Goal: Task Accomplishment & Management: Manage account settings

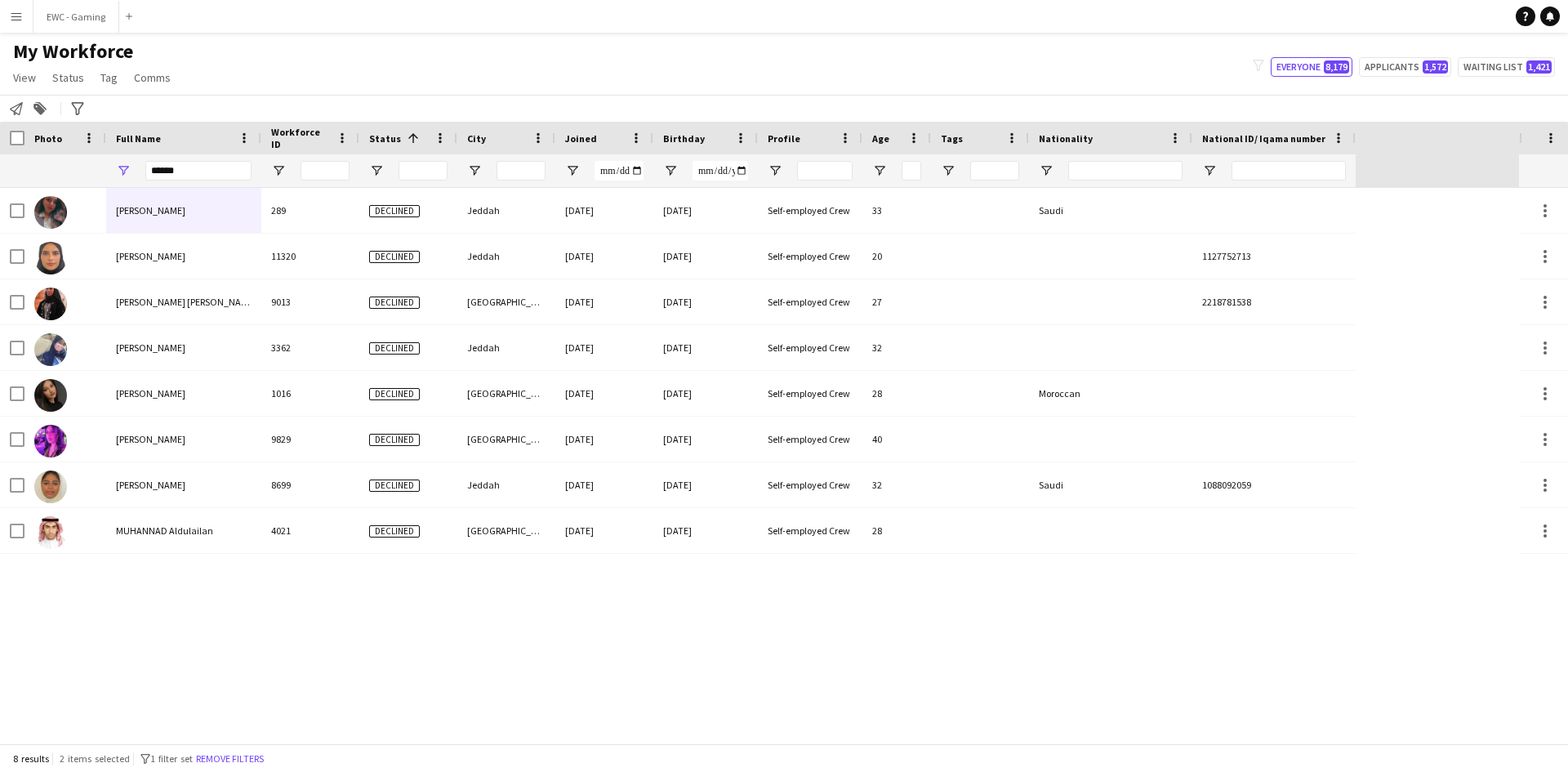
click at [212, 164] on input "*****" at bounding box center [198, 170] width 106 height 19
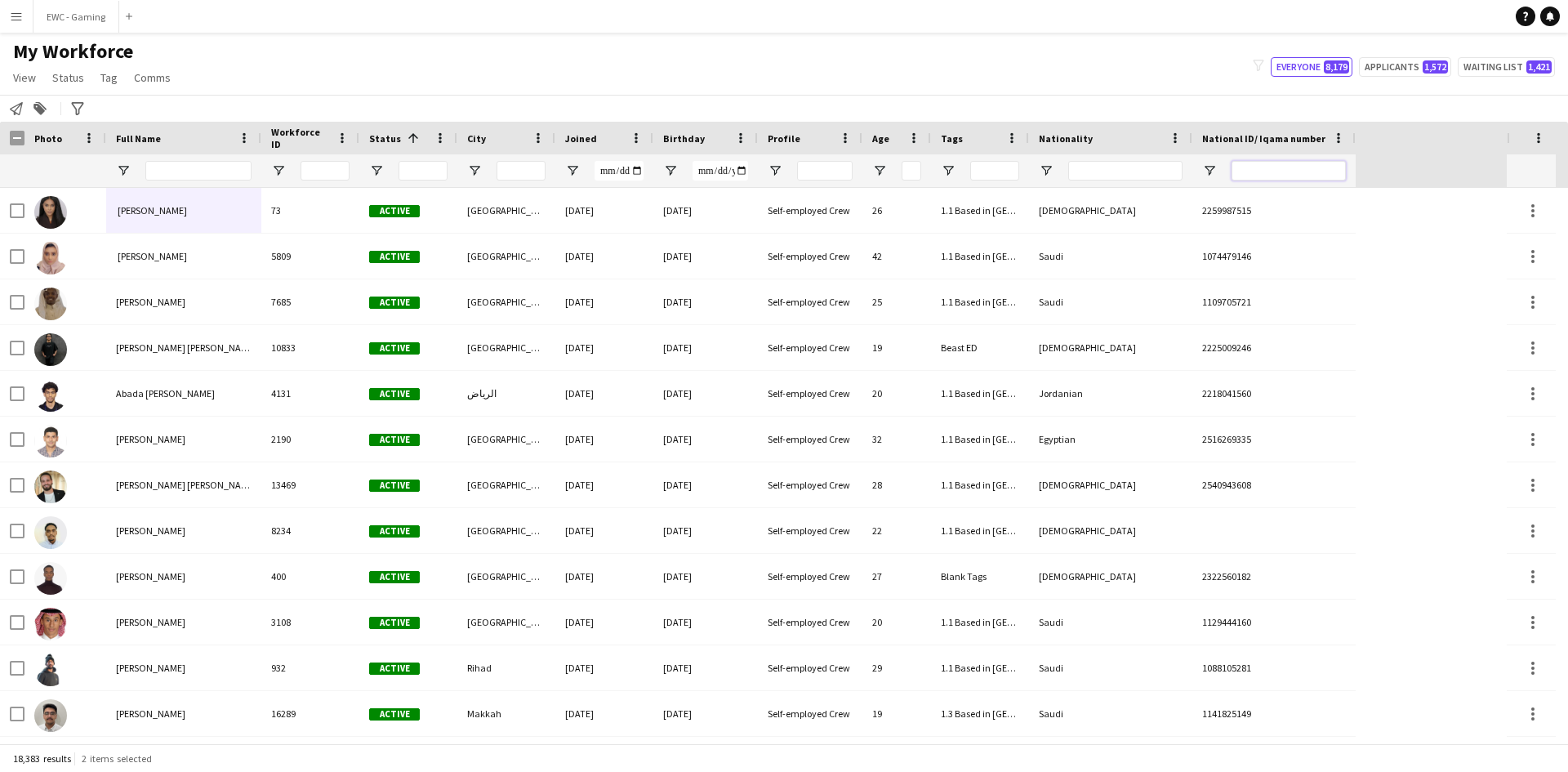
click at [1304, 167] on input "National ID/ Iqama number Filter Input" at bounding box center [1289, 170] width 114 height 19
paste input "**********"
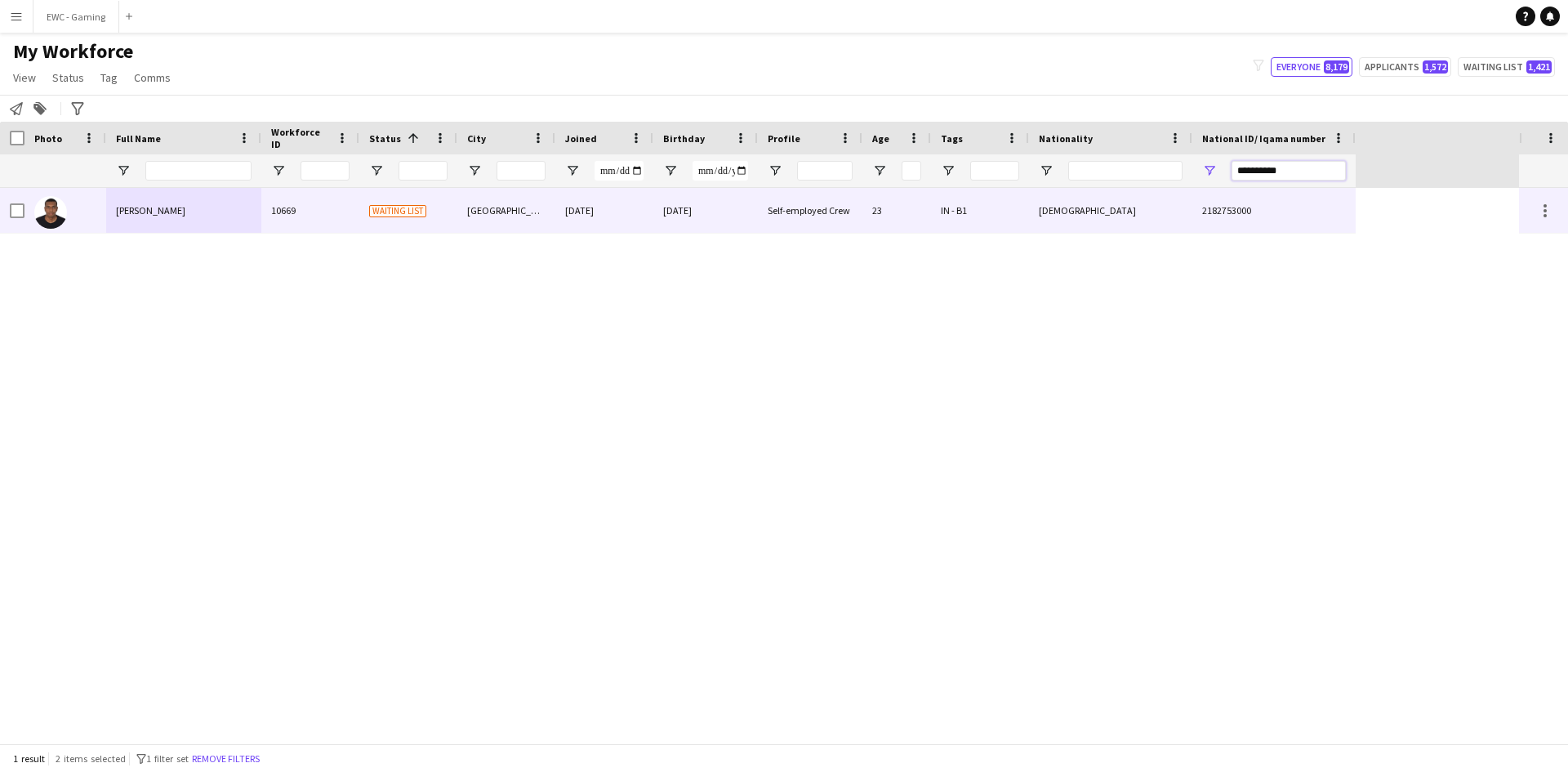
type input "**********"
click at [280, 216] on div "10669" at bounding box center [310, 210] width 98 height 45
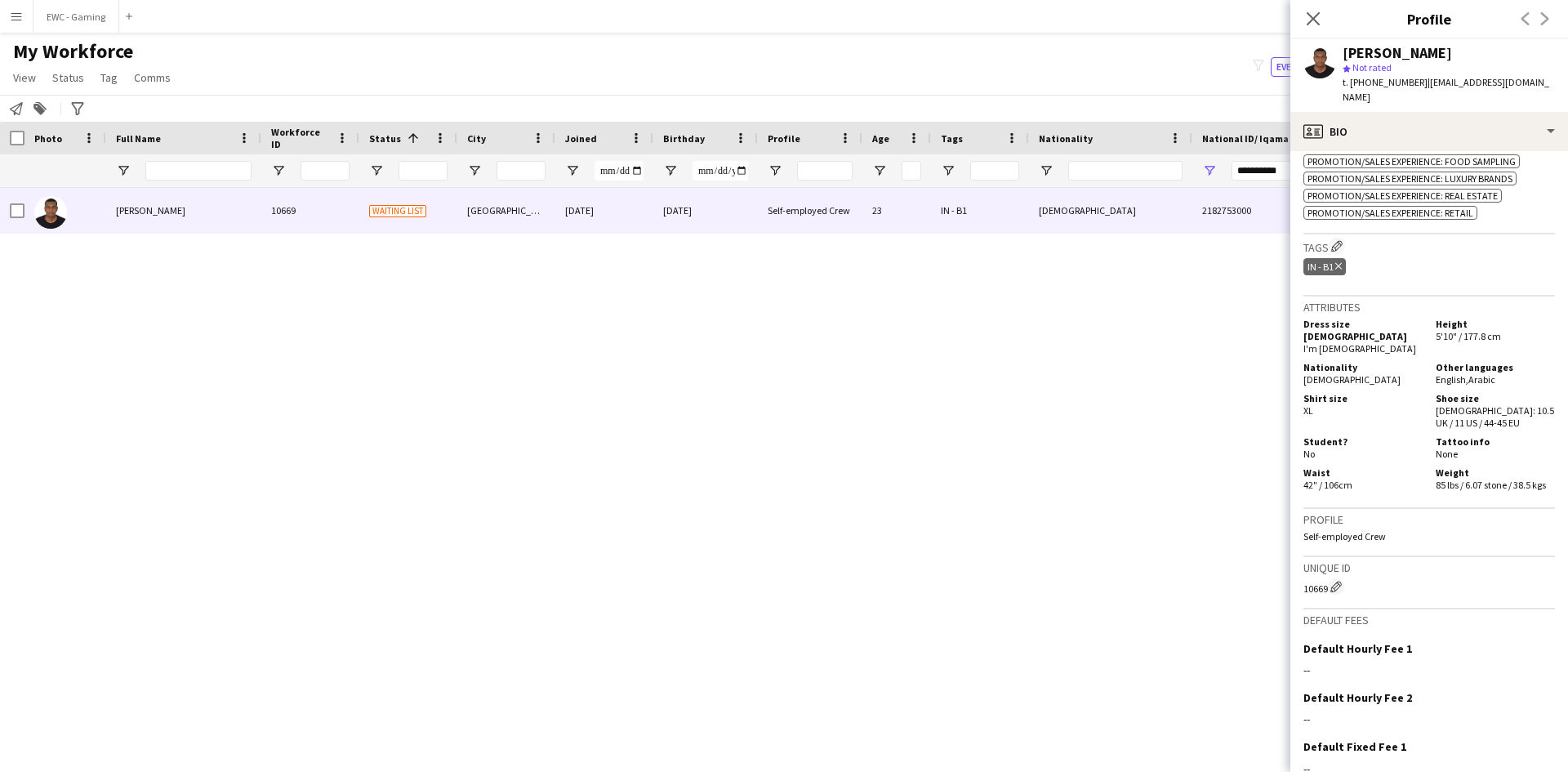
scroll to position [996, 0]
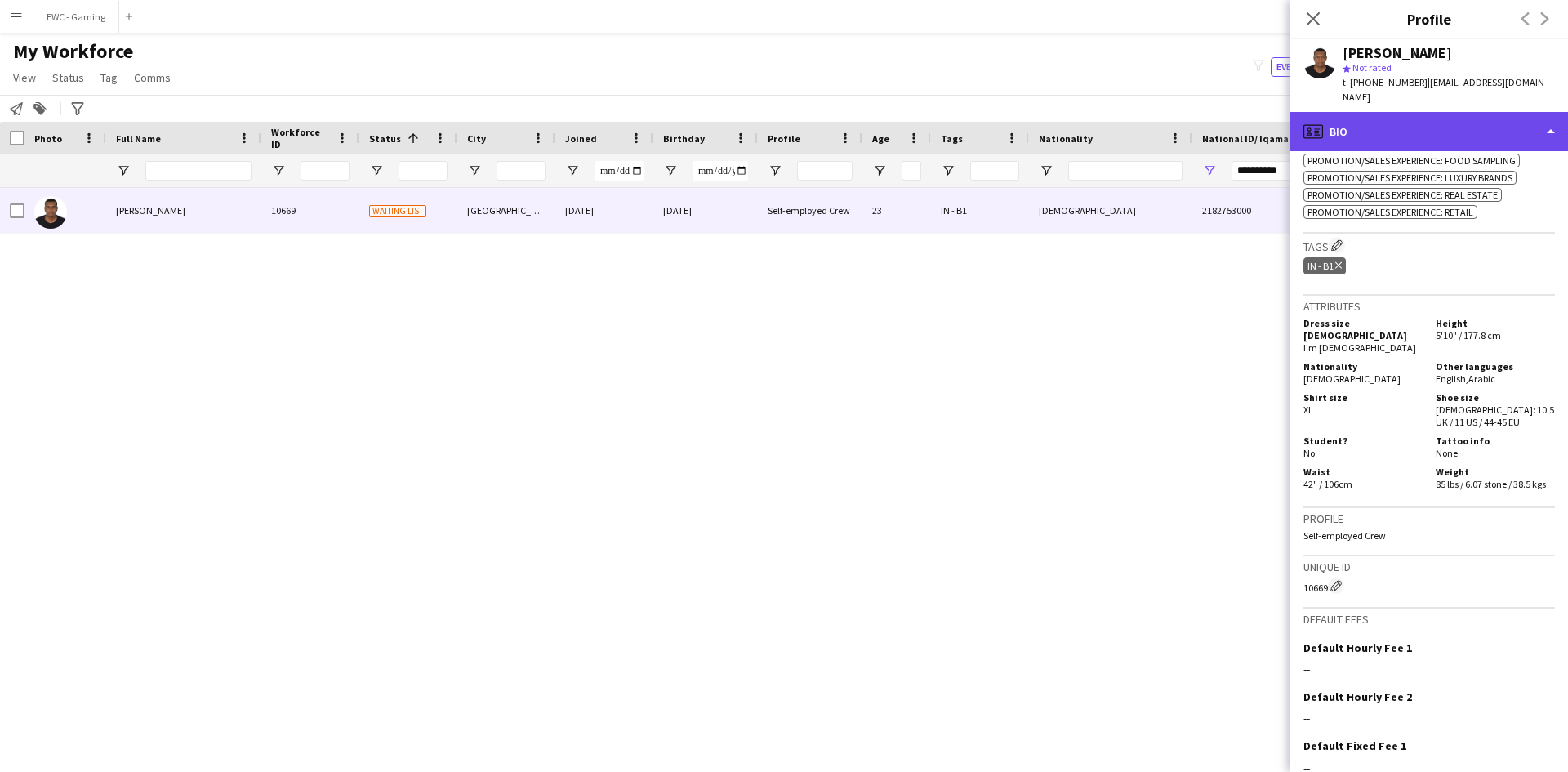
click at [1377, 112] on div "profile Bio" at bounding box center [1429, 132] width 278 height 40
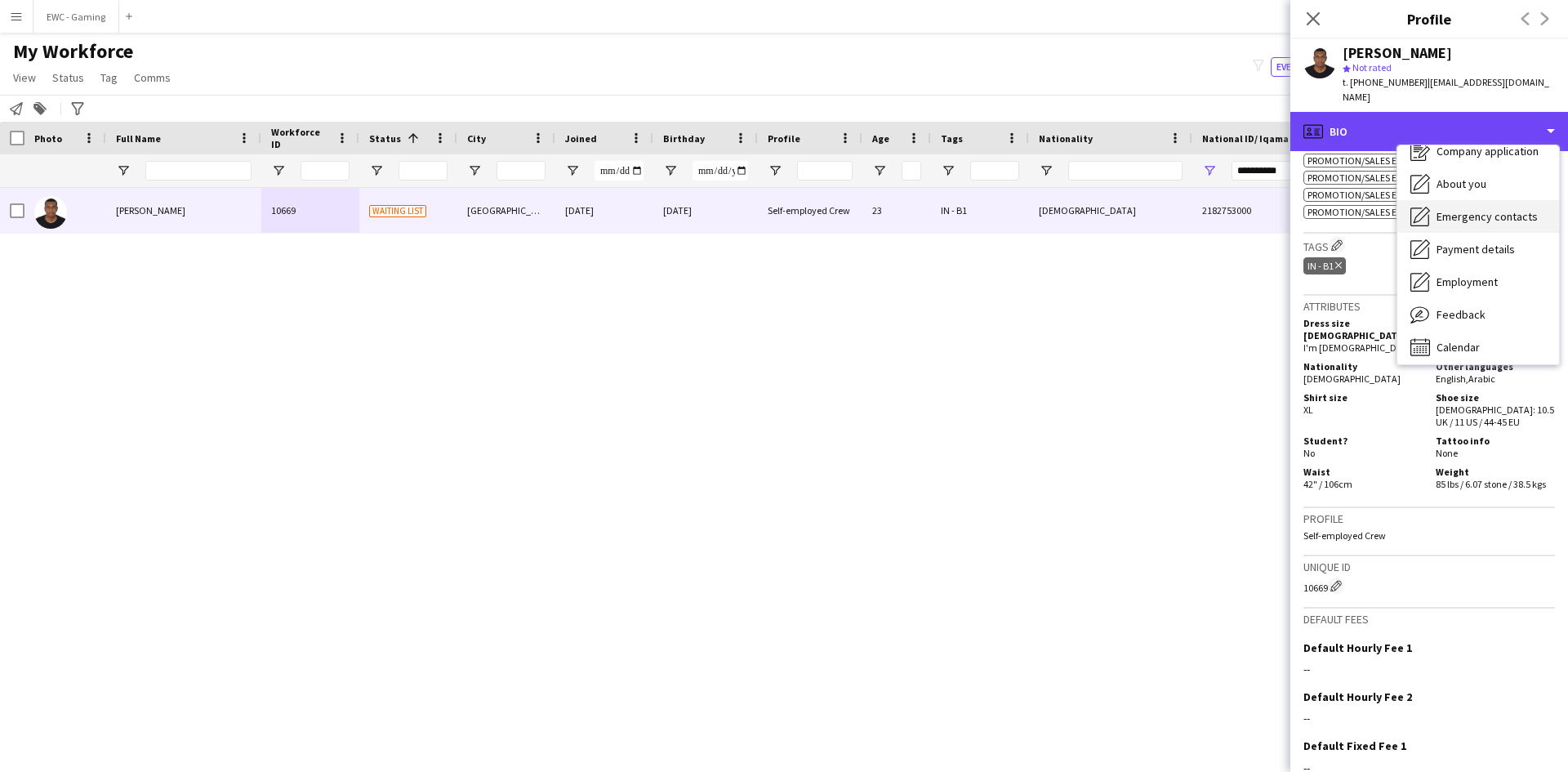
scroll to position [55, 0]
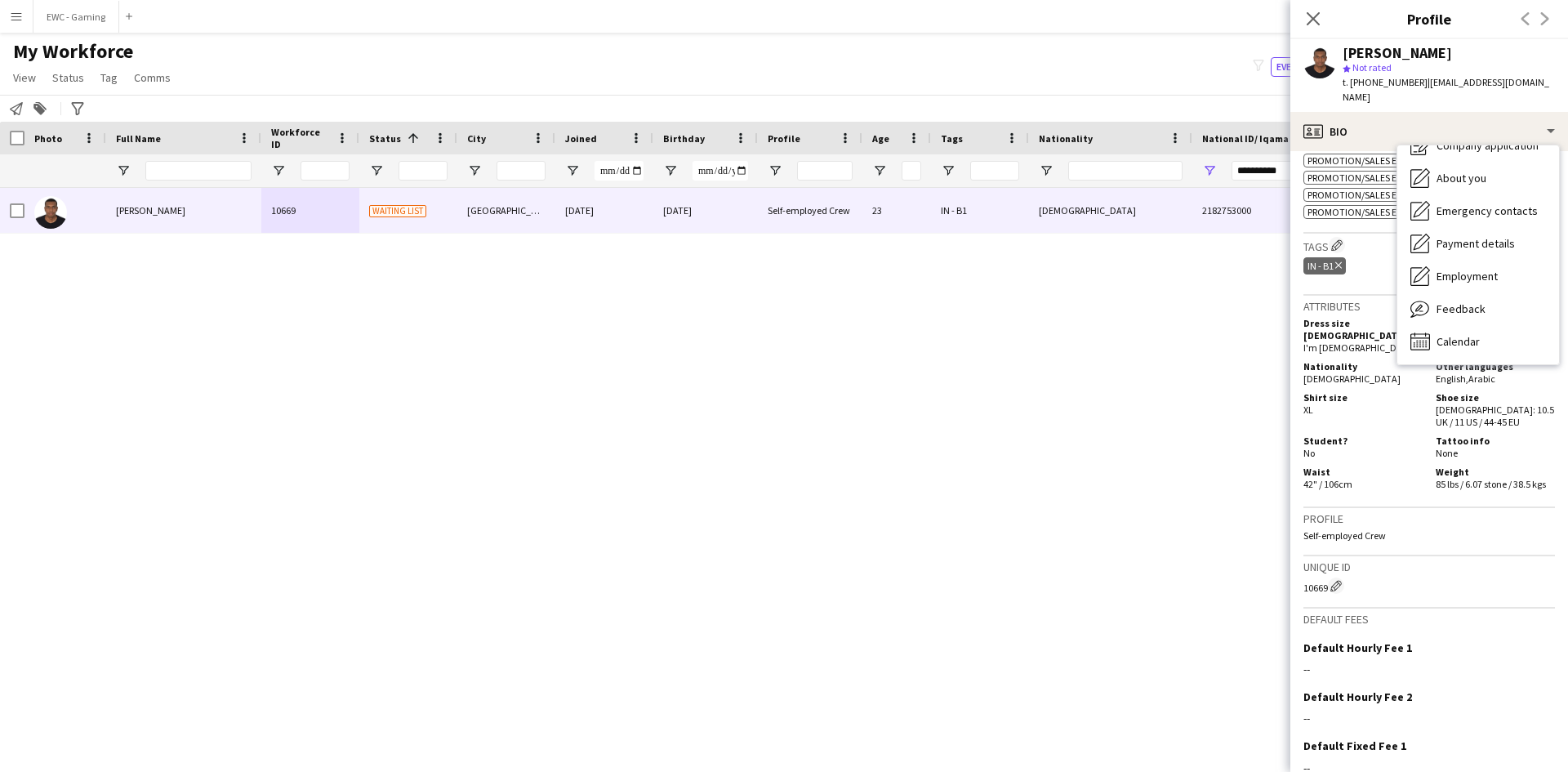
click at [1369, 434] on h5 "Student?" at bounding box center [1363, 440] width 119 height 13
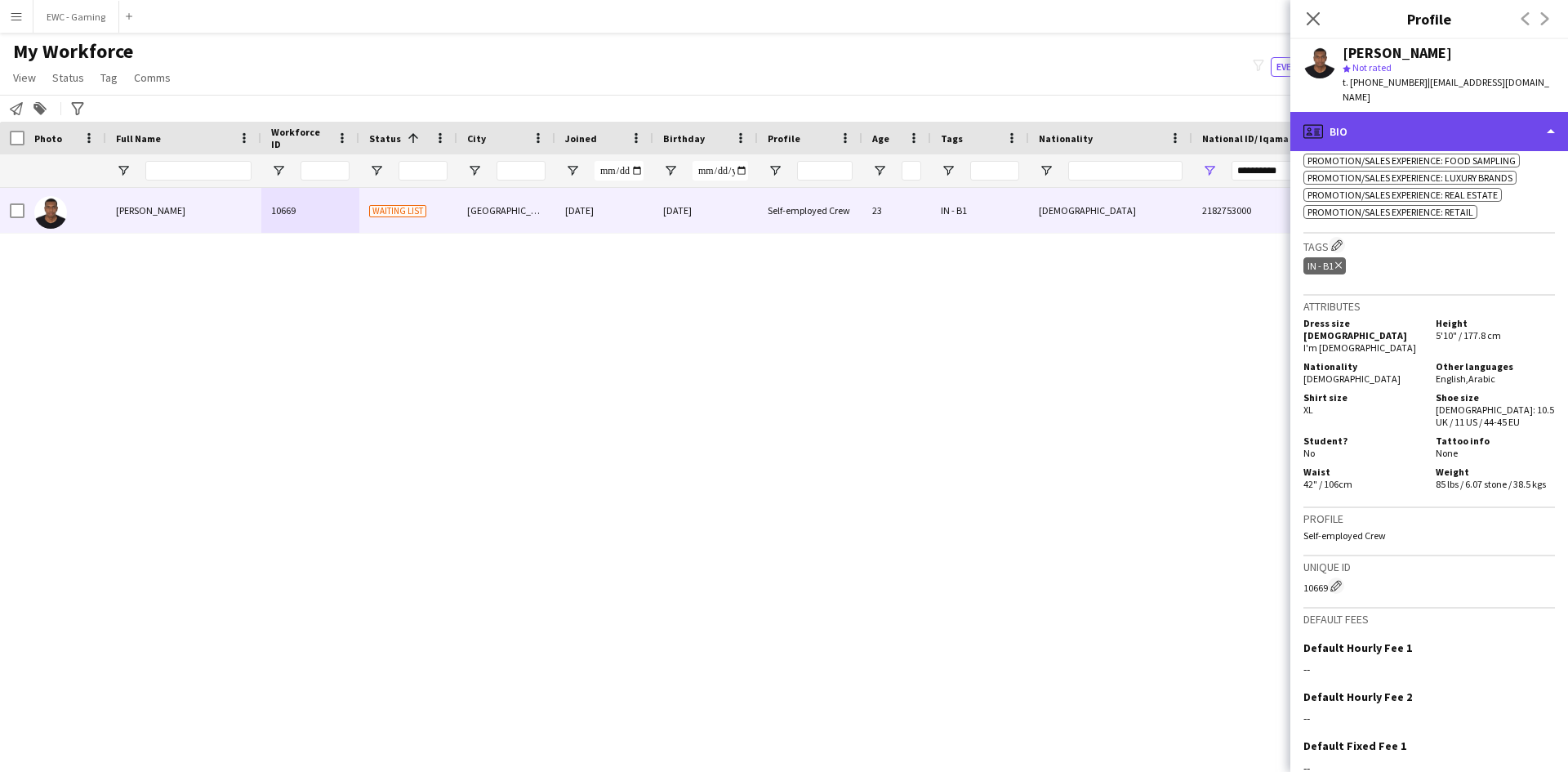
click at [1401, 121] on div "profile Bio" at bounding box center [1429, 132] width 278 height 40
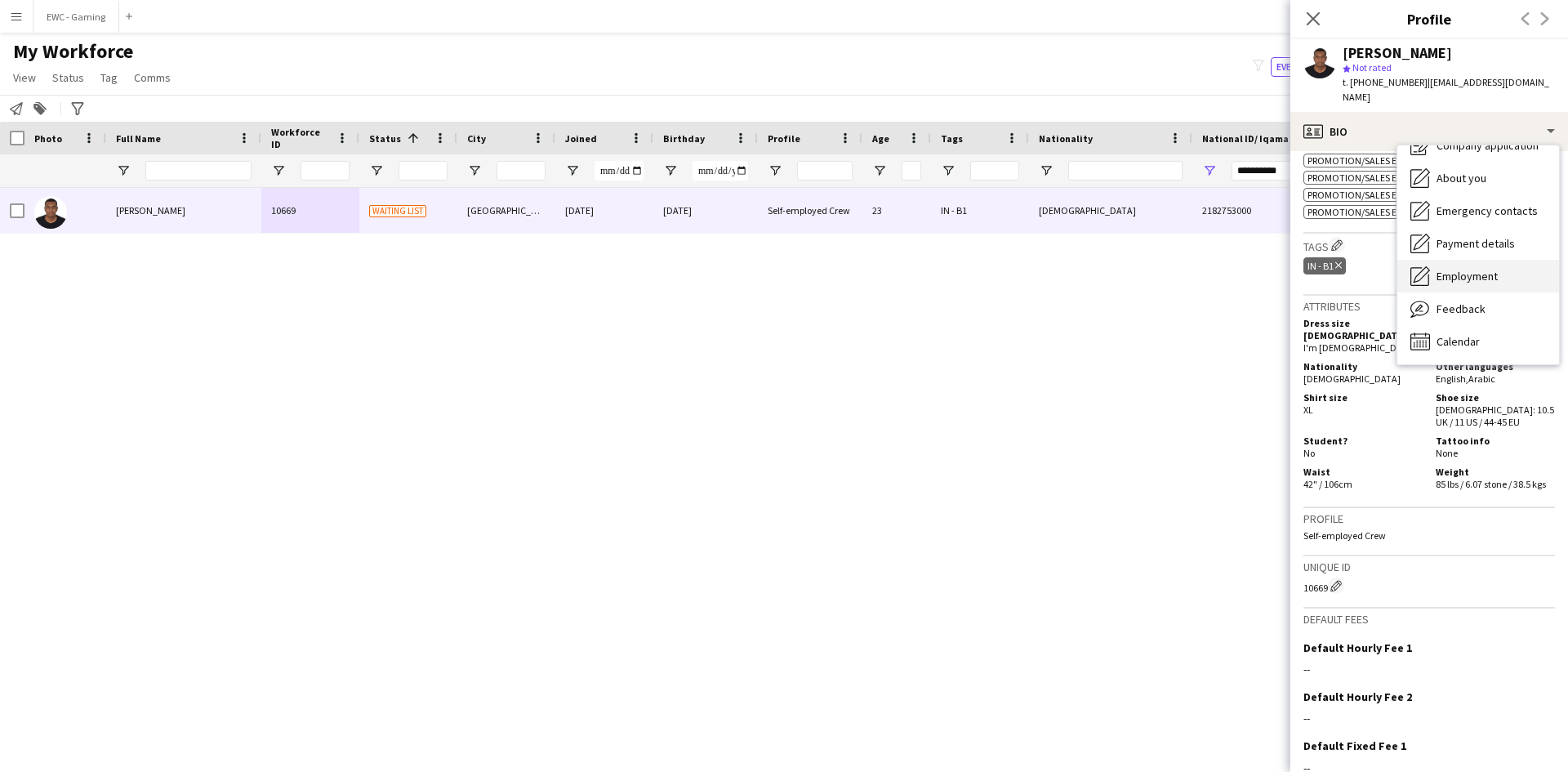
click at [1503, 259] on div "Employment Employment" at bounding box center [1478, 276] width 162 height 33
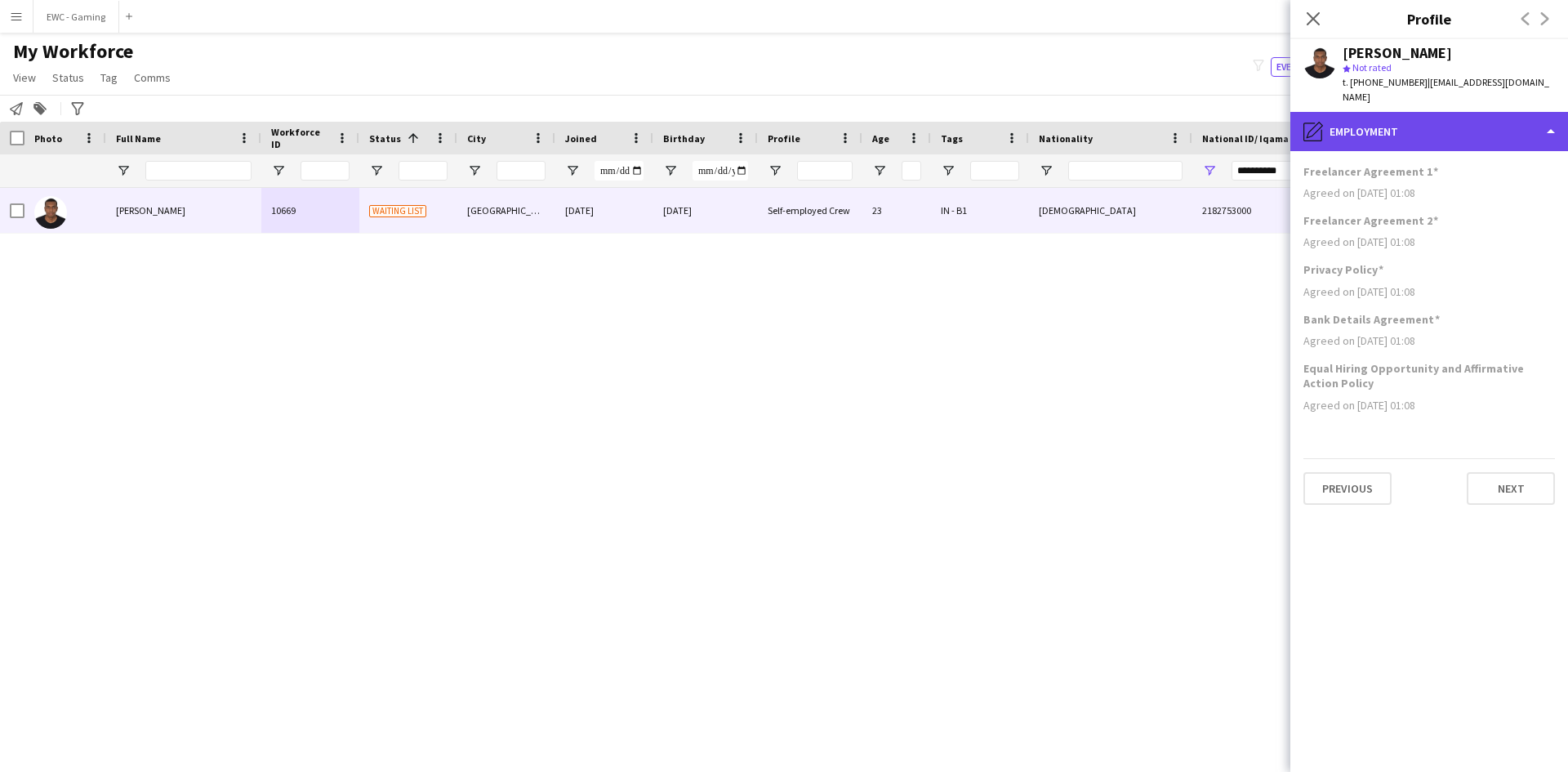
click at [1475, 112] on div "pencil4 Employment" at bounding box center [1429, 132] width 278 height 40
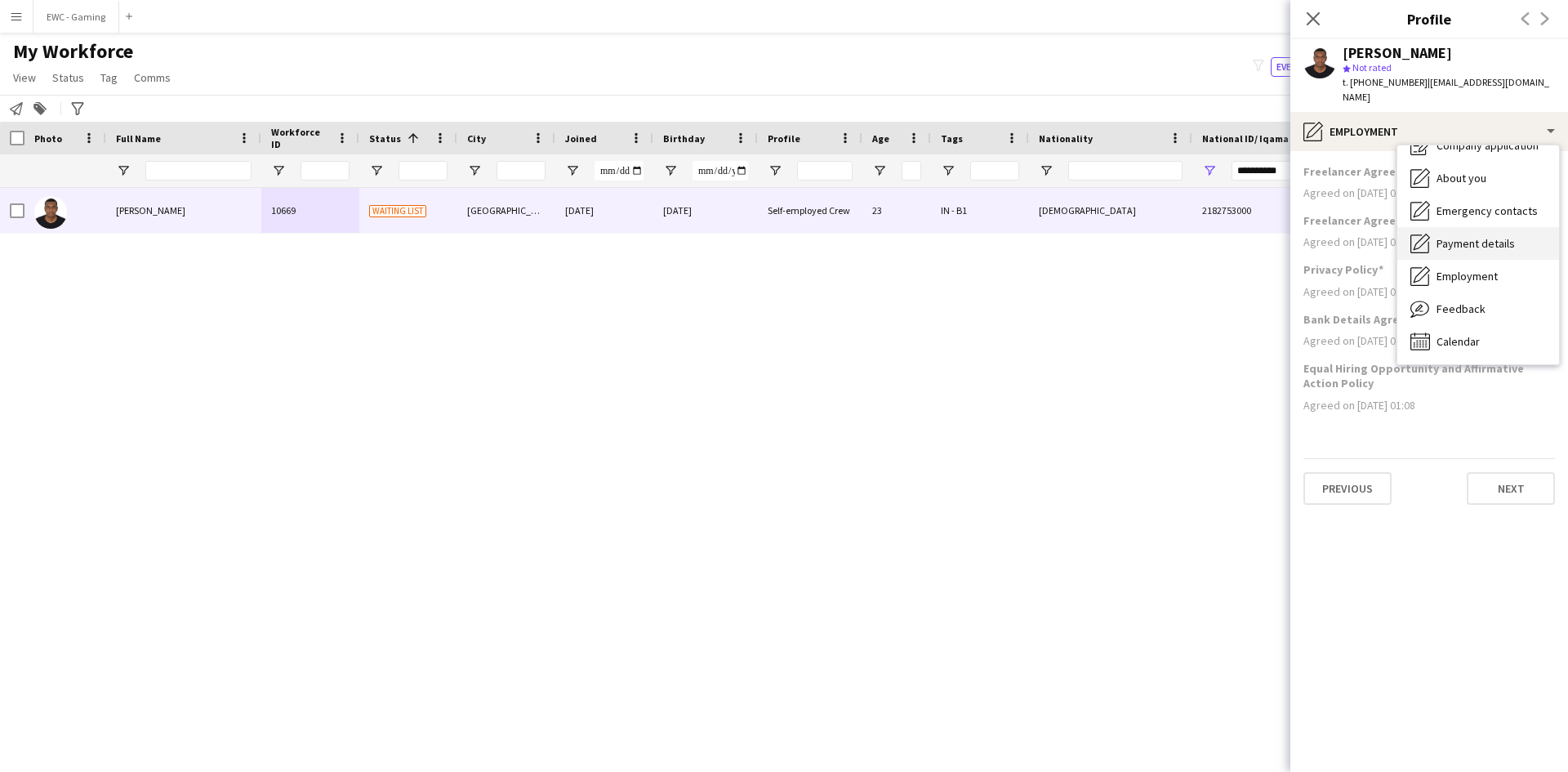
click at [1489, 237] on div "Payment details Payment details" at bounding box center [1478, 244] width 162 height 33
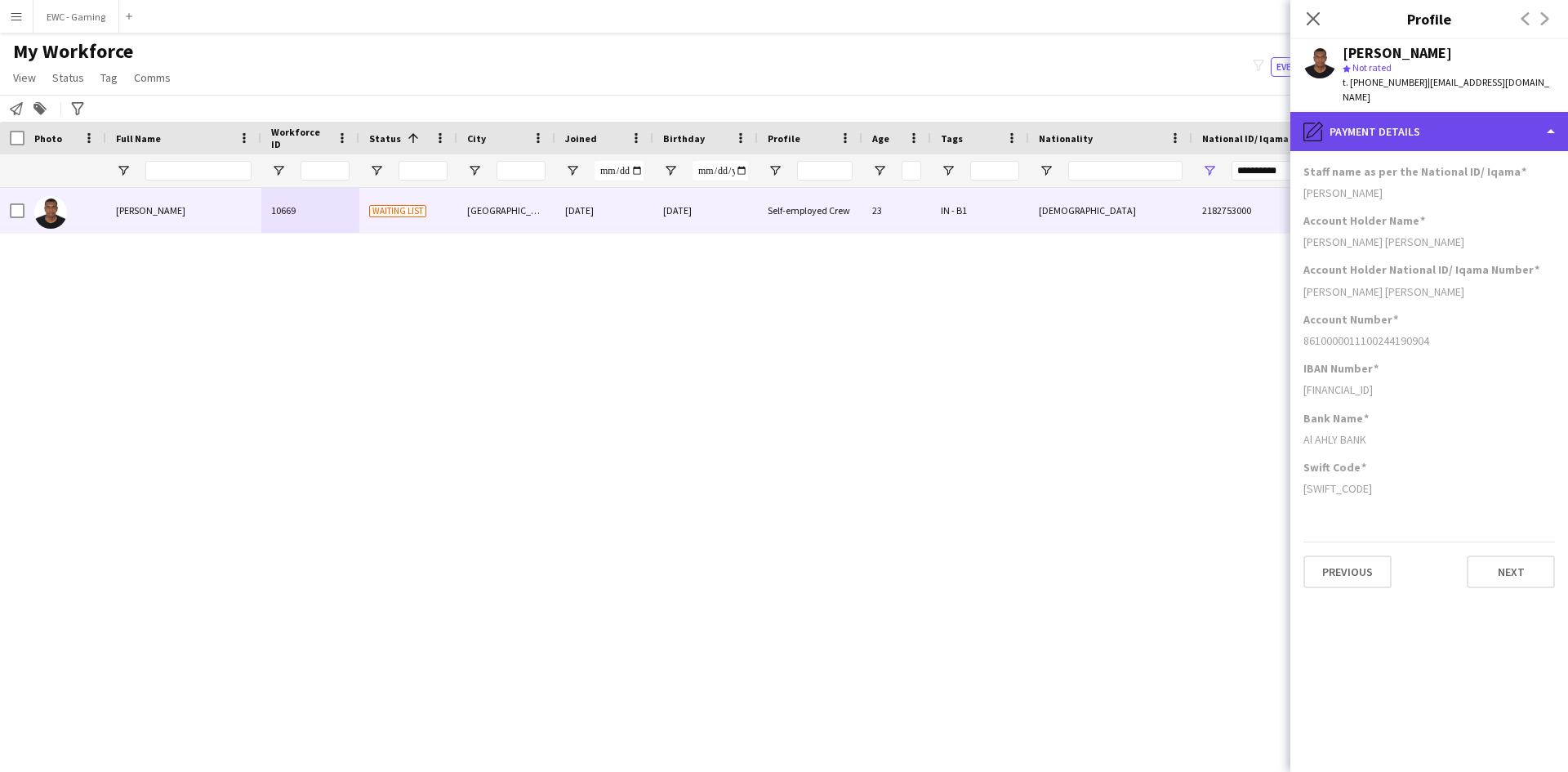
click at [1464, 121] on div "pencil4 Payment details" at bounding box center [1429, 132] width 278 height 40
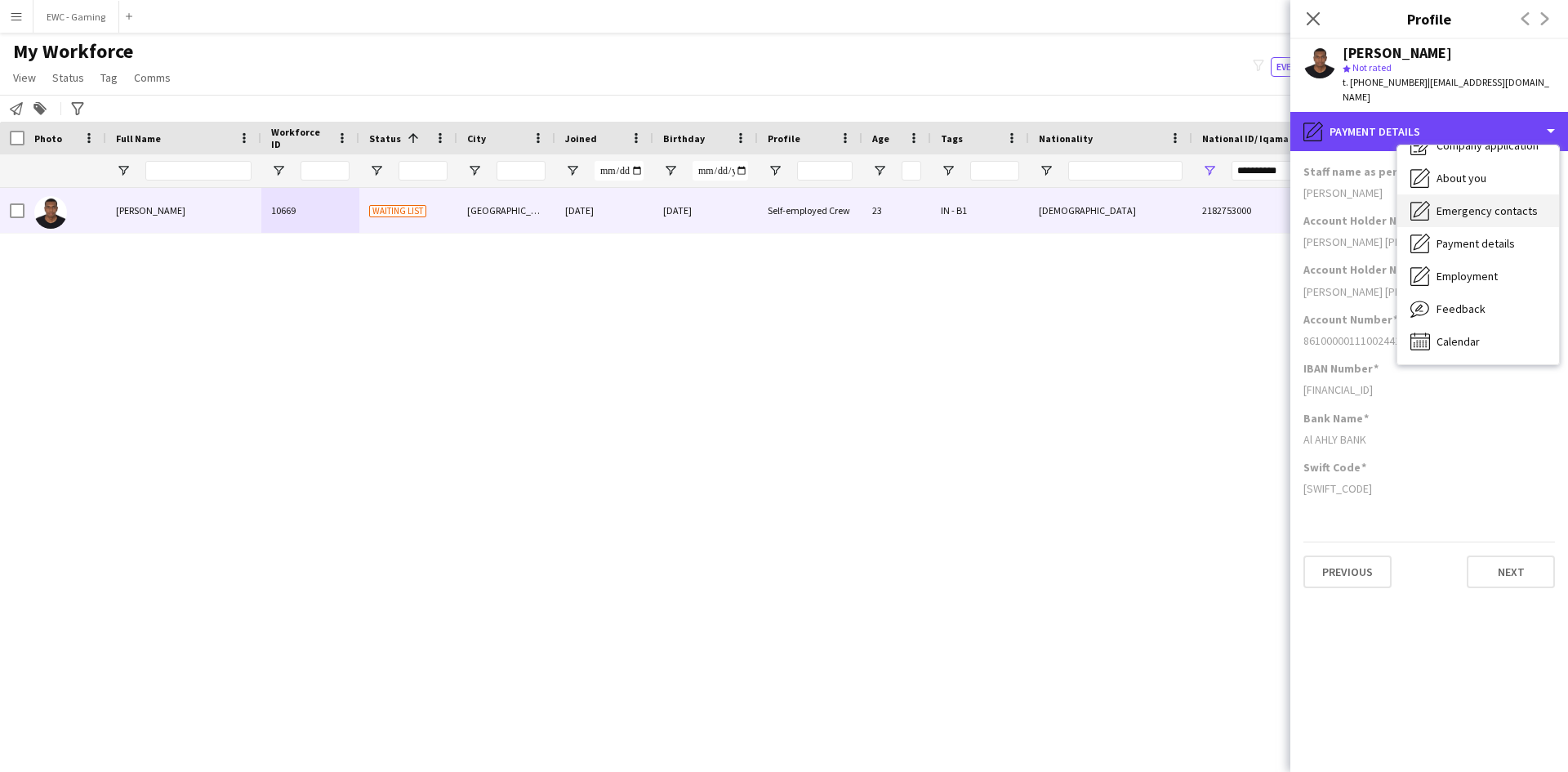
scroll to position [0, 0]
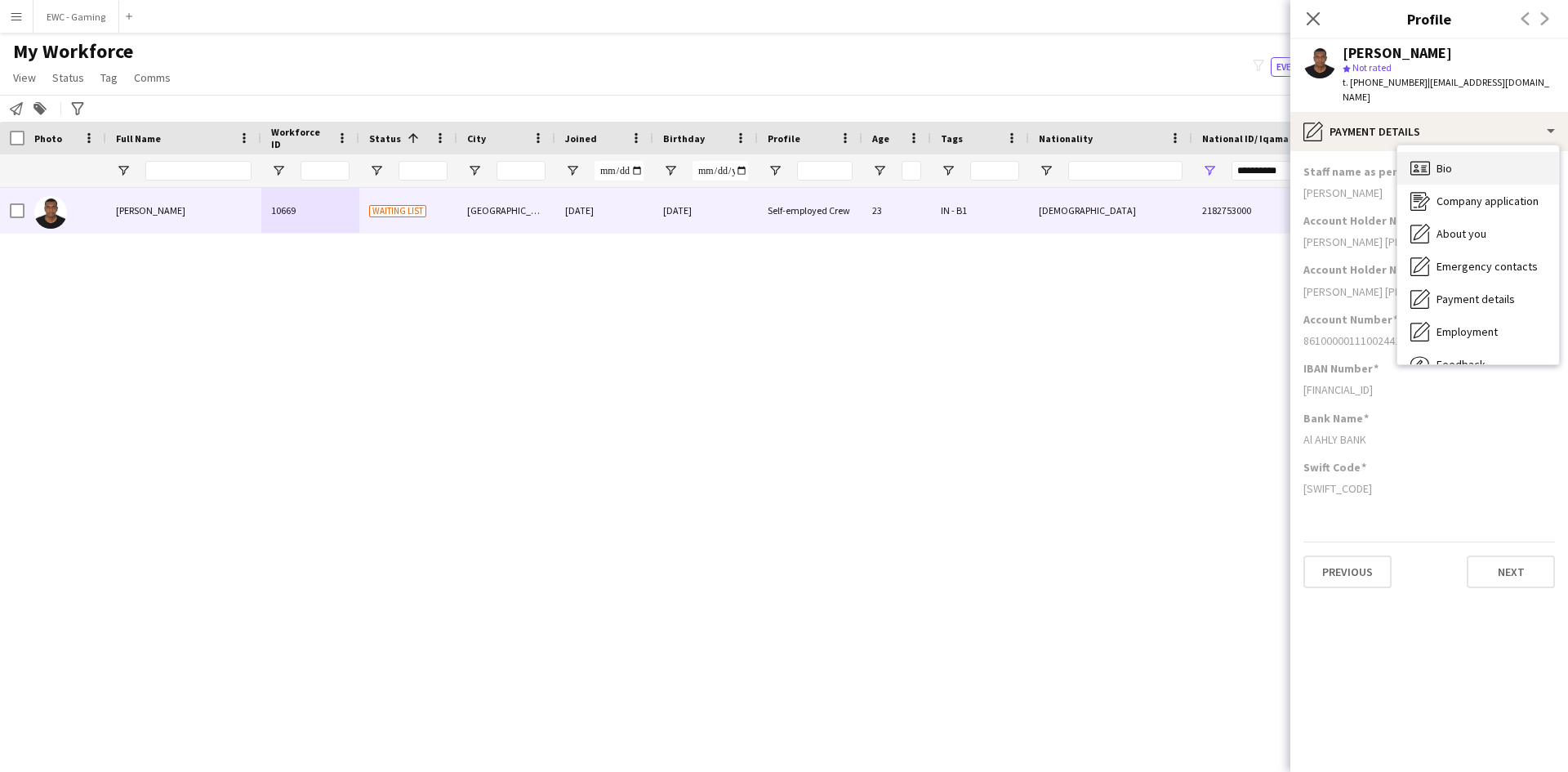
click at [1493, 161] on div "Bio Bio" at bounding box center [1478, 168] width 162 height 33
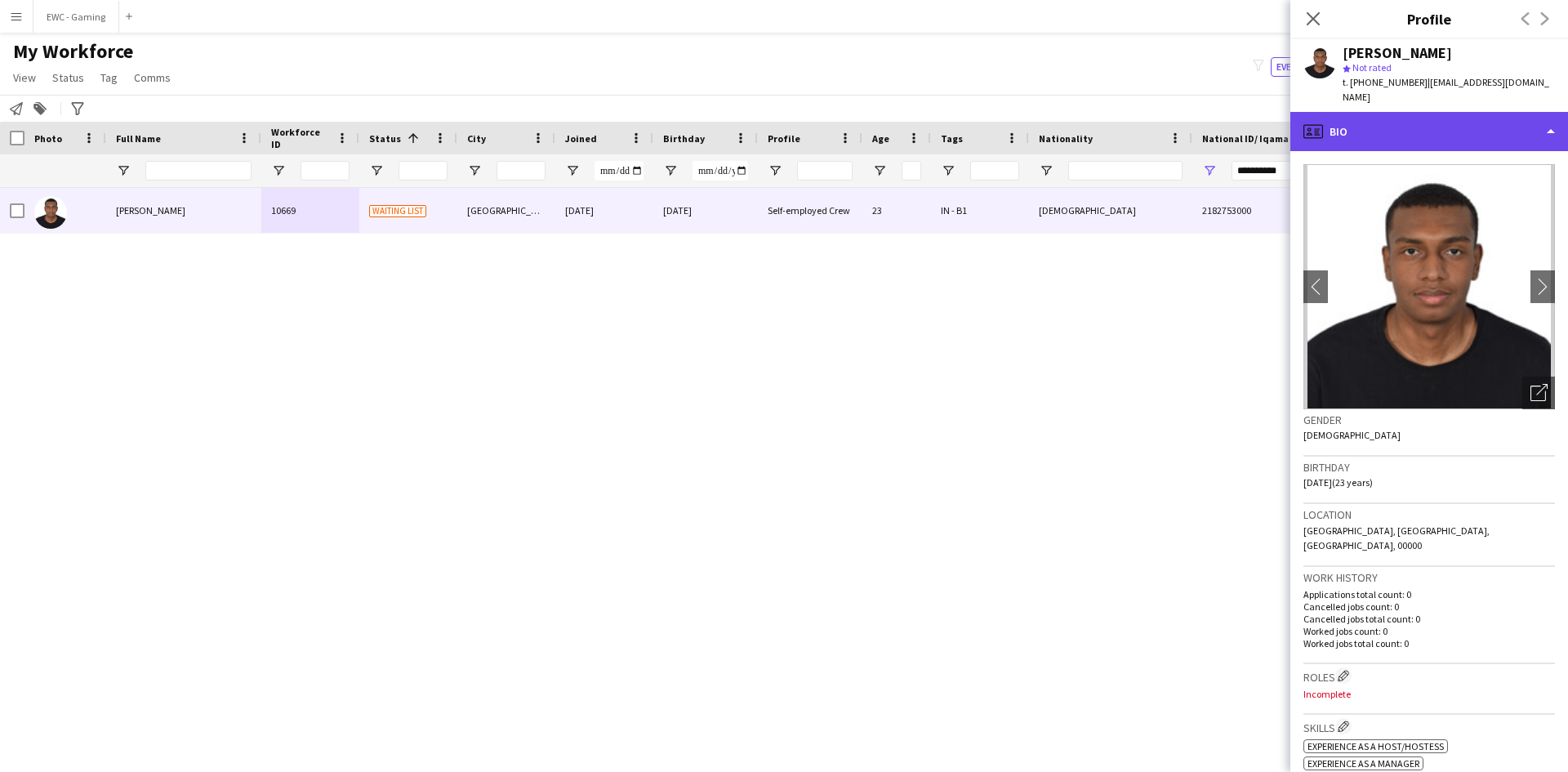
click at [1471, 117] on div "profile Bio" at bounding box center [1429, 132] width 278 height 40
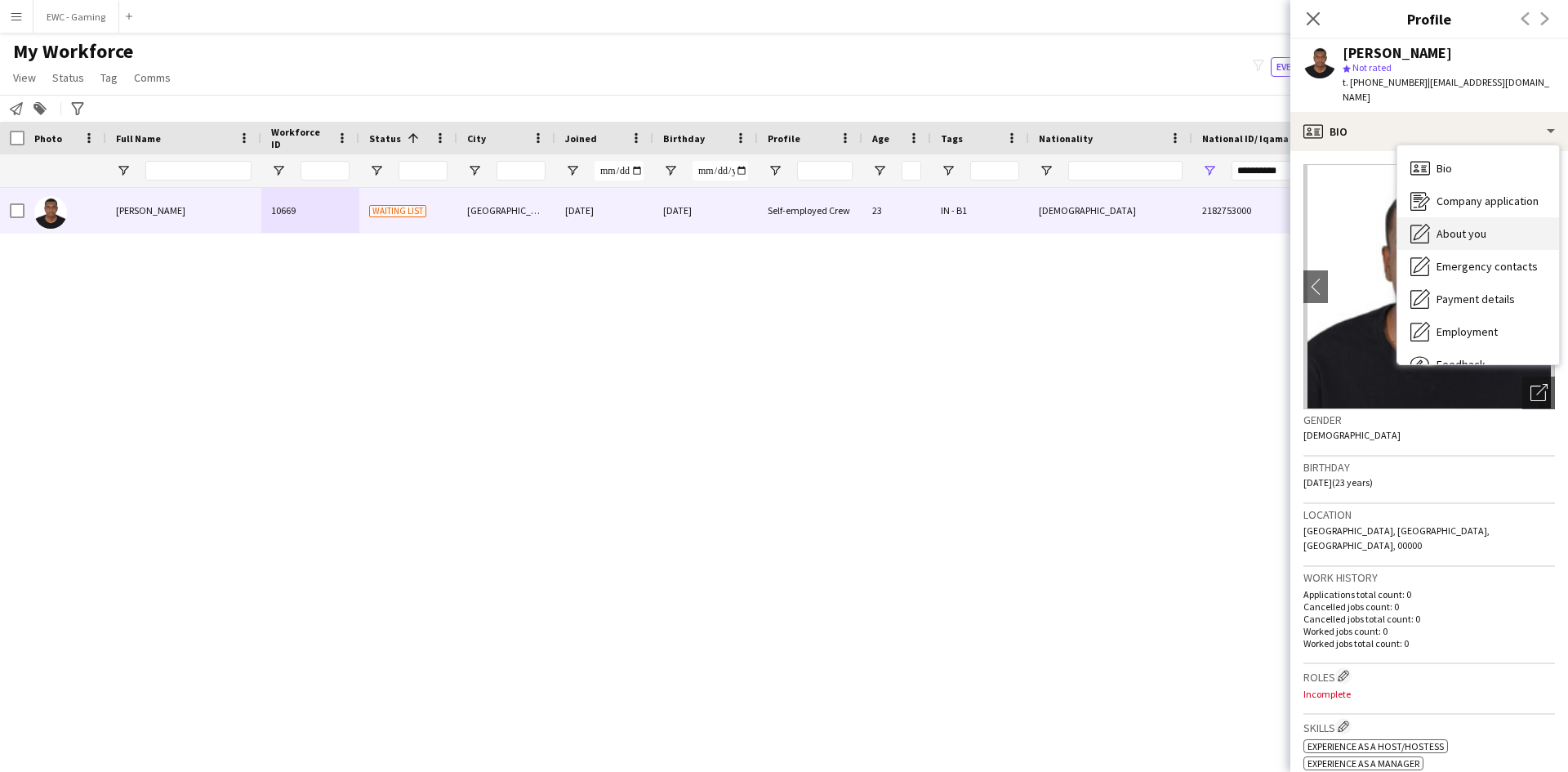
click at [1474, 230] on div "About you About you" at bounding box center [1478, 233] width 162 height 33
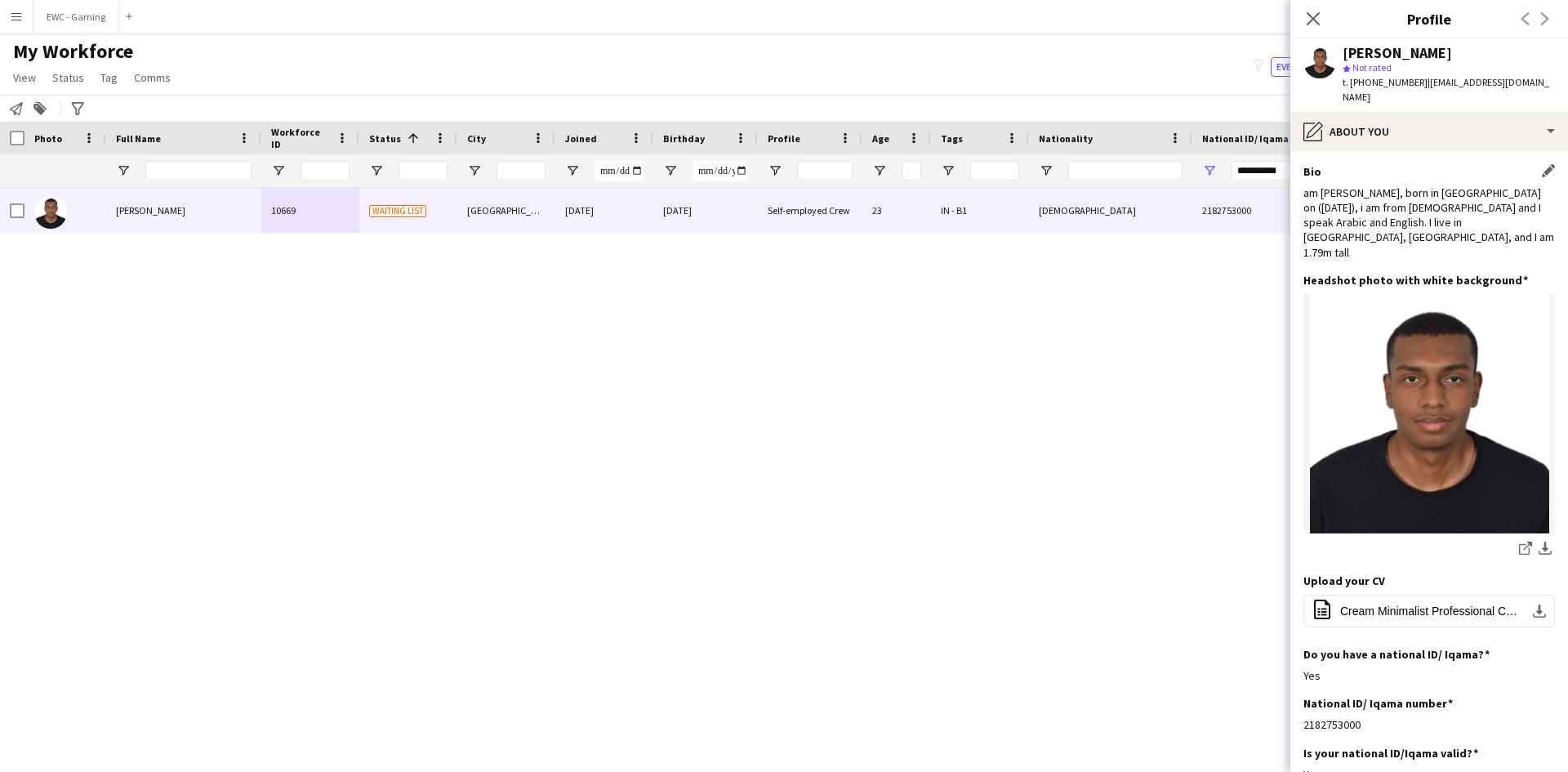
click at [1346, 216] on div "am [PERSON_NAME], born in [GEOGRAPHIC_DATA] on ([DATE]), i am from [DEMOGRAPHIC…" at bounding box center [1430, 223] width 252 height 74
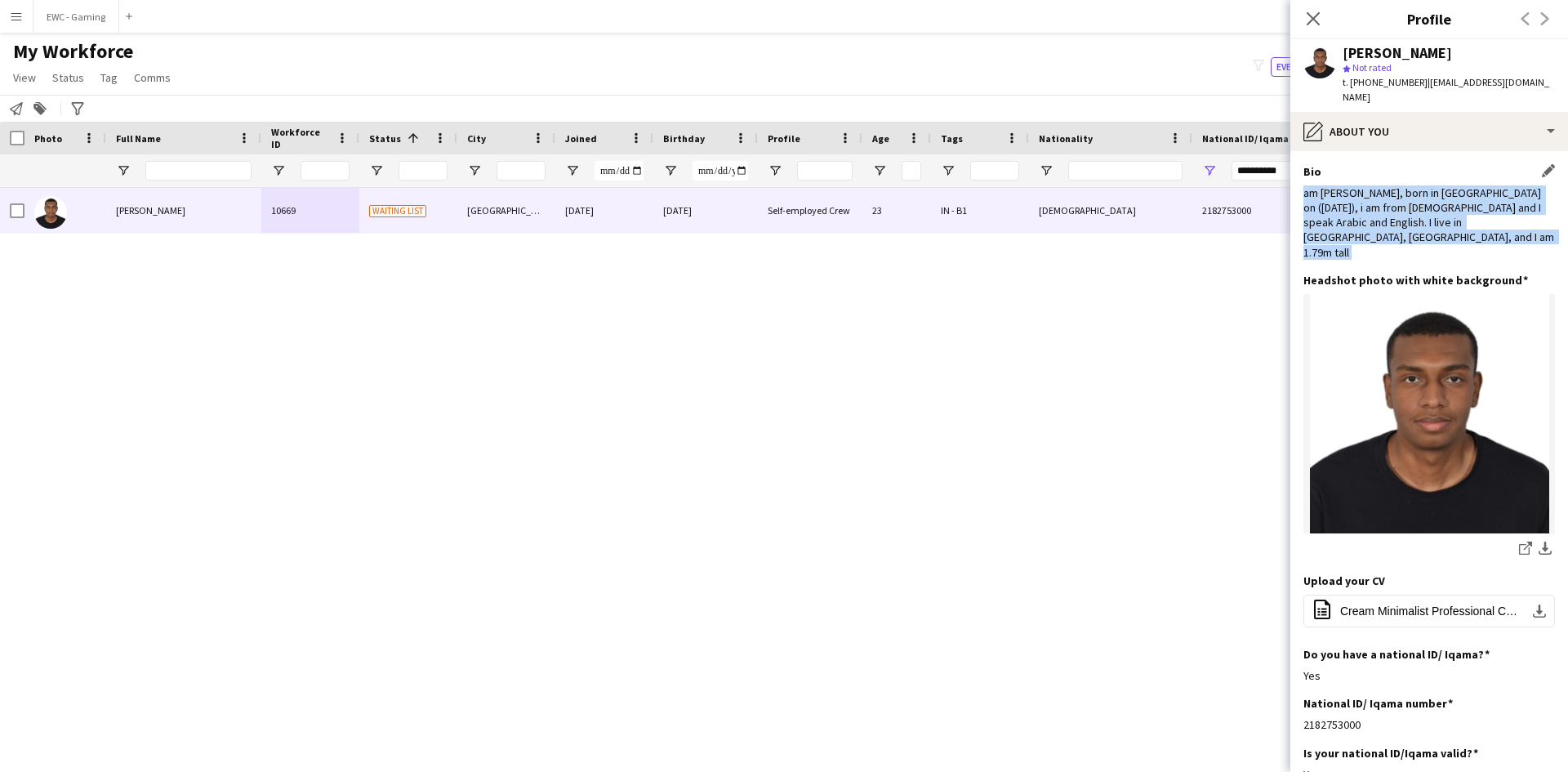
click at [1346, 216] on div "am [PERSON_NAME], born in [GEOGRAPHIC_DATA] on ([DATE]), i am from [DEMOGRAPHIC…" at bounding box center [1430, 223] width 252 height 74
click at [1381, 221] on div "am [PERSON_NAME], born in [GEOGRAPHIC_DATA] on ([DATE]), i am from [DEMOGRAPHIC…" at bounding box center [1430, 223] width 252 height 74
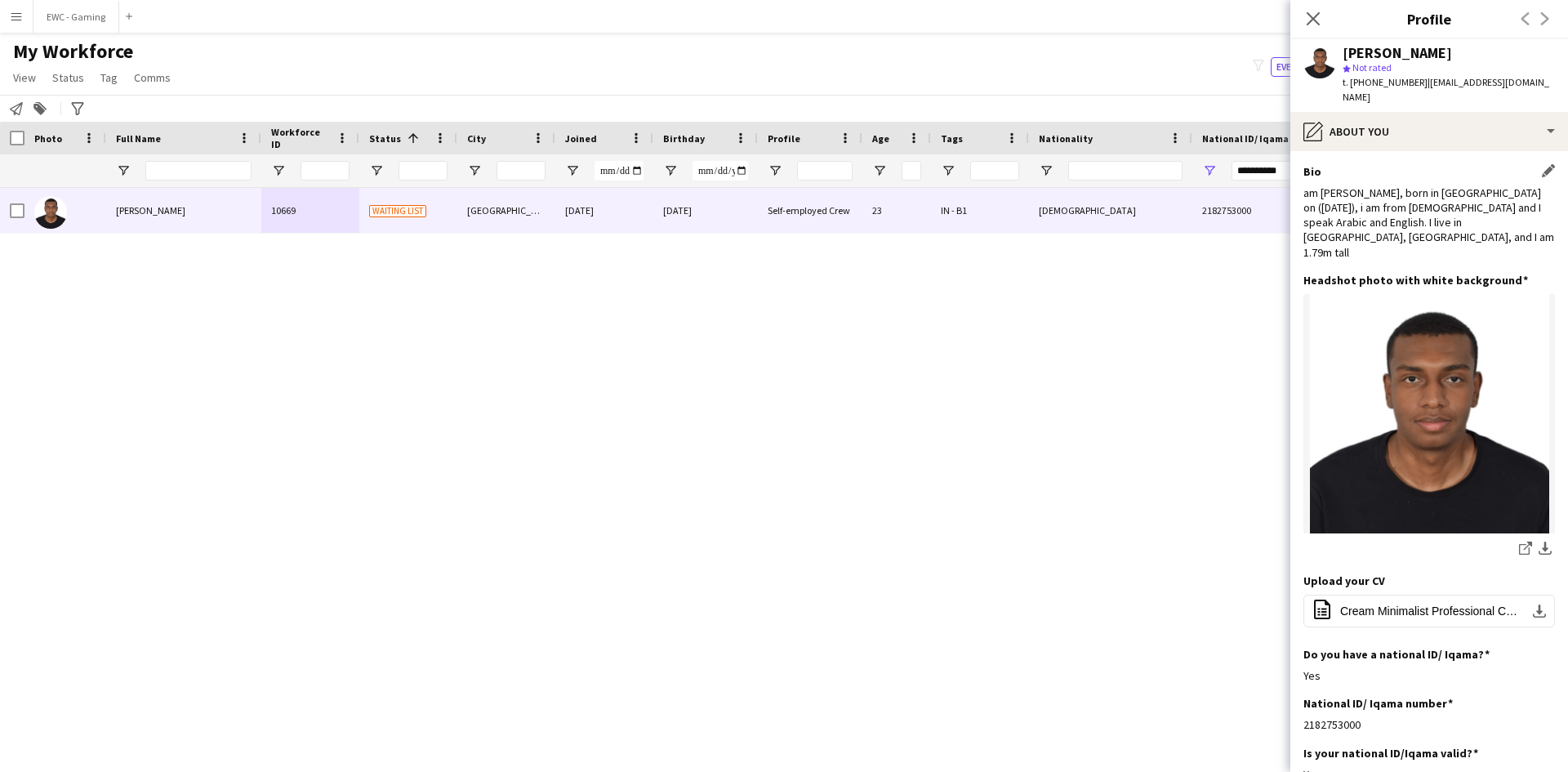
click at [1358, 196] on div "am [PERSON_NAME], born in [GEOGRAPHIC_DATA] on ([DATE]), i am from [DEMOGRAPHIC…" at bounding box center [1430, 223] width 252 height 74
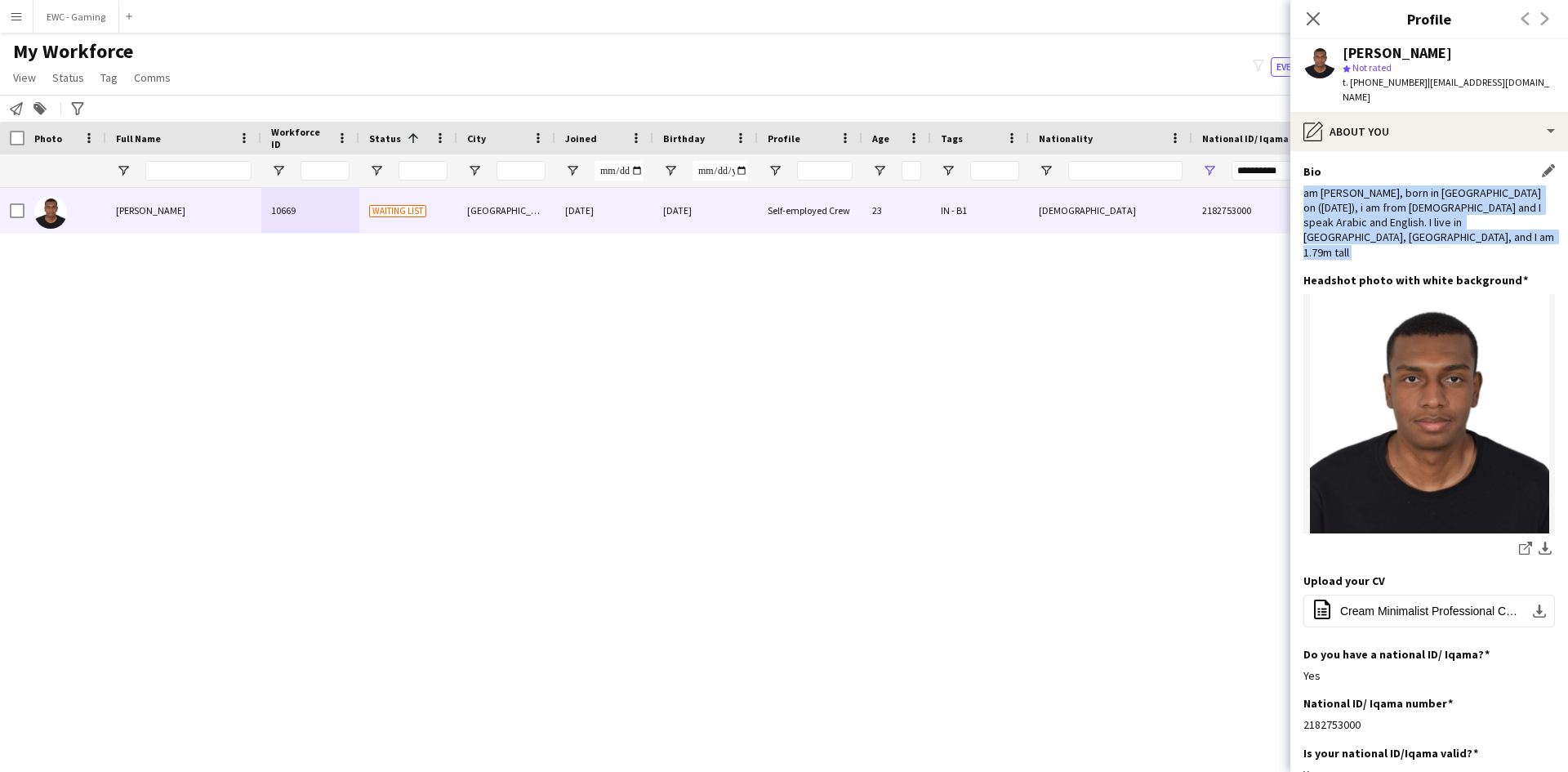
click at [1358, 196] on div "am [PERSON_NAME], born in [GEOGRAPHIC_DATA] on ([DATE]), i am from [DEMOGRAPHIC…" at bounding box center [1430, 223] width 252 height 74
click at [1390, 230] on div "Bio Edit this field am [PERSON_NAME], born in [GEOGRAPHIC_DATA] on ([DATE]), i …" at bounding box center [1430, 219] width 252 height 108
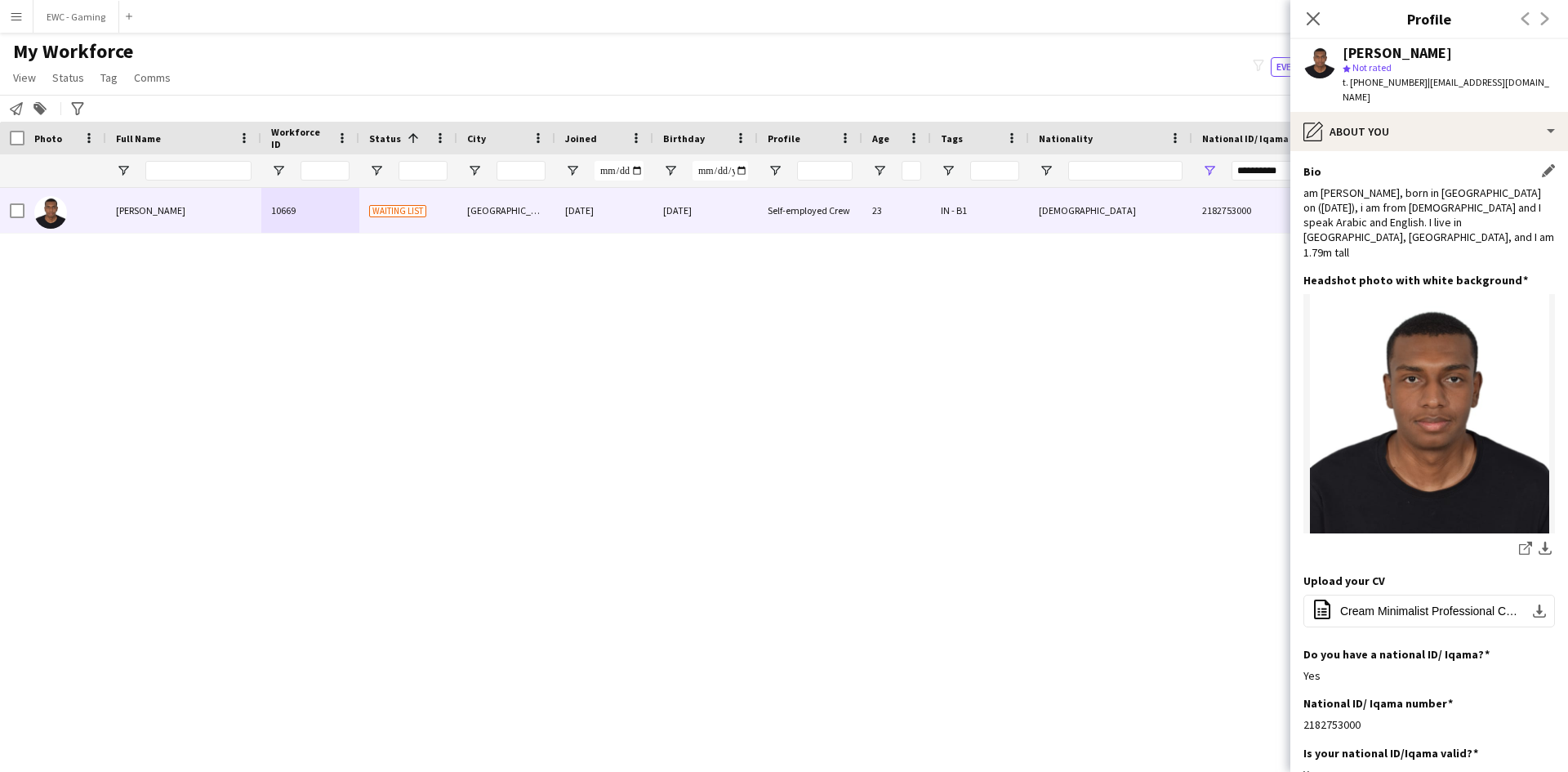
click at [1390, 224] on div "am [PERSON_NAME], born in [GEOGRAPHIC_DATA] on ([DATE]), i am from [DEMOGRAPHIC…" at bounding box center [1430, 223] width 252 height 74
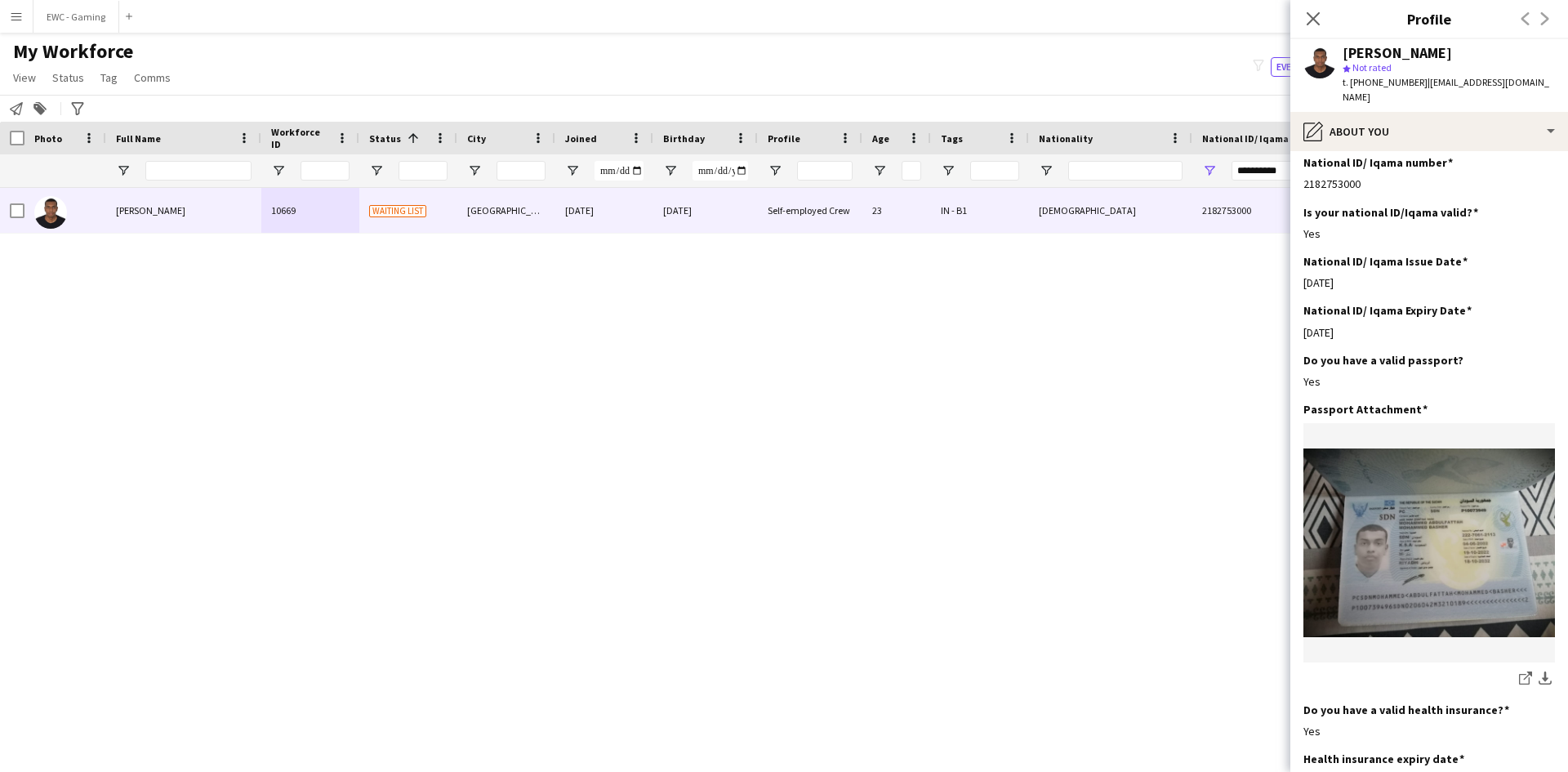
scroll to position [540, 0]
click at [1344, 326] on div "[DATE]" at bounding box center [1430, 333] width 252 height 15
click at [1345, 374] on div "Yes" at bounding box center [1430, 381] width 252 height 15
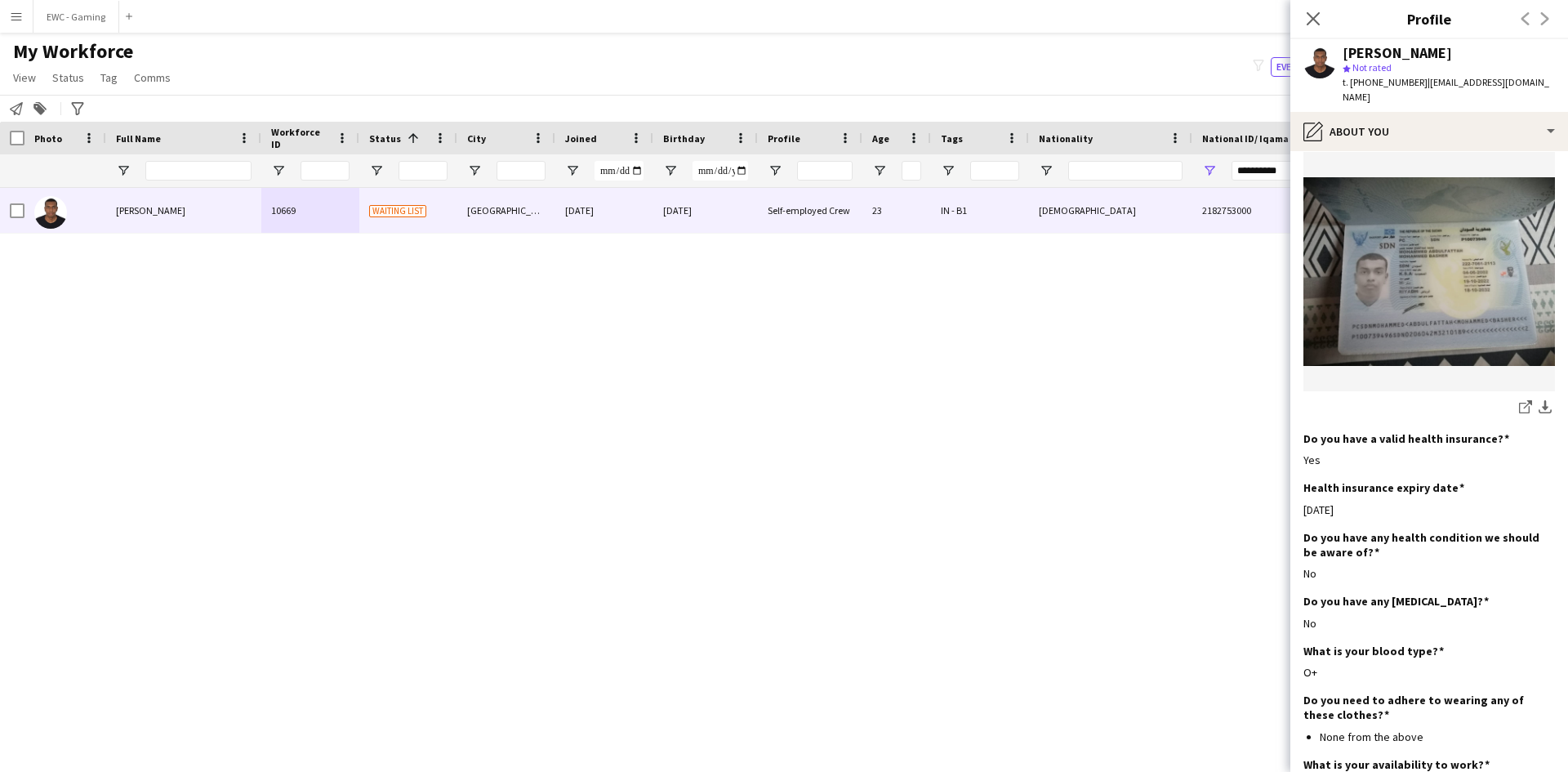
scroll to position [982, 0]
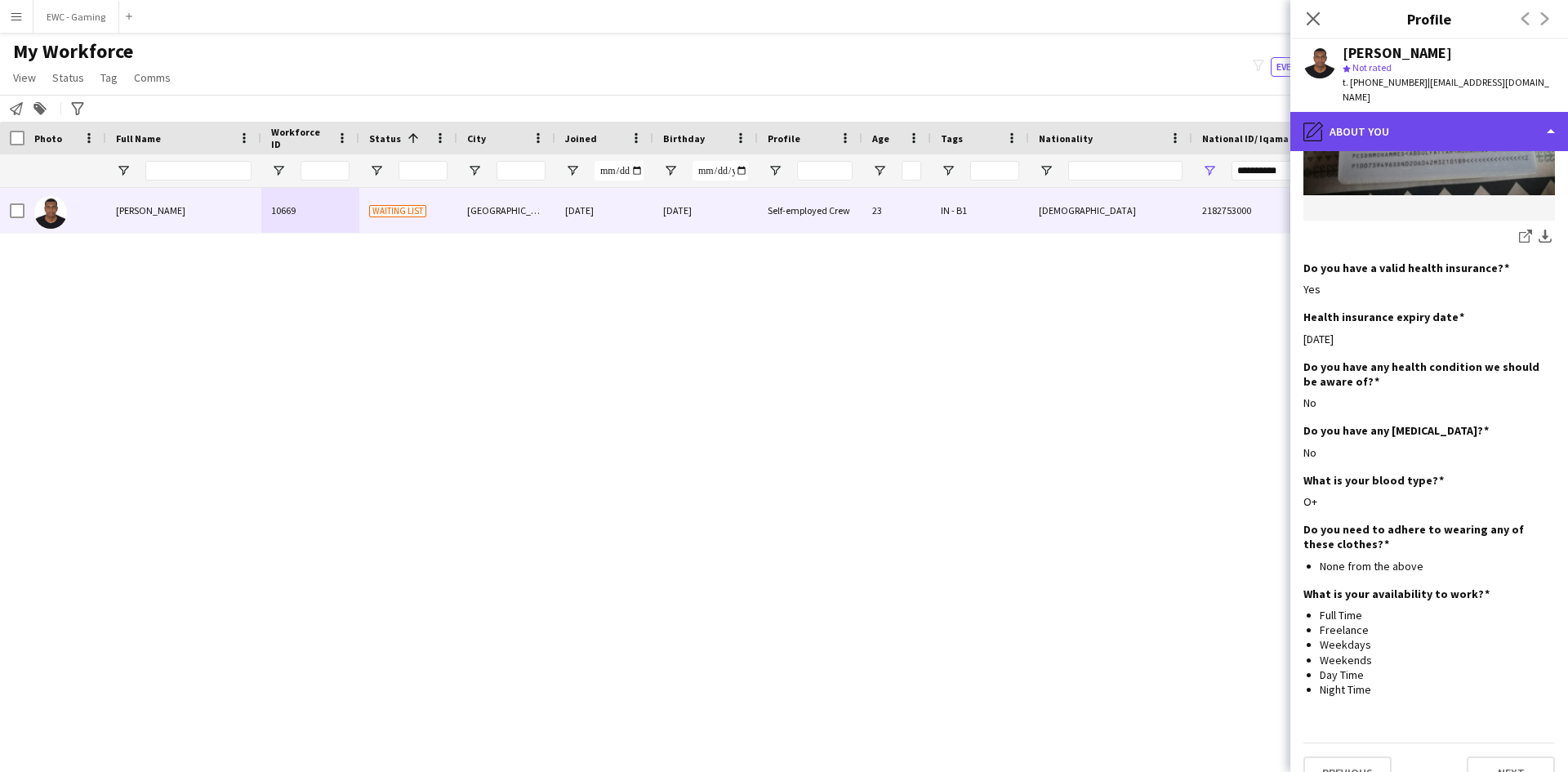
click at [1387, 112] on div "pencil4 About you" at bounding box center [1429, 132] width 278 height 40
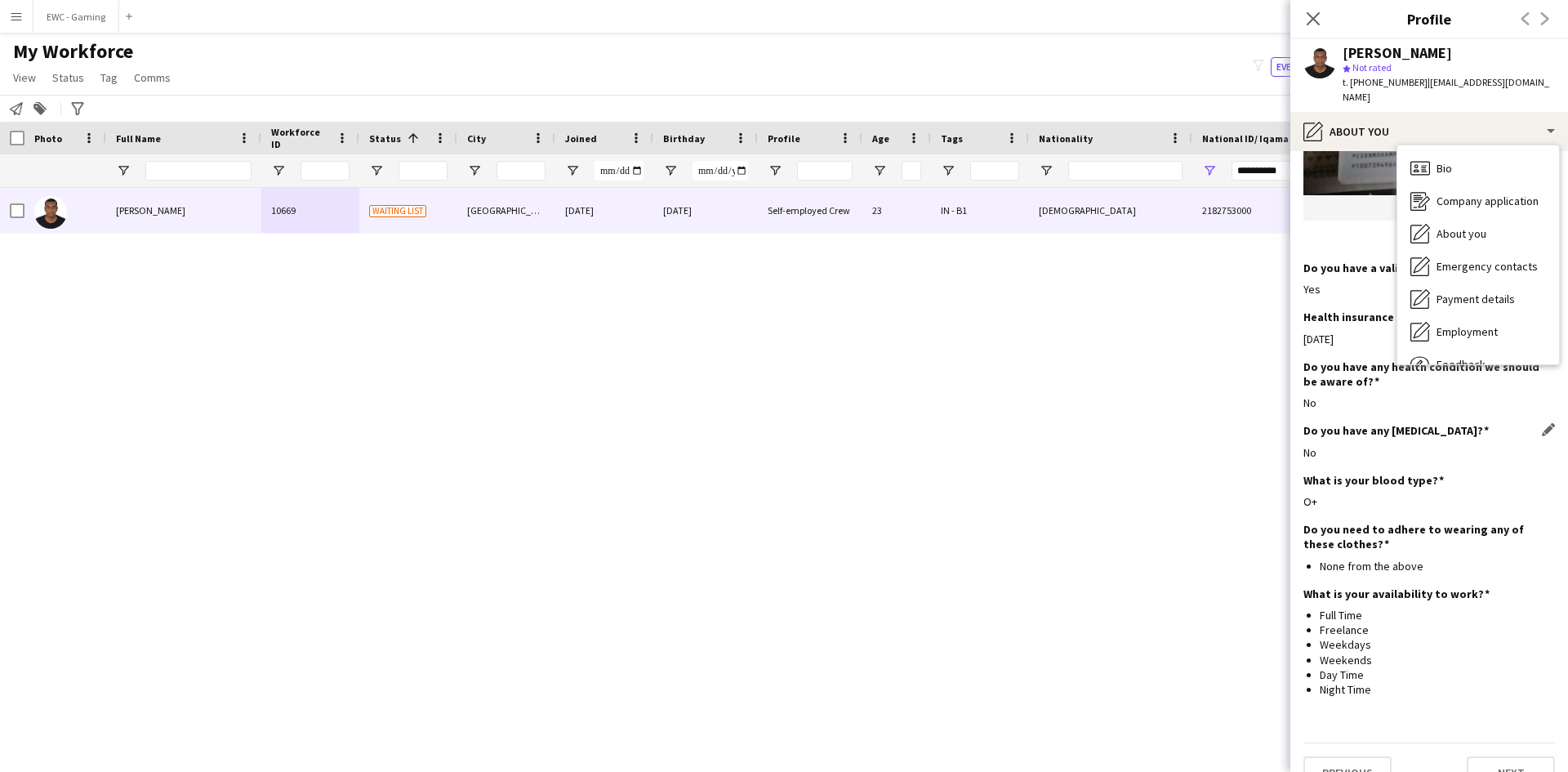
click at [1419, 423] on h3 "Do you have any [MEDICAL_DATA]?" at bounding box center [1397, 430] width 186 height 15
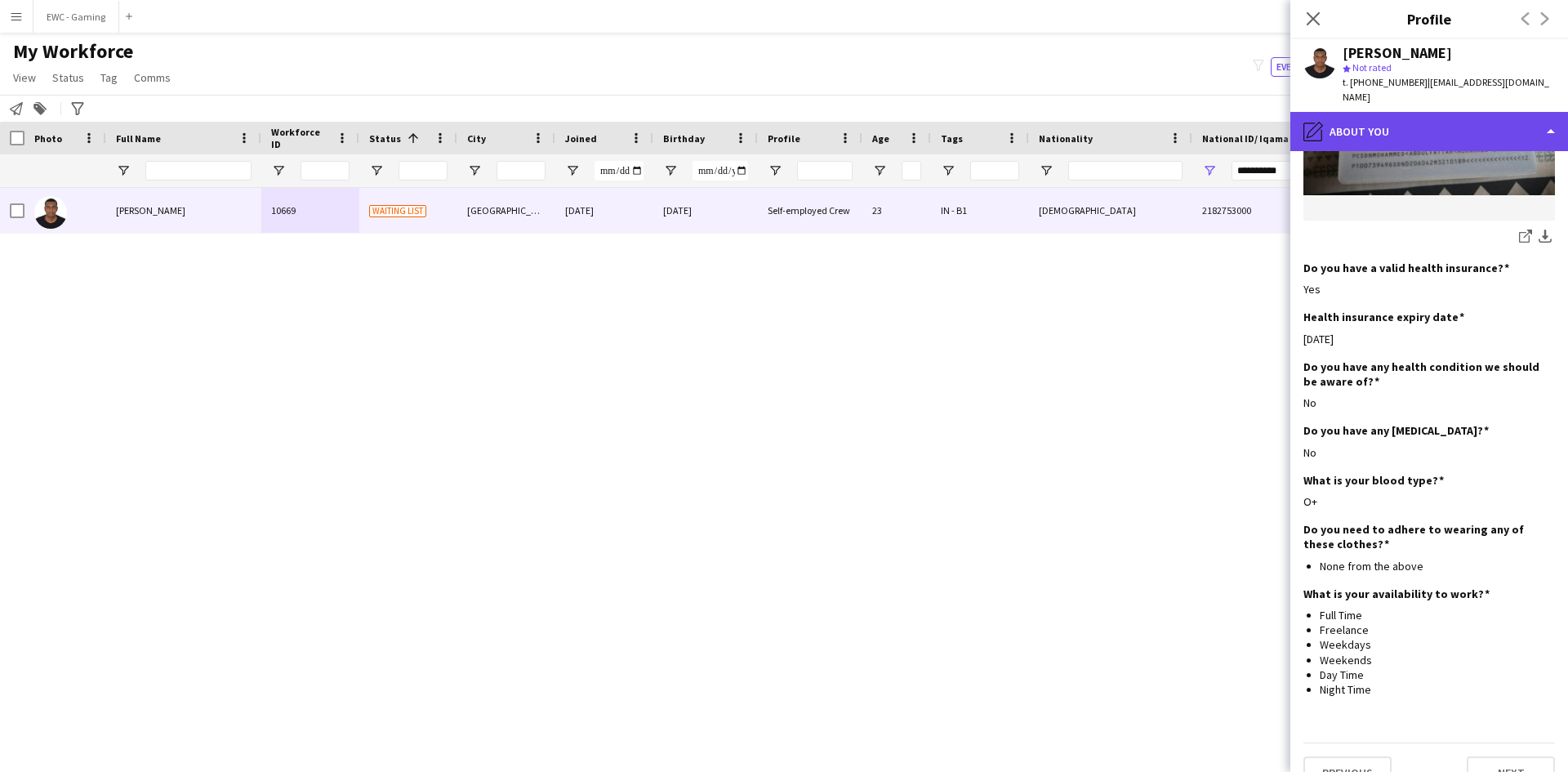
click at [1430, 112] on div "pencil4 About you" at bounding box center [1429, 132] width 278 height 40
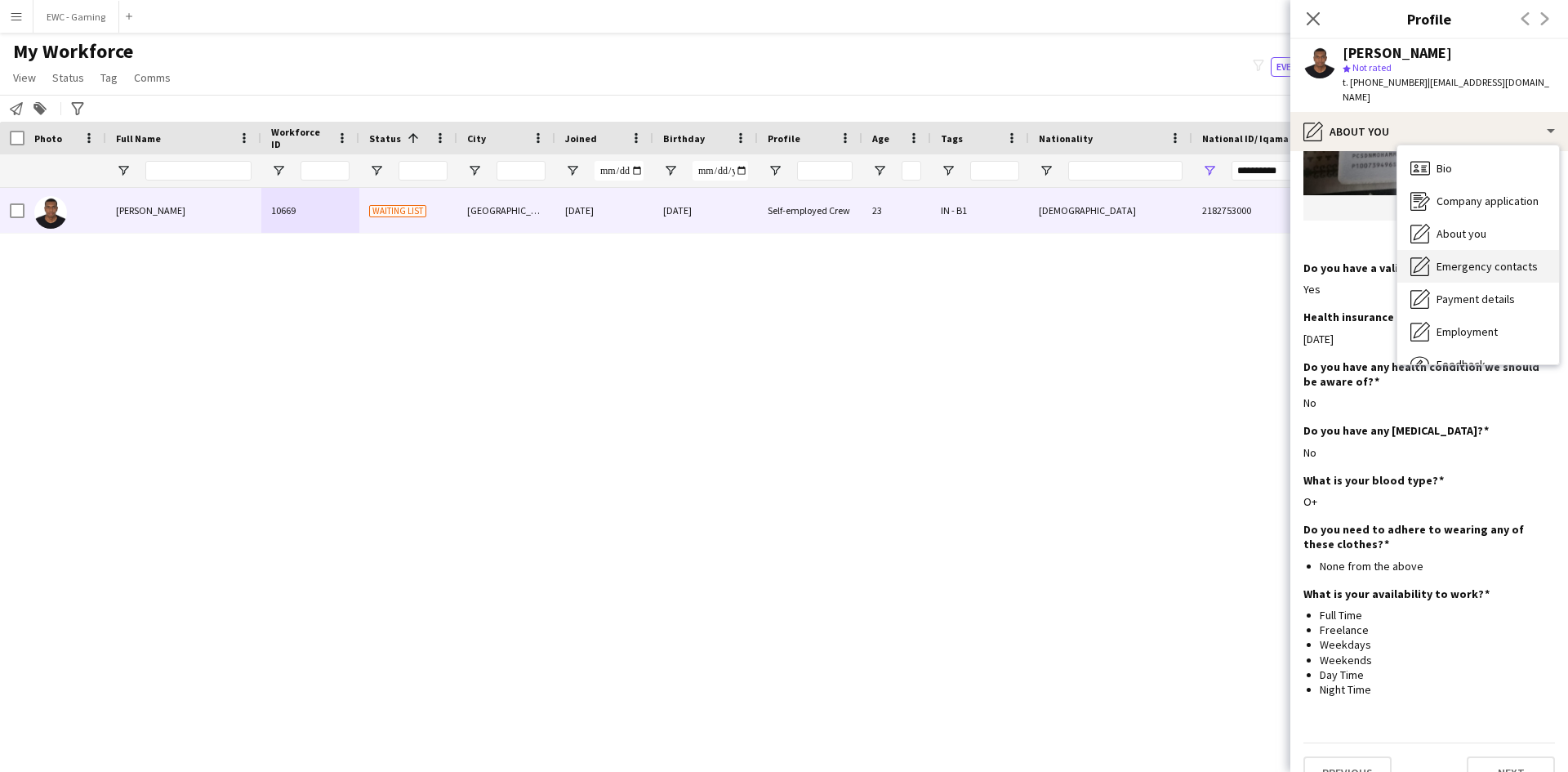
click at [1489, 259] on span "Emergency contacts" at bounding box center [1487, 266] width 102 height 15
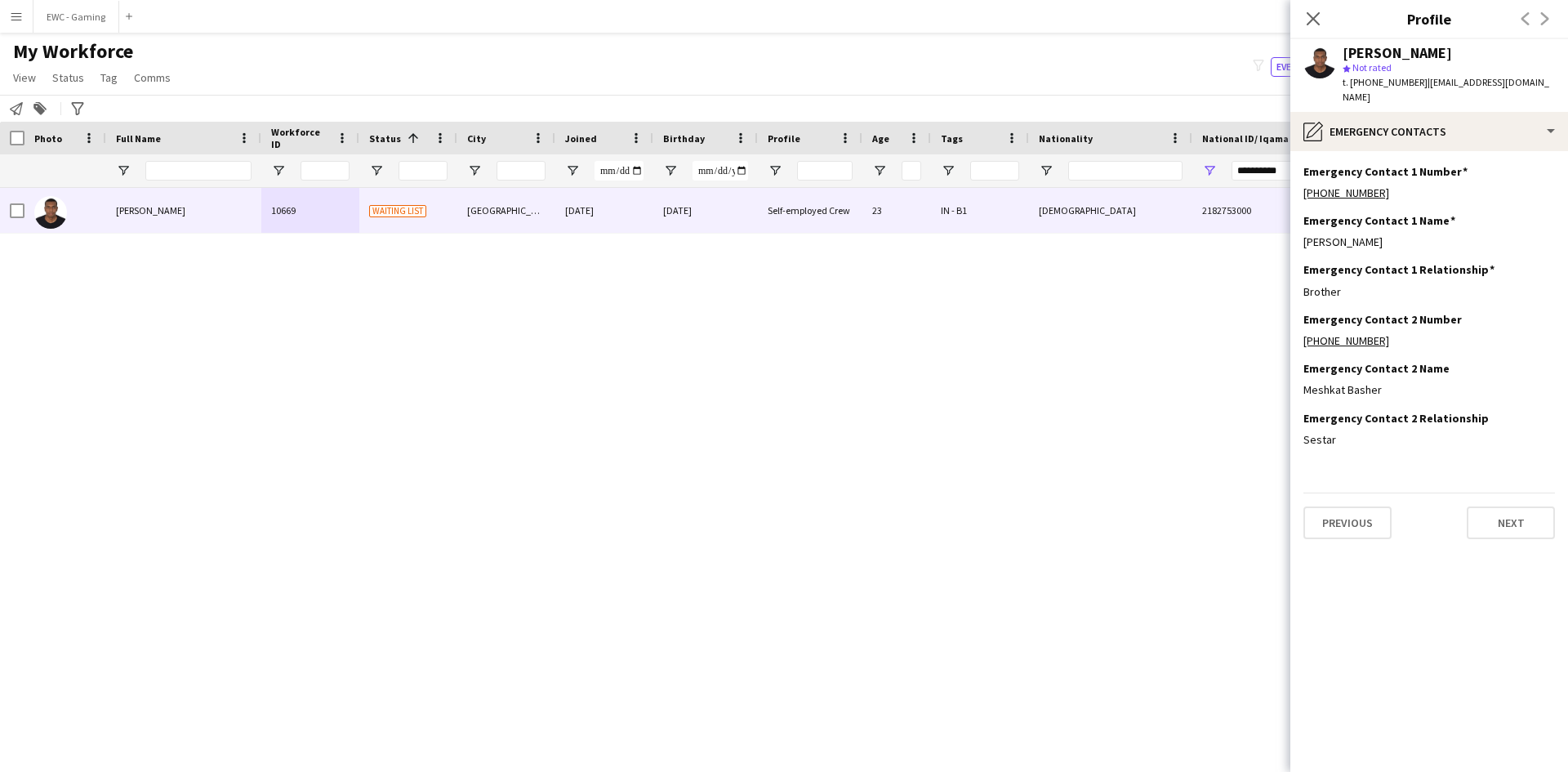
scroll to position [0, 0]
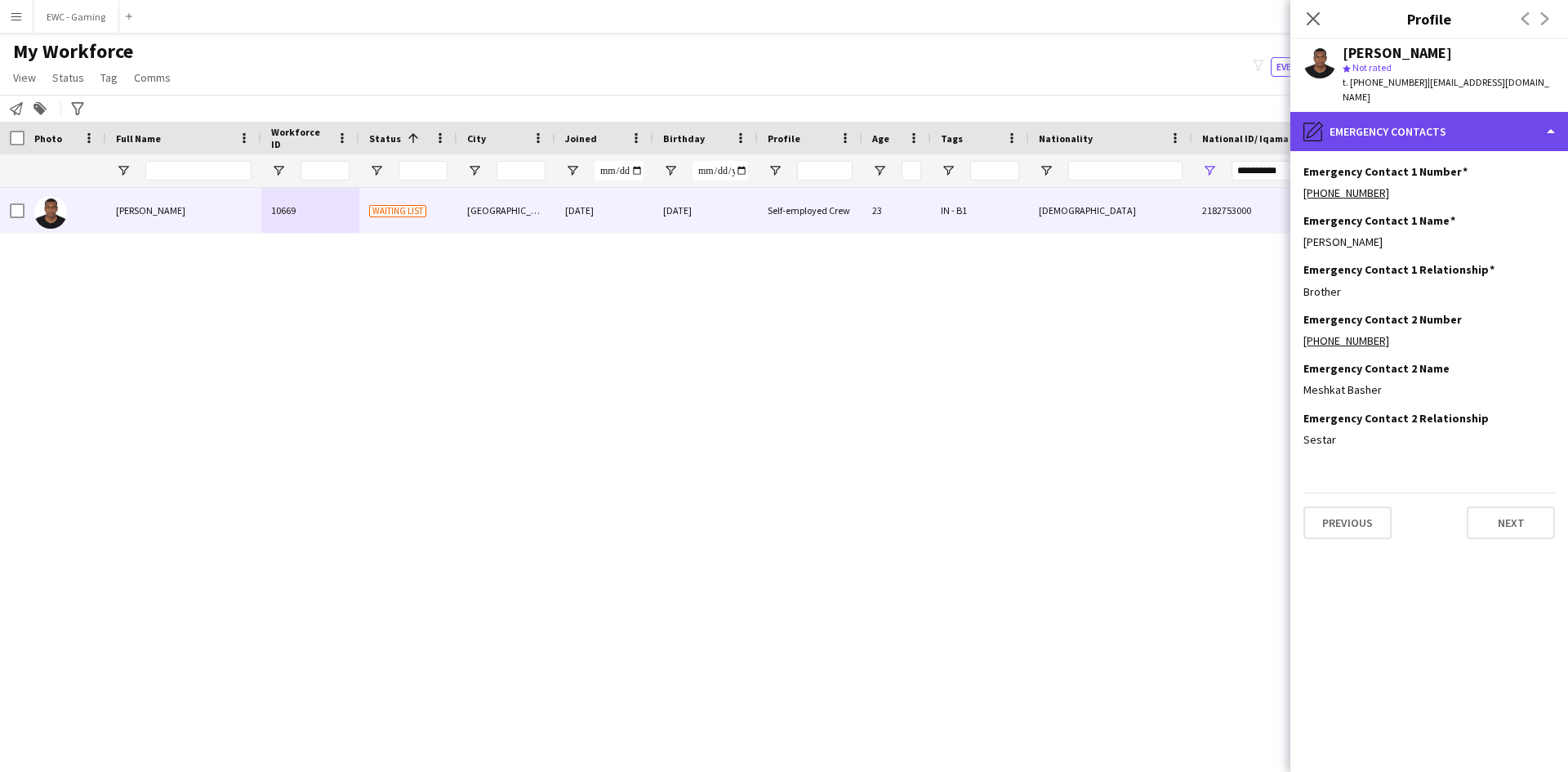
click at [1430, 119] on div "pencil4 Emergency contacts" at bounding box center [1429, 132] width 278 height 40
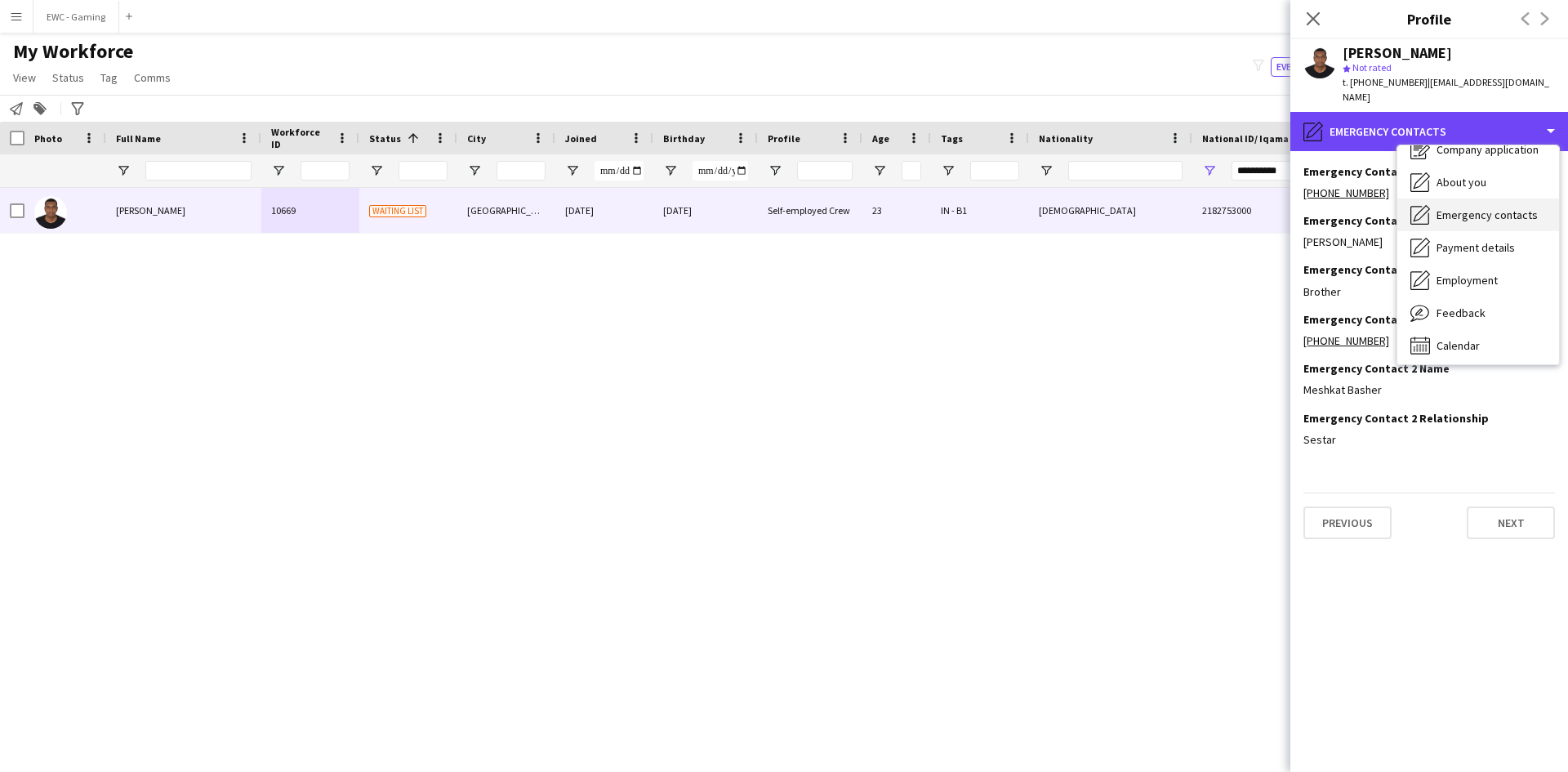
scroll to position [52, 0]
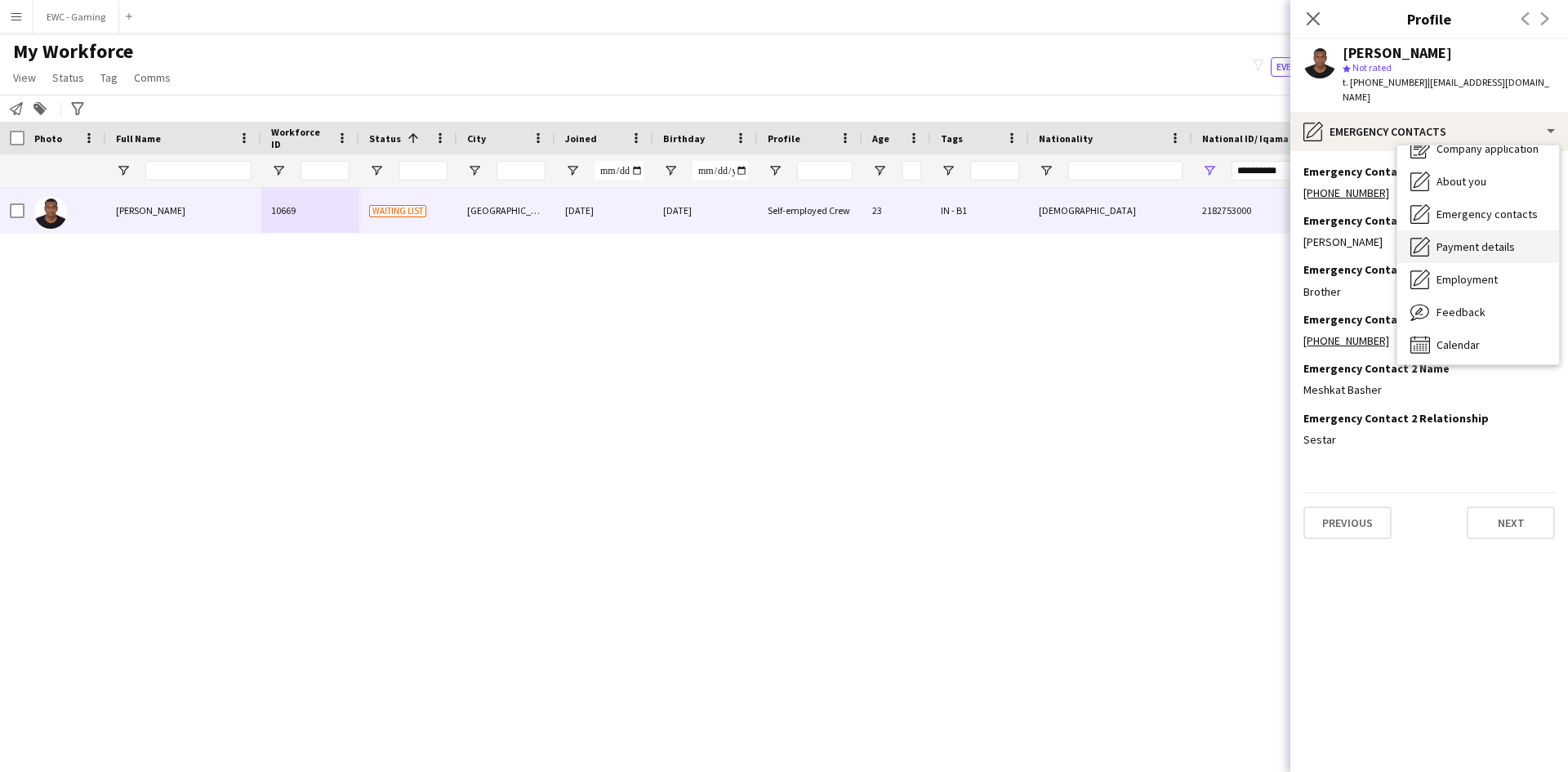
click at [1497, 239] on span "Payment details" at bounding box center [1475, 246] width 78 height 15
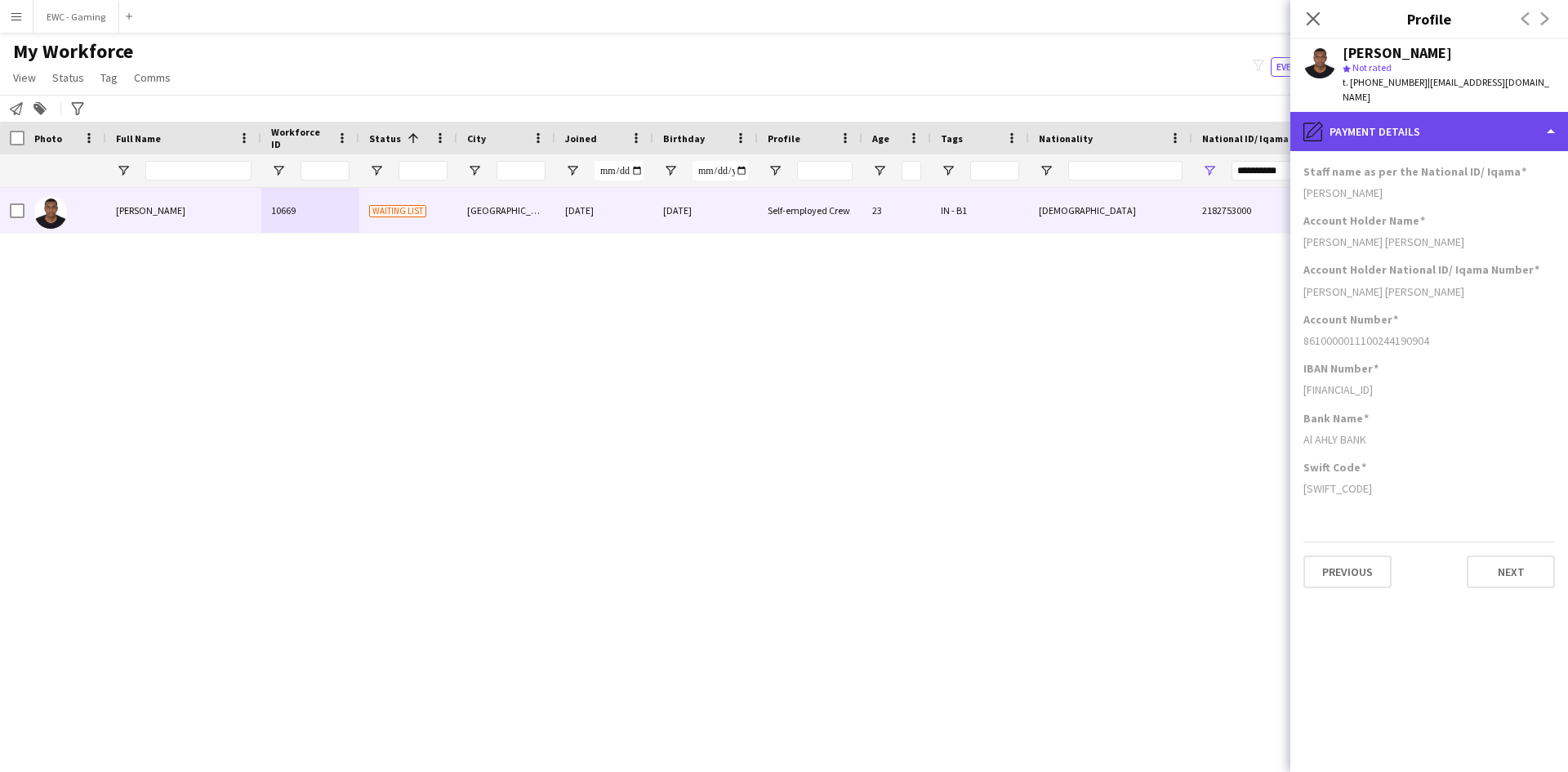
click at [1441, 112] on div "pencil4 Payment details" at bounding box center [1429, 132] width 278 height 40
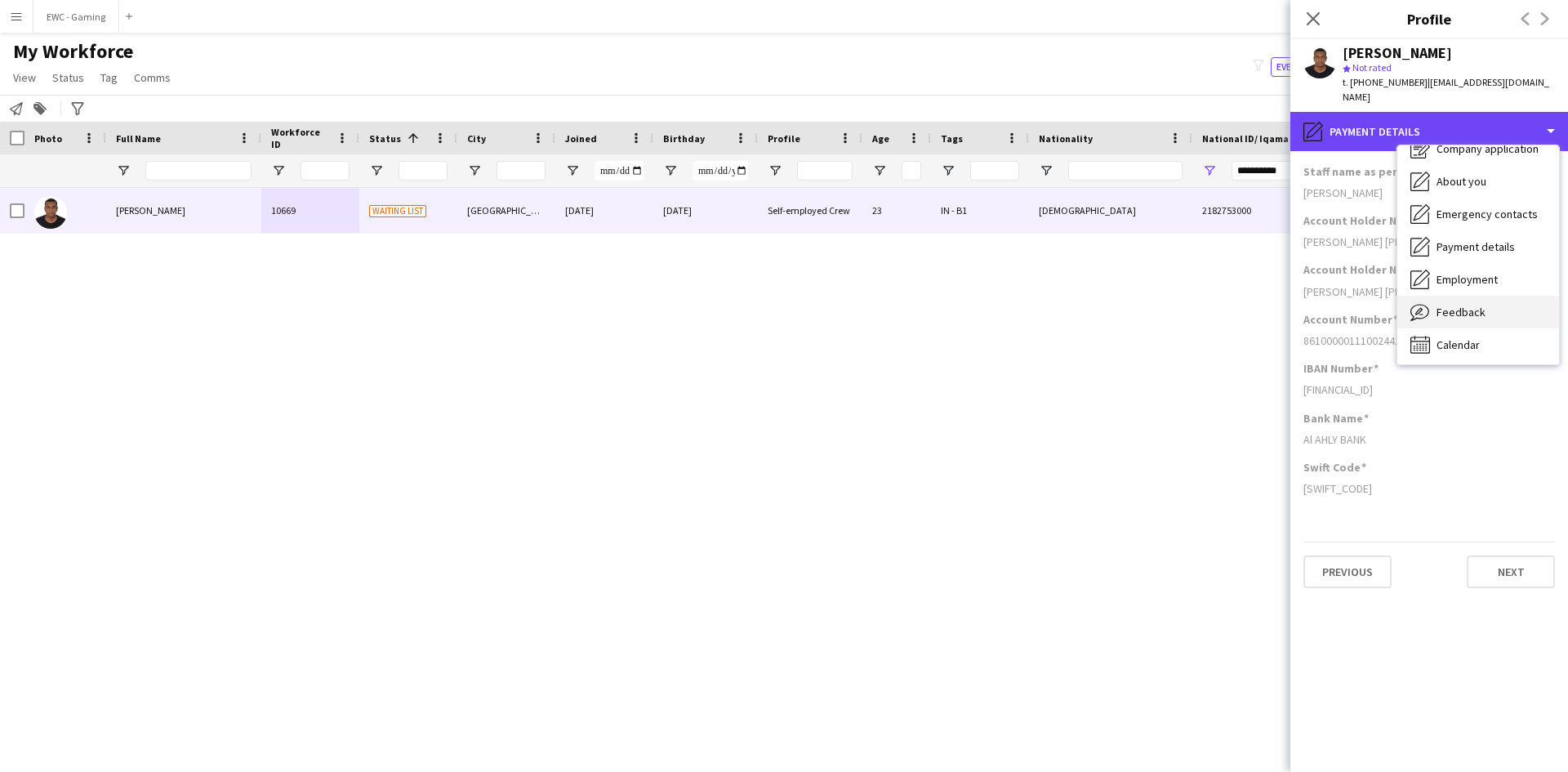
scroll to position [0, 0]
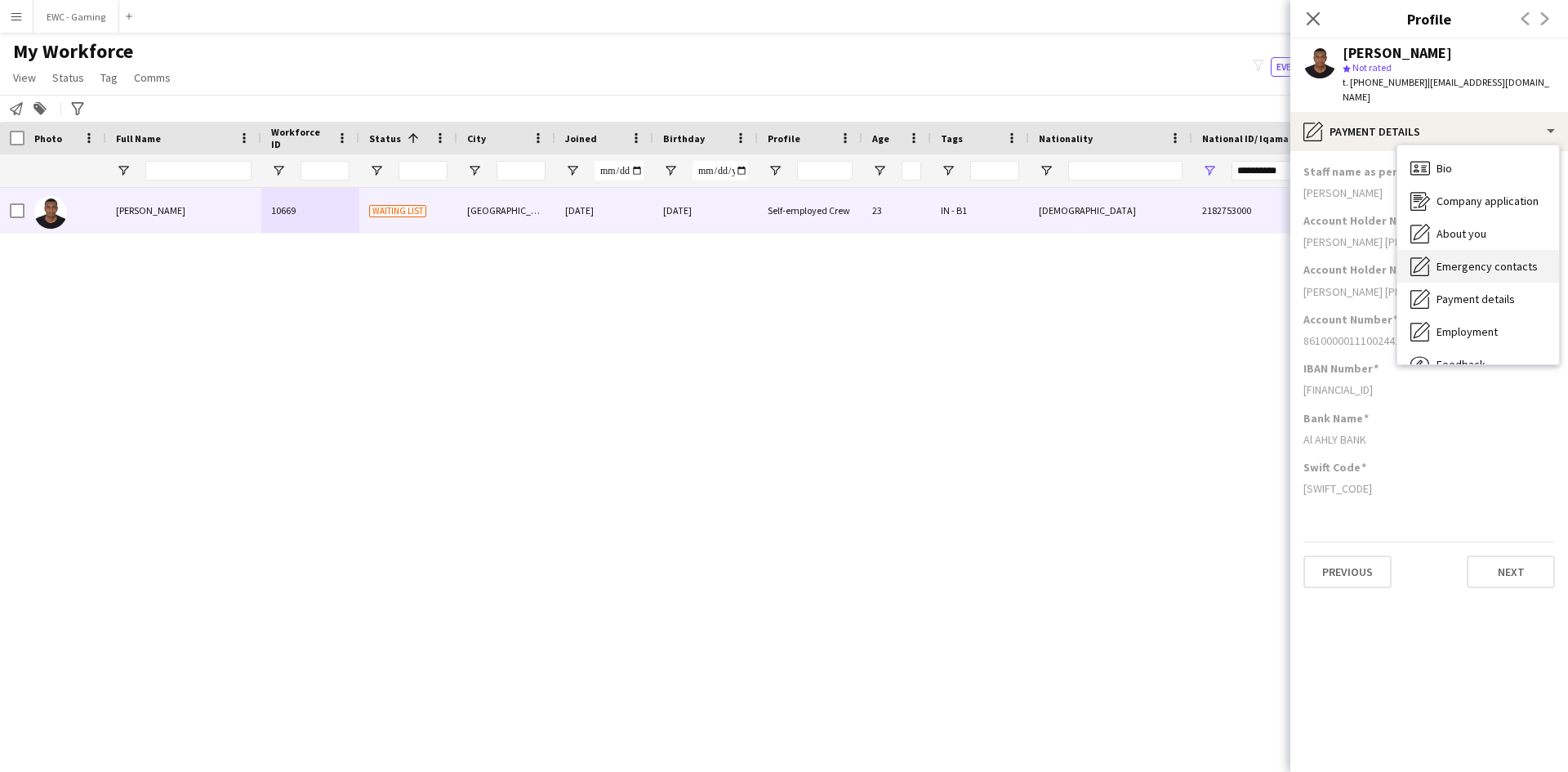
click at [1486, 259] on span "Emergency contacts" at bounding box center [1487, 266] width 102 height 15
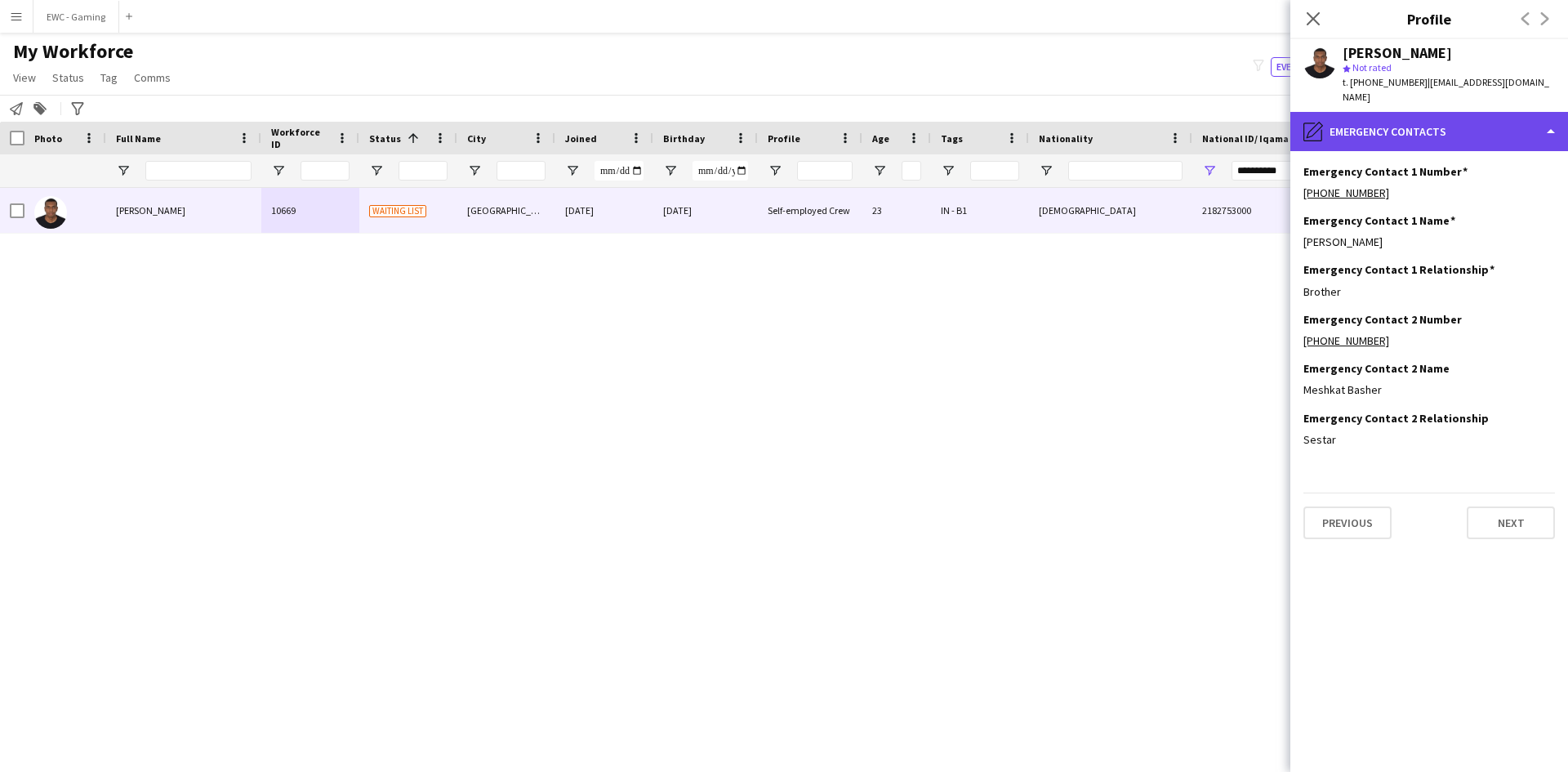
click at [1423, 118] on div "pencil4 Emergency contacts" at bounding box center [1429, 132] width 278 height 40
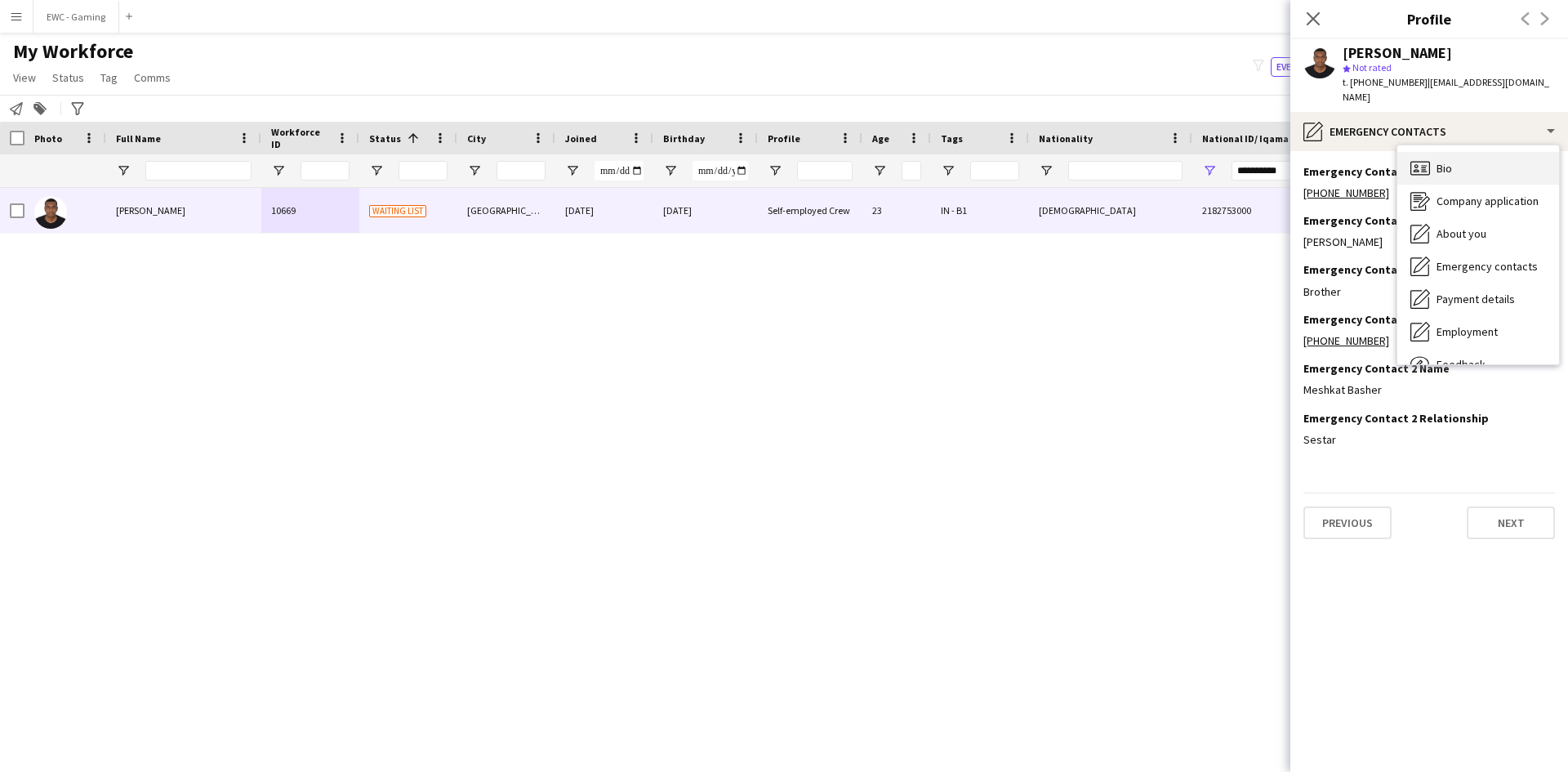
click at [1478, 152] on div "Bio Bio" at bounding box center [1478, 168] width 162 height 33
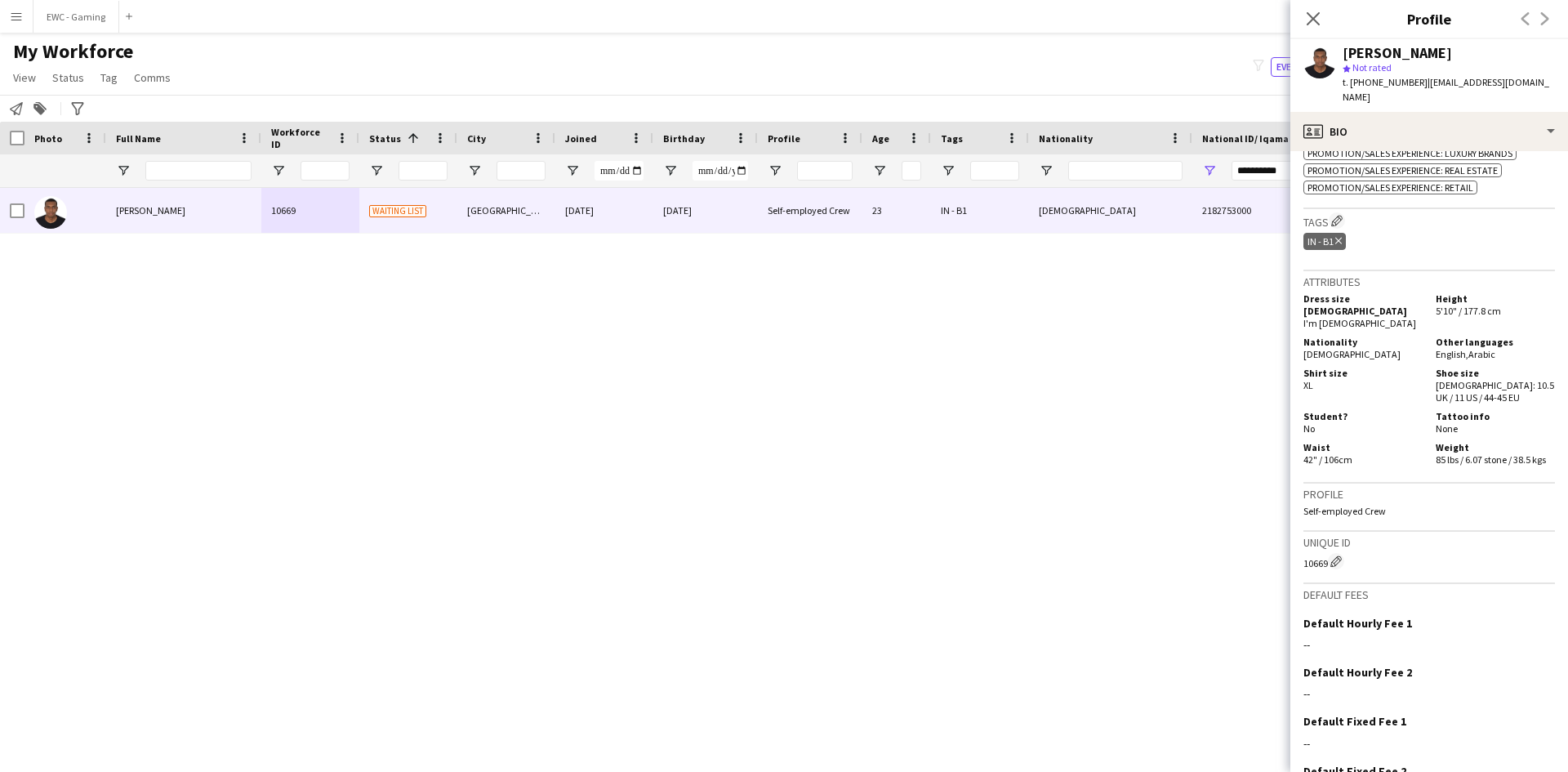
scroll to position [1023, 0]
click at [1342, 211] on button "Edit crew company tags" at bounding box center [1337, 219] width 16 height 16
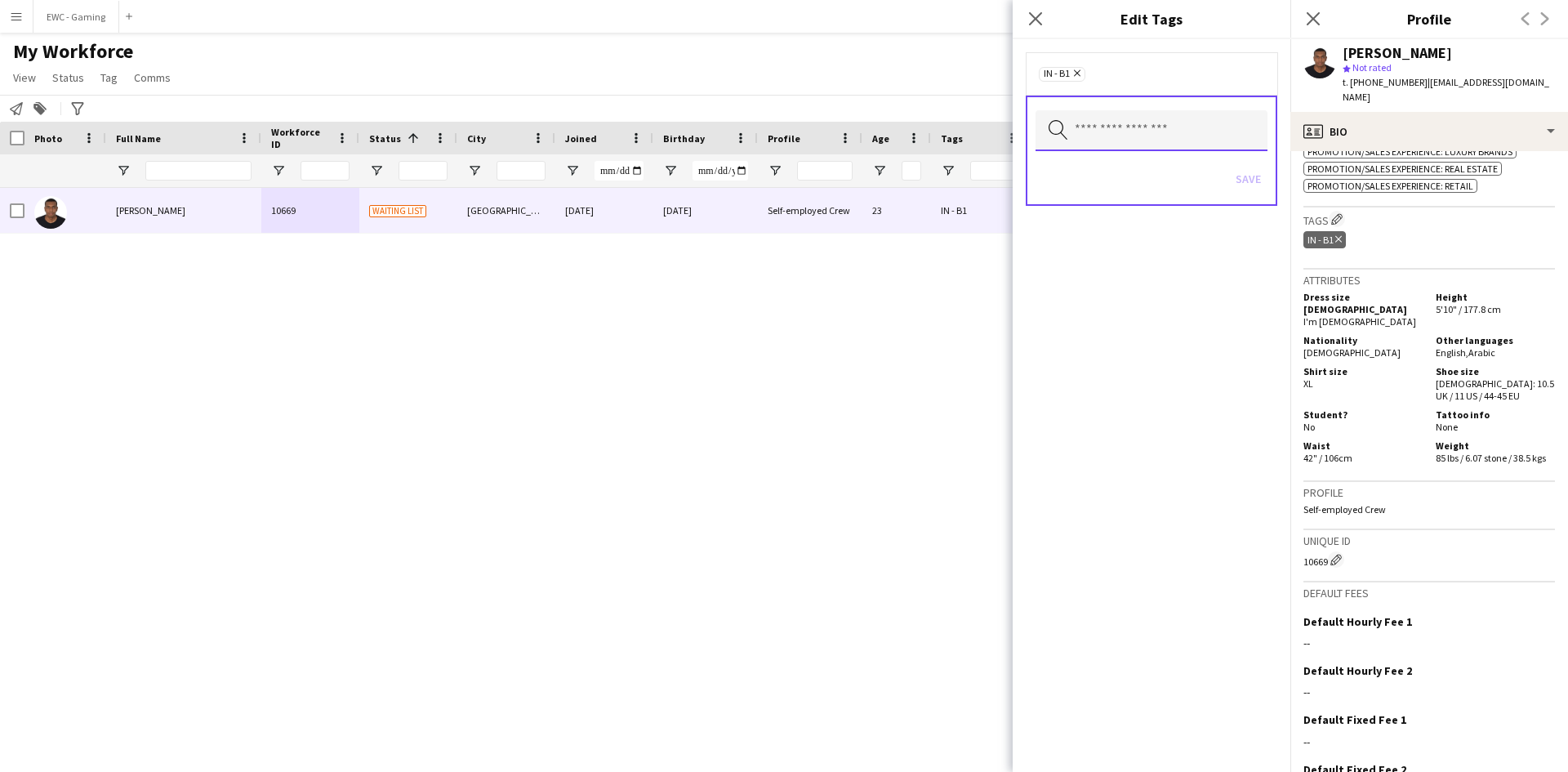
click at [1171, 144] on input "text" at bounding box center [1152, 131] width 232 height 41
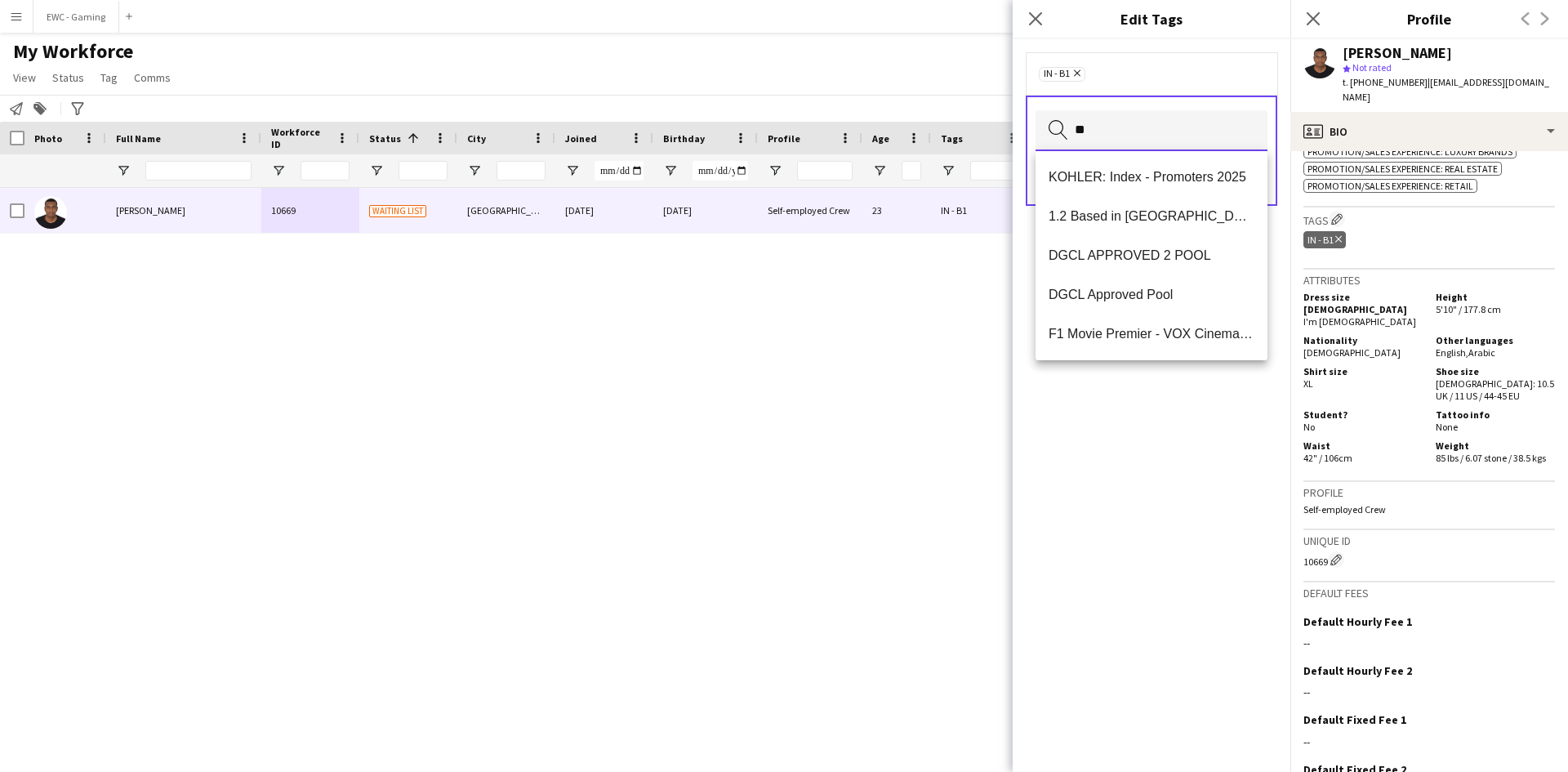
type input "*"
type input "***"
click at [1115, 311] on mat-option "Presentable B" at bounding box center [1152, 294] width 232 height 40
click at [1137, 214] on span "1.1 Based in [GEOGRAPHIC_DATA]" at bounding box center [1152, 216] width 206 height 15
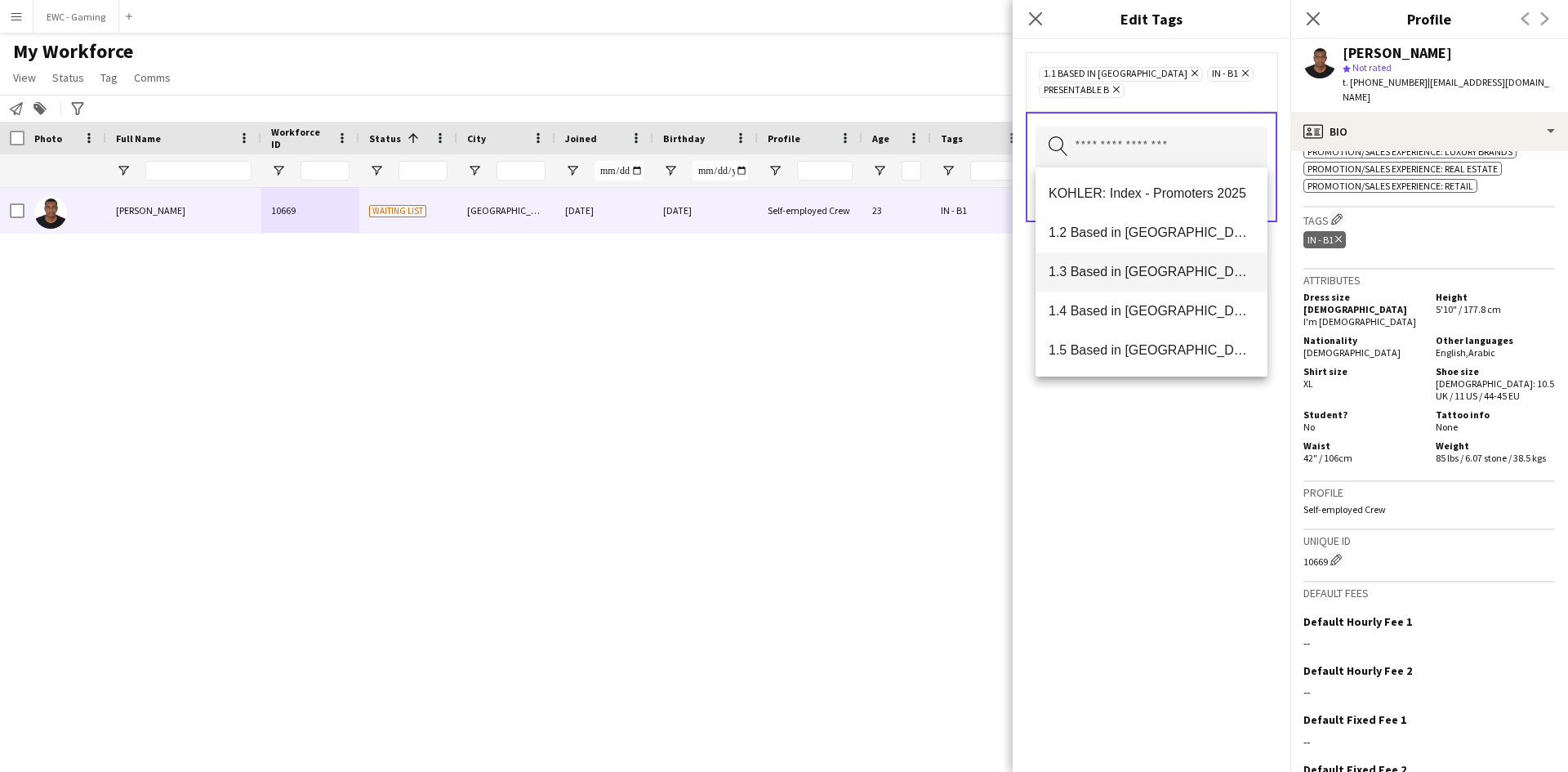
click at [1134, 264] on span "1.3 Based in [GEOGRAPHIC_DATA]" at bounding box center [1152, 272] width 206 height 15
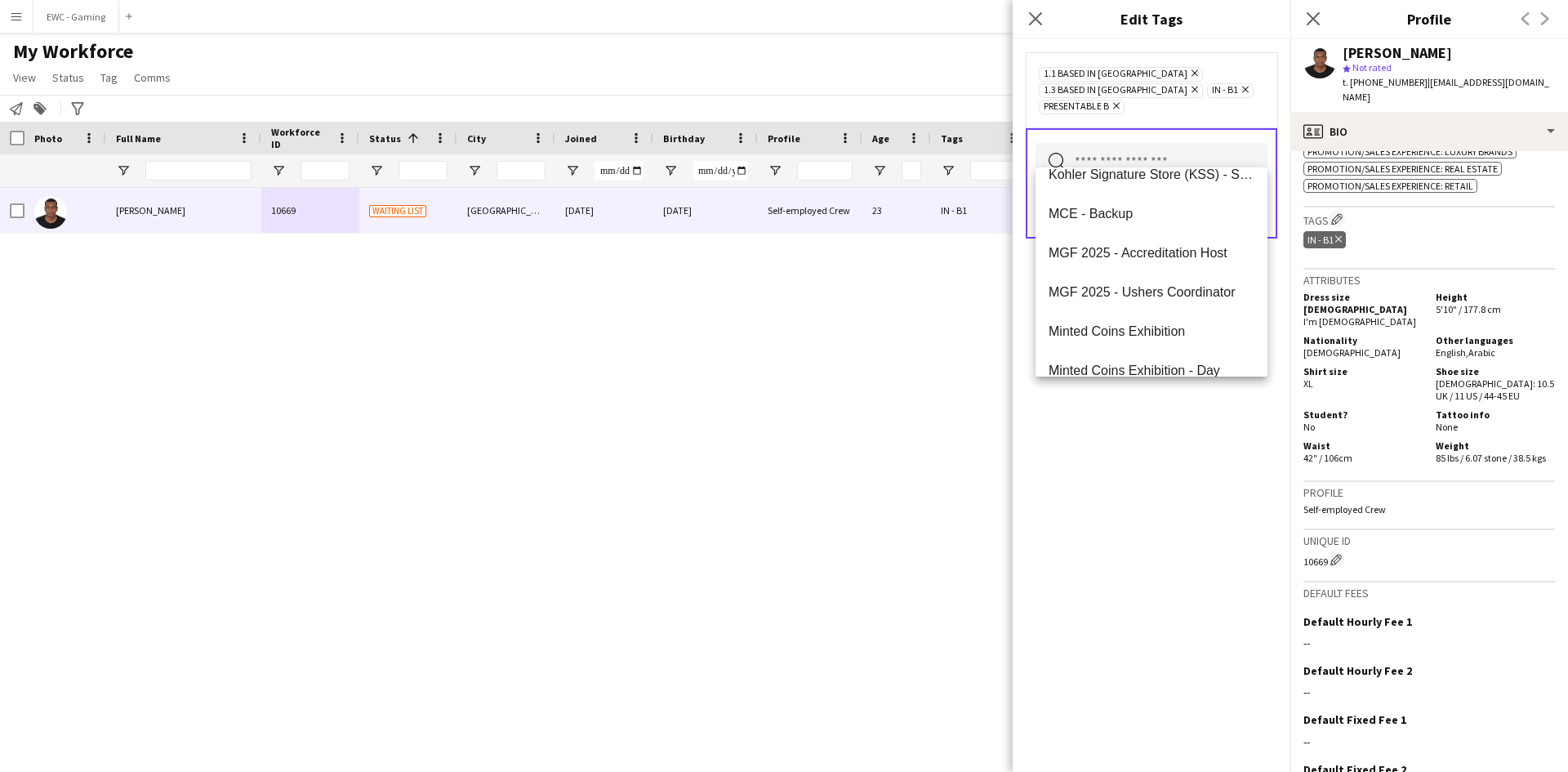
scroll to position [1154, 0]
click at [1183, 143] on input "text" at bounding box center [1152, 163] width 232 height 41
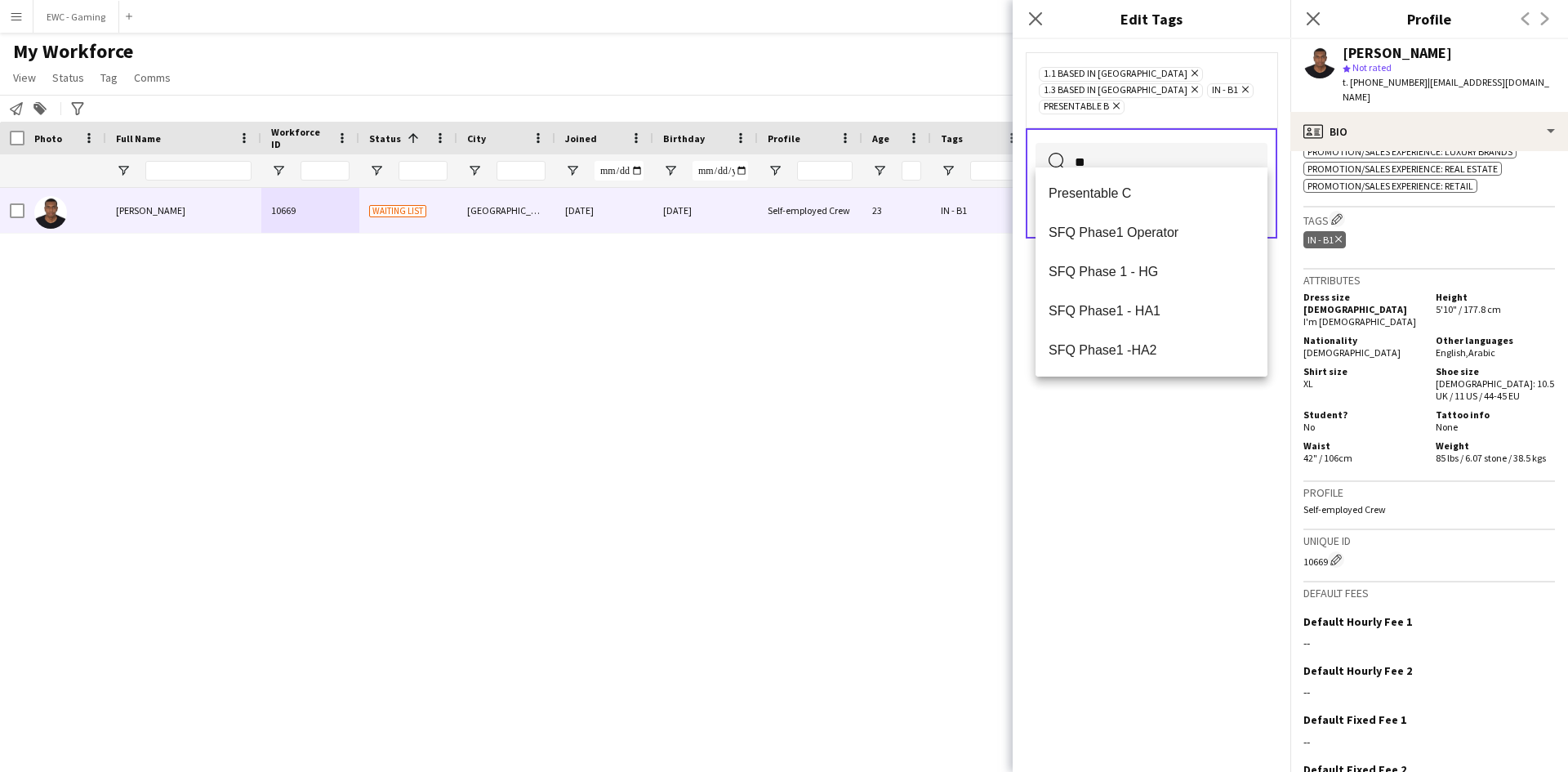
type input "*"
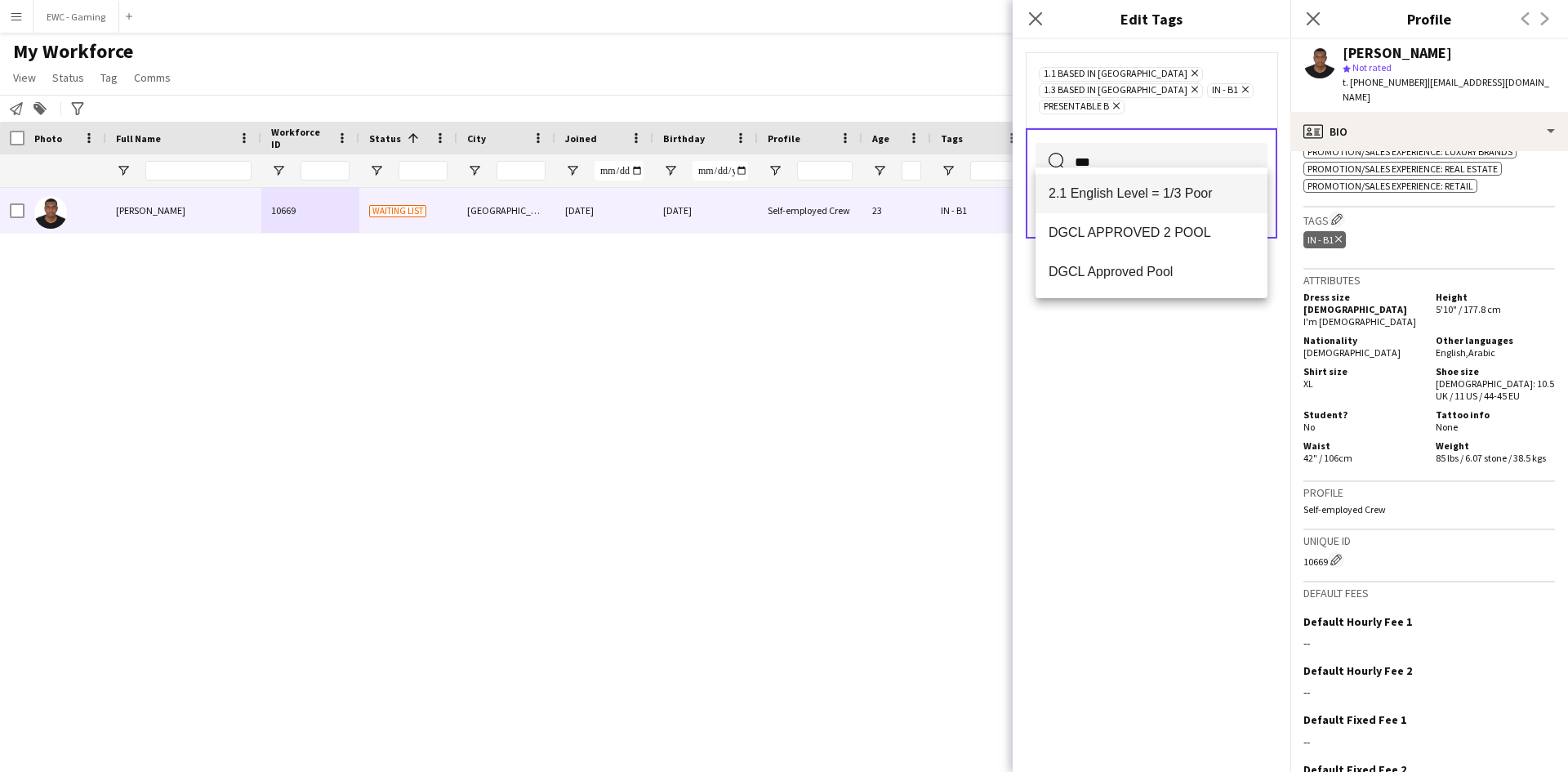
type input "***"
click at [1169, 195] on span "2.1 English Level = 1/3 Poor" at bounding box center [1152, 193] width 206 height 15
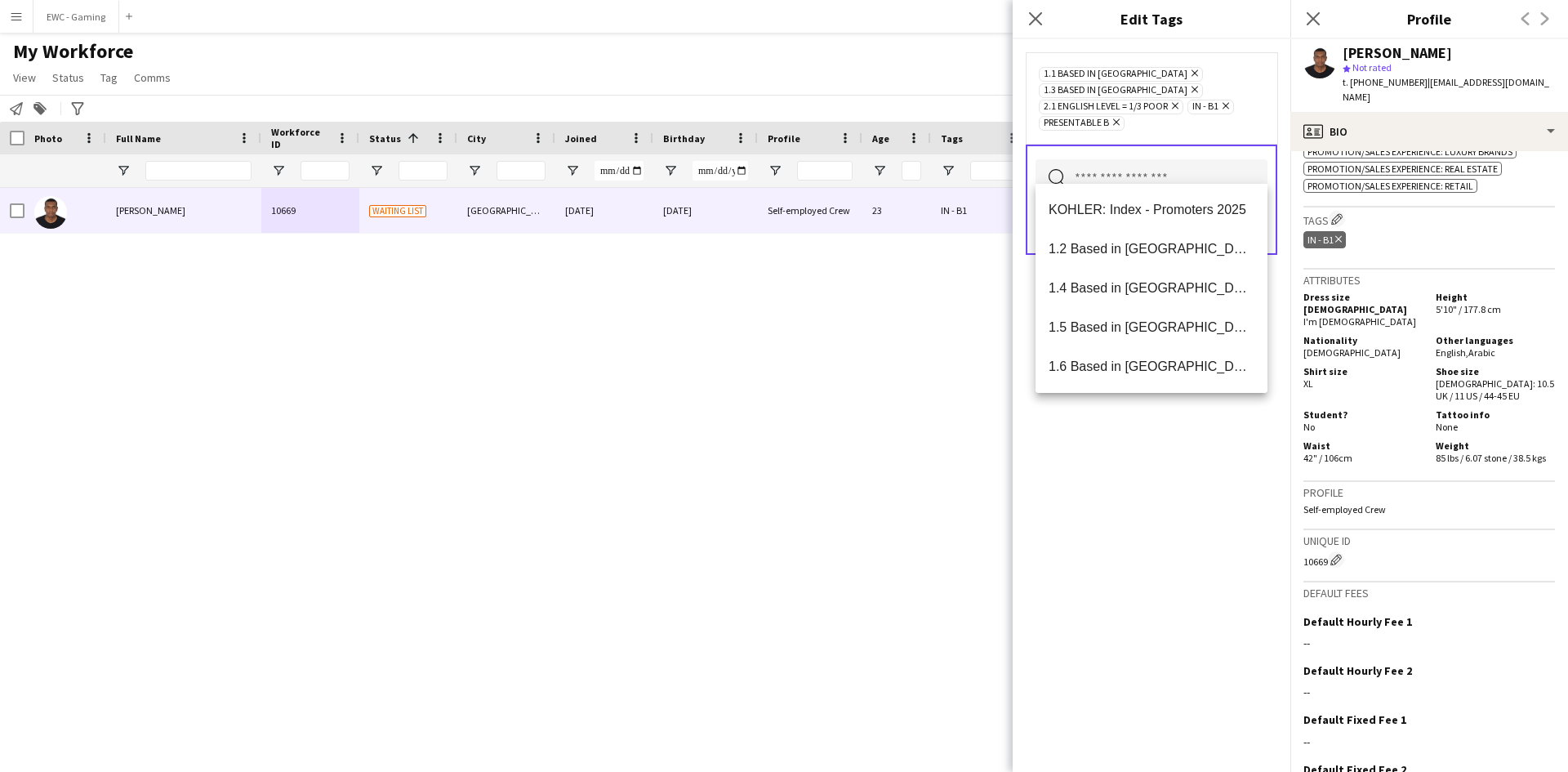
click at [1161, 441] on div "1.1 Based in [GEOGRAPHIC_DATA] Remove 1.3 Based in [GEOGRAPHIC_DATA] Remove 2.1…" at bounding box center [1151, 405] width 278 height 732
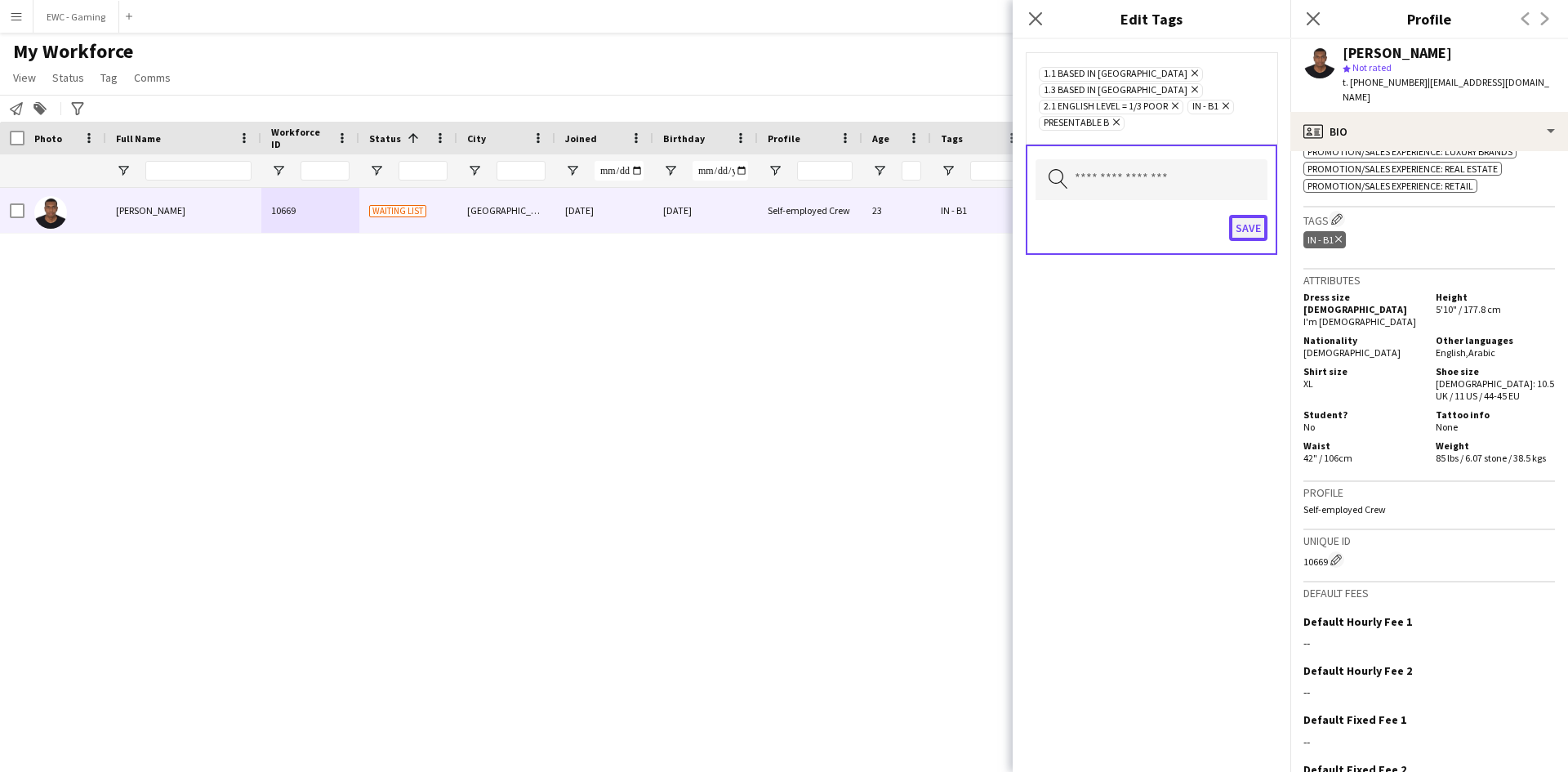
click at [1259, 215] on button "Save" at bounding box center [1249, 227] width 39 height 26
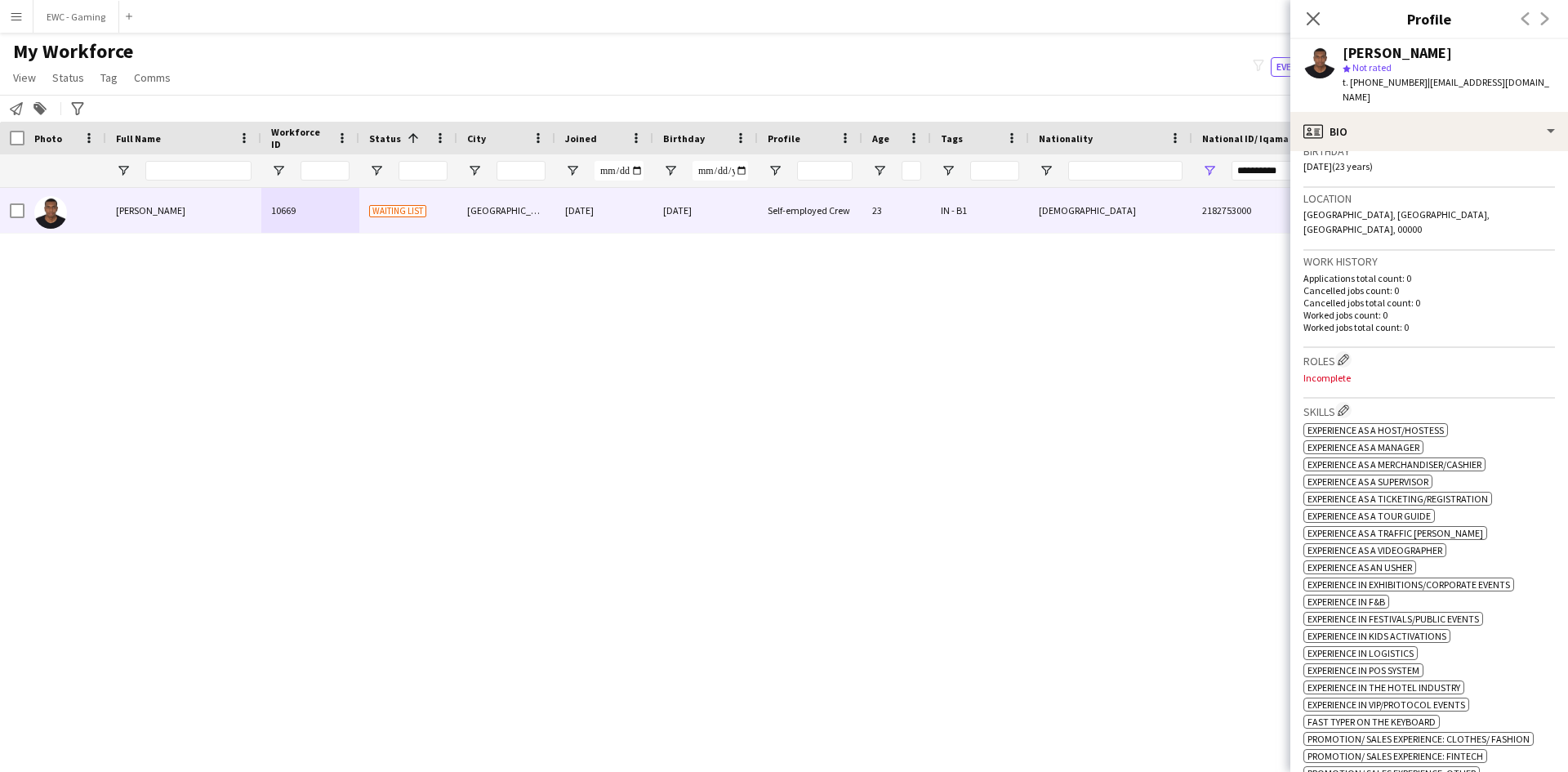
scroll to position [309, 0]
click at [1349, 361] on app-icon "Edit crew company roles" at bounding box center [1343, 367] width 12 height 12
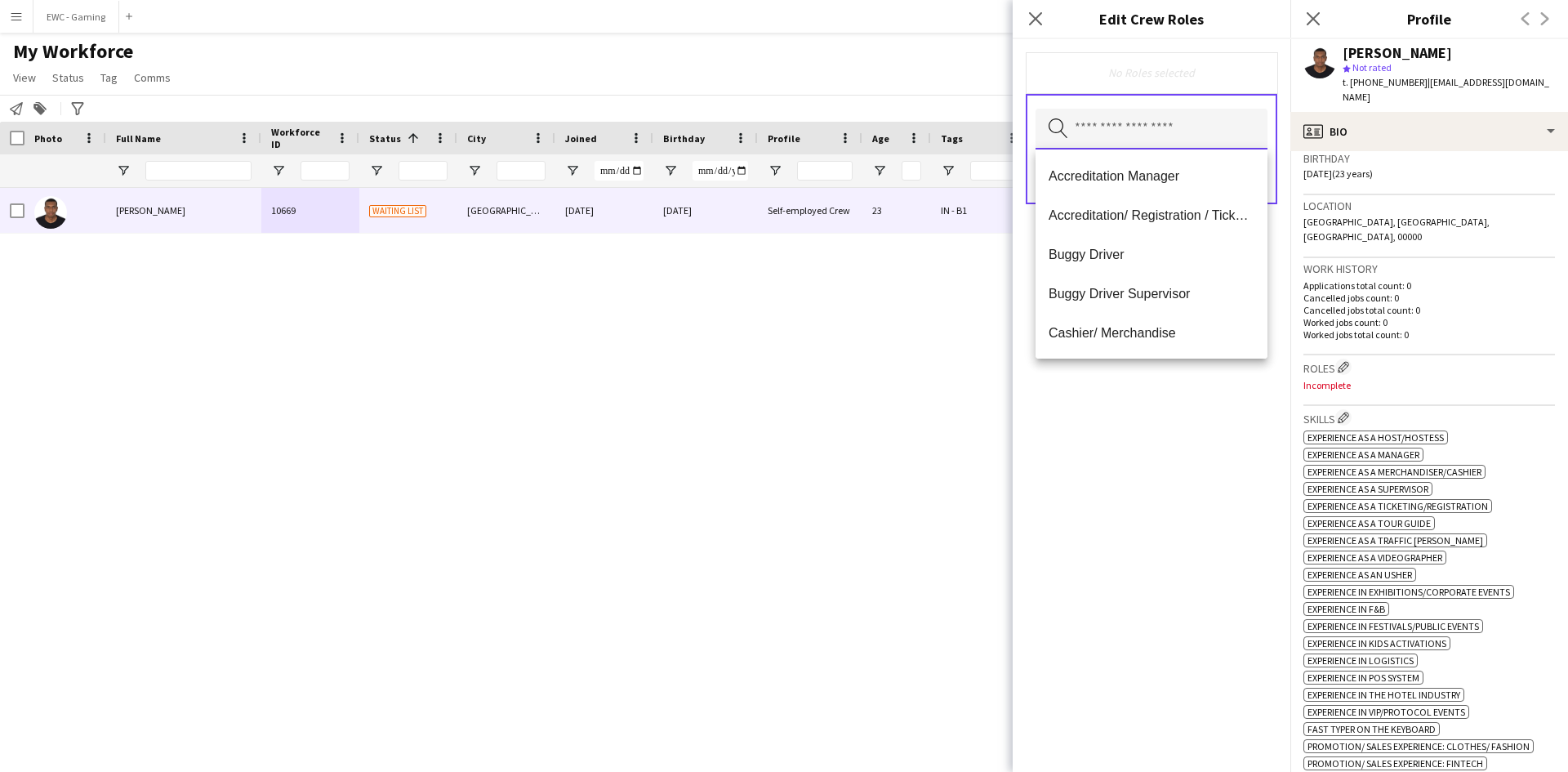
click at [1174, 138] on input "text" at bounding box center [1152, 129] width 232 height 41
click at [1128, 260] on span "Buggy Driver" at bounding box center [1152, 254] width 206 height 15
click at [1128, 260] on span "Buggy Driver Supervisor" at bounding box center [1152, 255] width 206 height 15
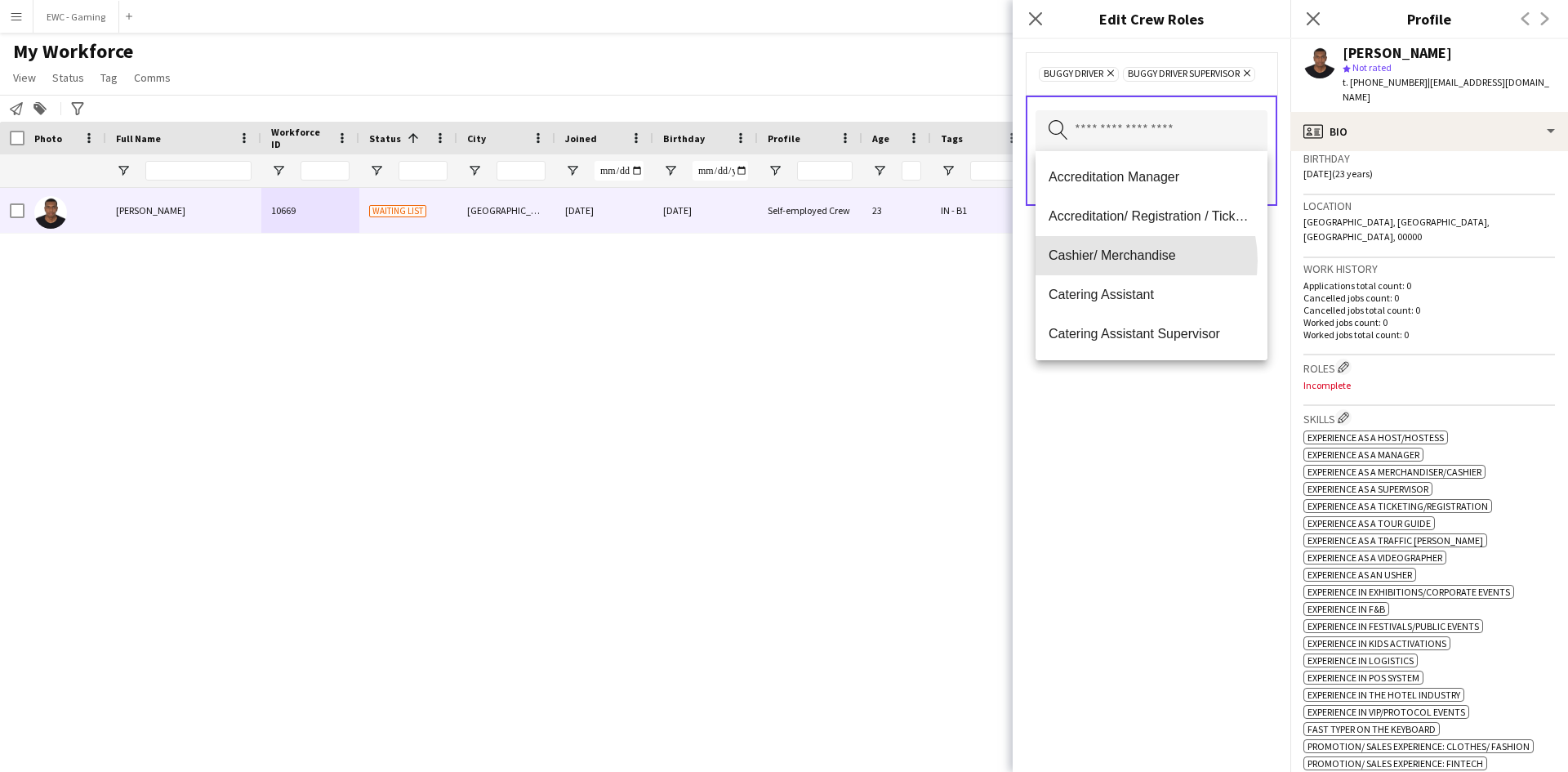
click at [1128, 260] on span "Cashier/ Merchandise" at bounding box center [1152, 255] width 206 height 15
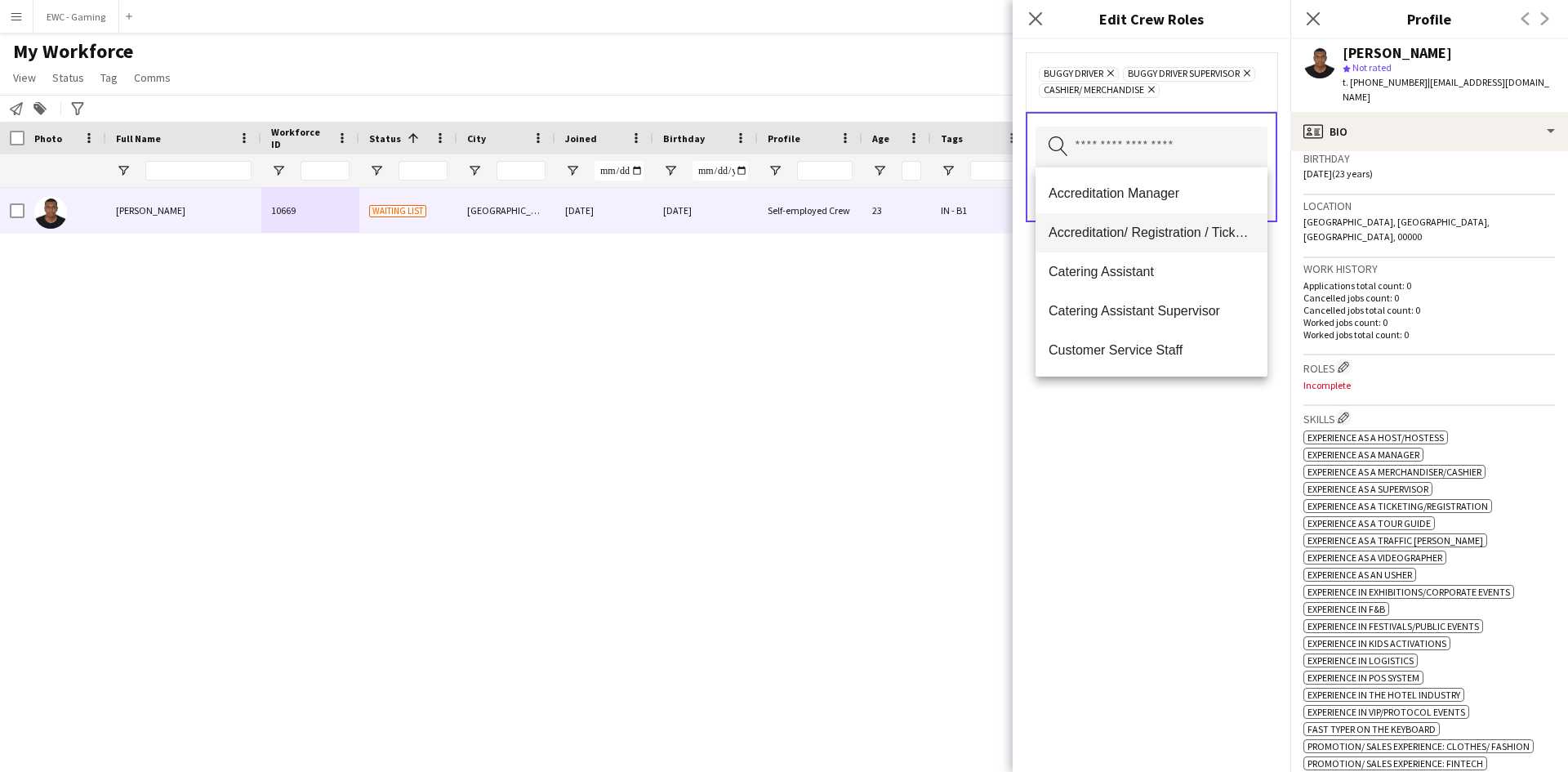
click at [1134, 245] on mat-option "Accreditation/ Registration / Ticketing" at bounding box center [1152, 232] width 232 height 40
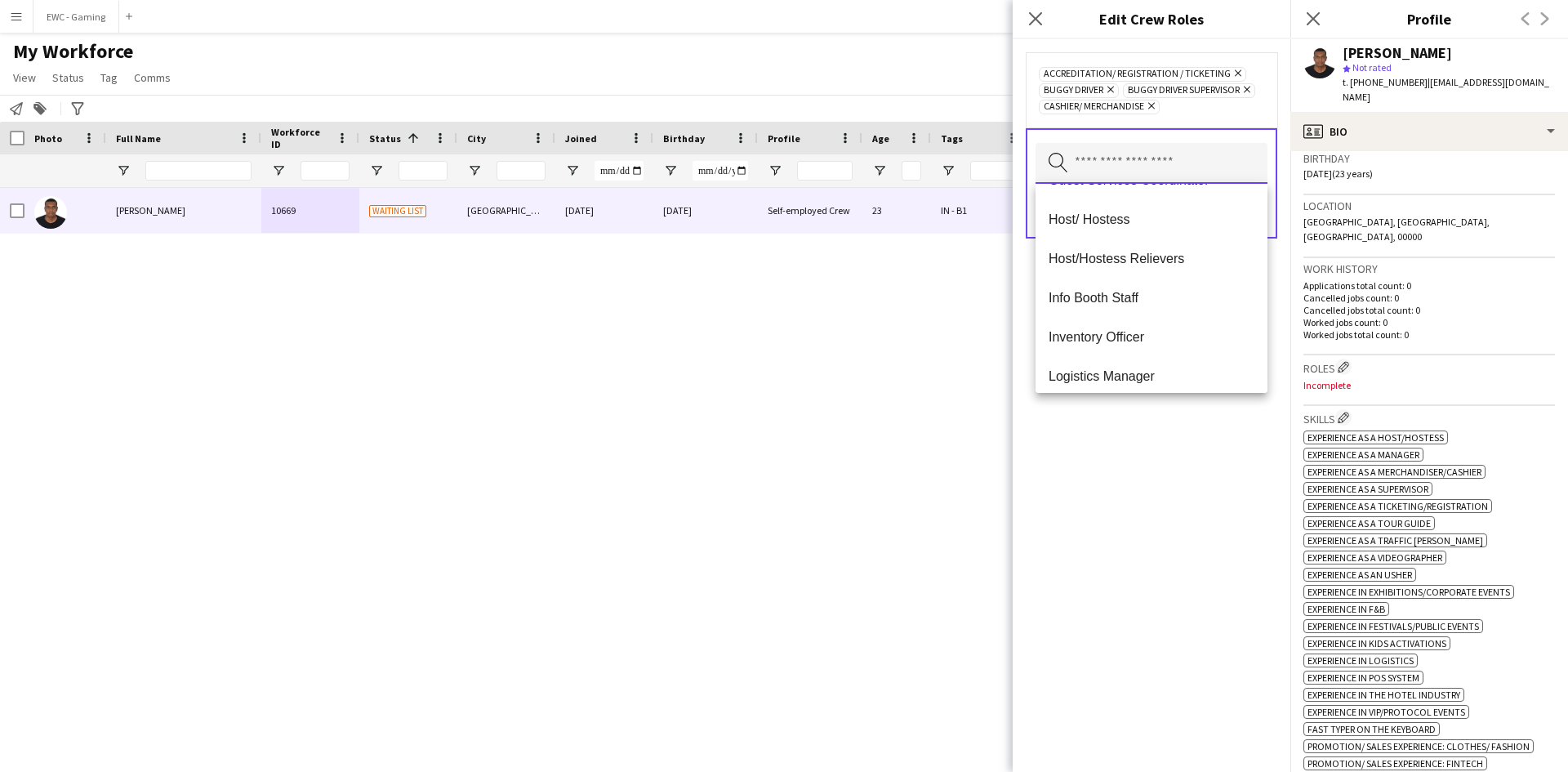
scroll to position [305, 0]
click at [1164, 217] on span "Host/ Hostess" at bounding box center [1152, 219] width 206 height 15
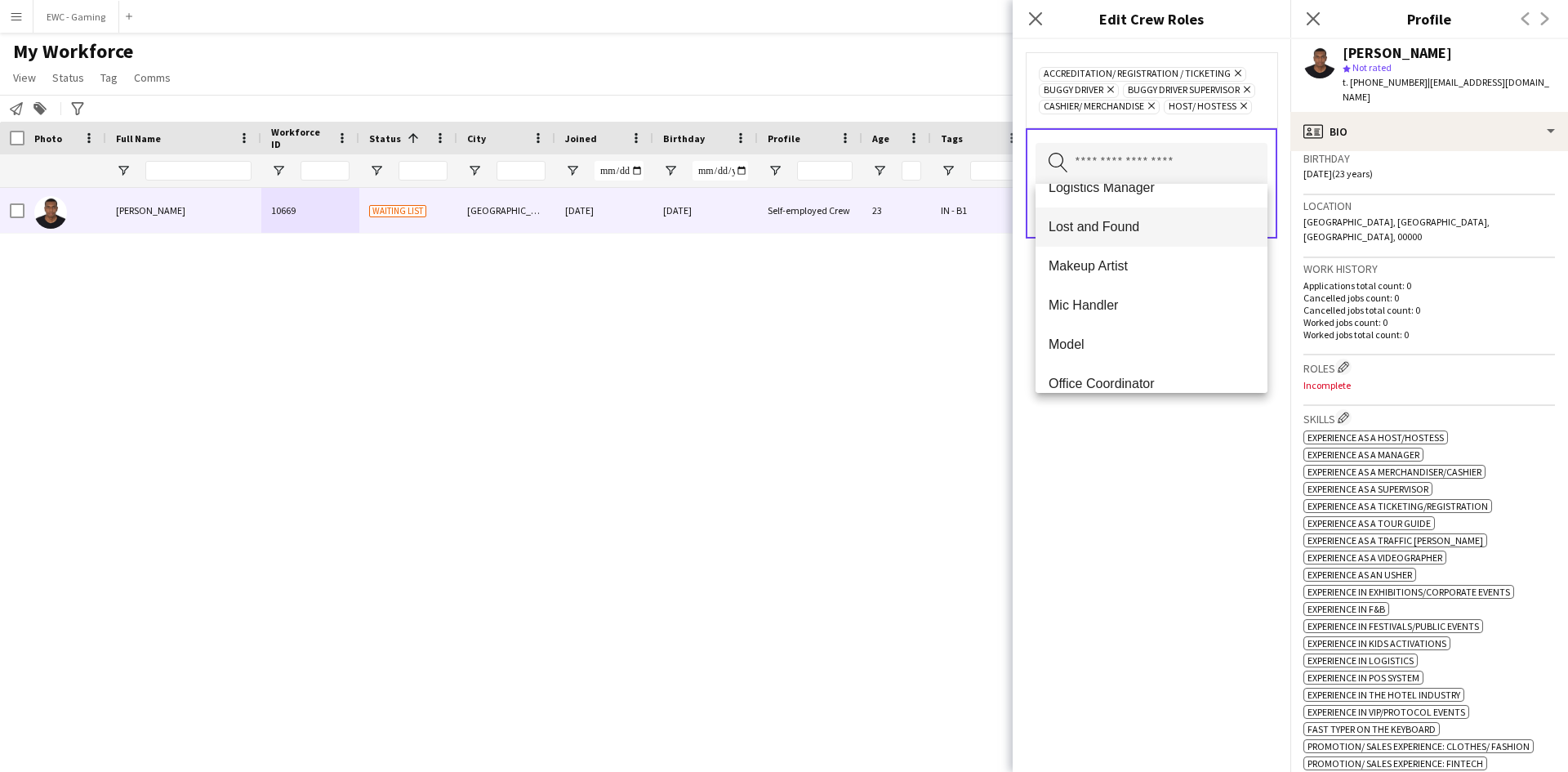
click at [1180, 231] on span "Lost and Found" at bounding box center [1152, 226] width 206 height 15
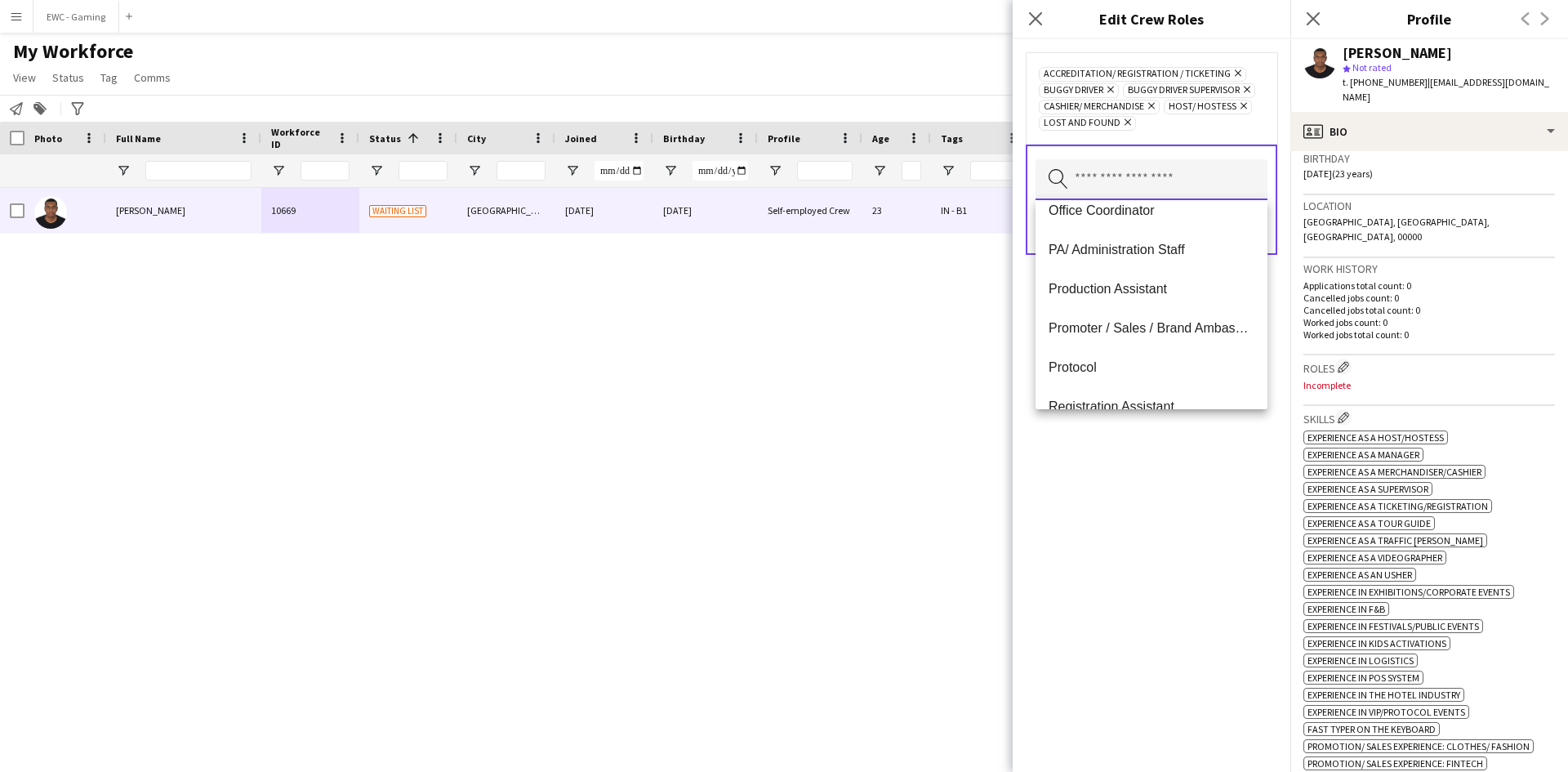
scroll to position [628, 0]
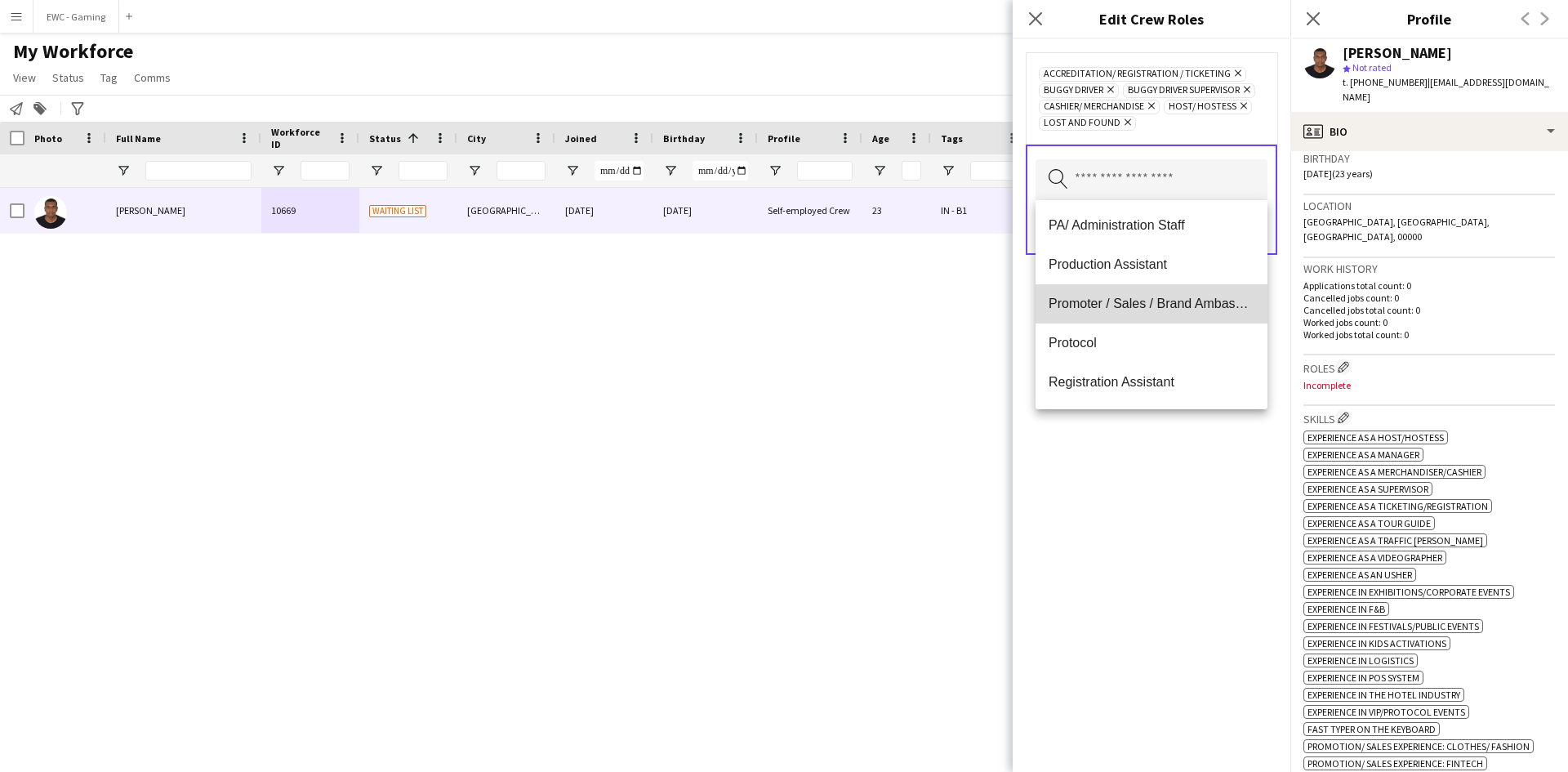
click at [1188, 302] on span "Promoter / Sales / Brand Ambassador" at bounding box center [1152, 304] width 206 height 15
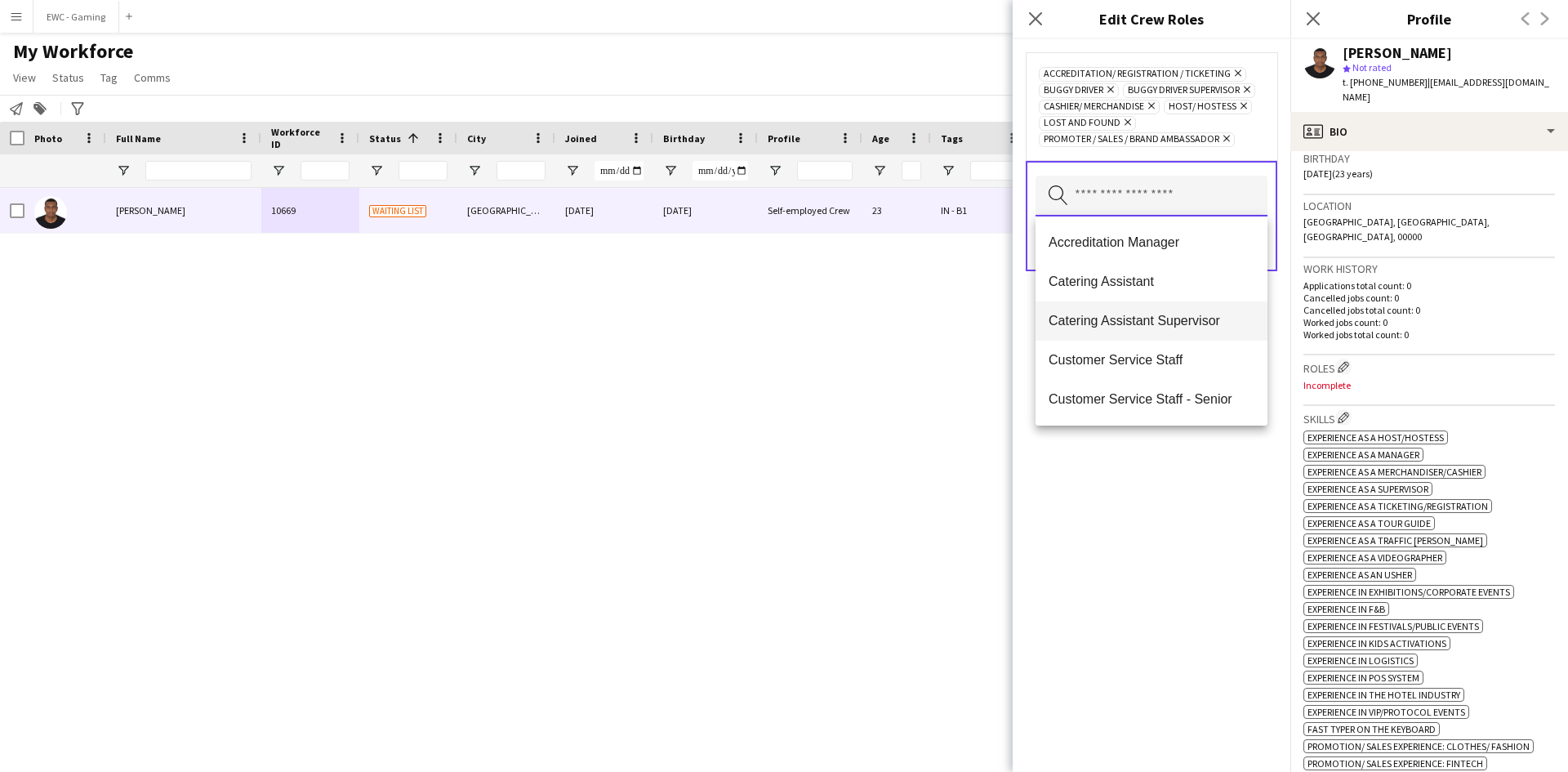
scroll to position [405, 0]
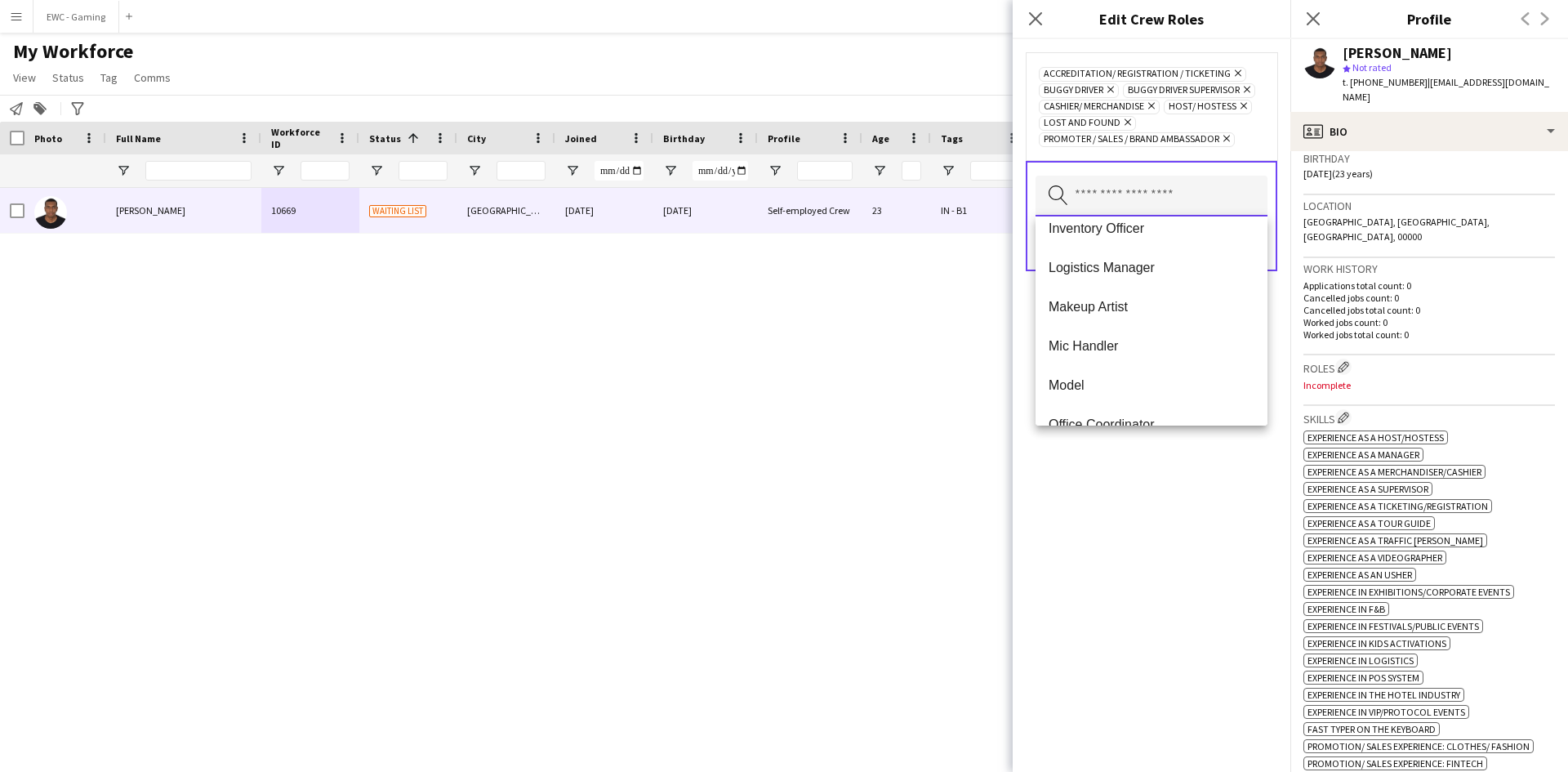
click at [1180, 201] on input "text" at bounding box center [1152, 195] width 232 height 41
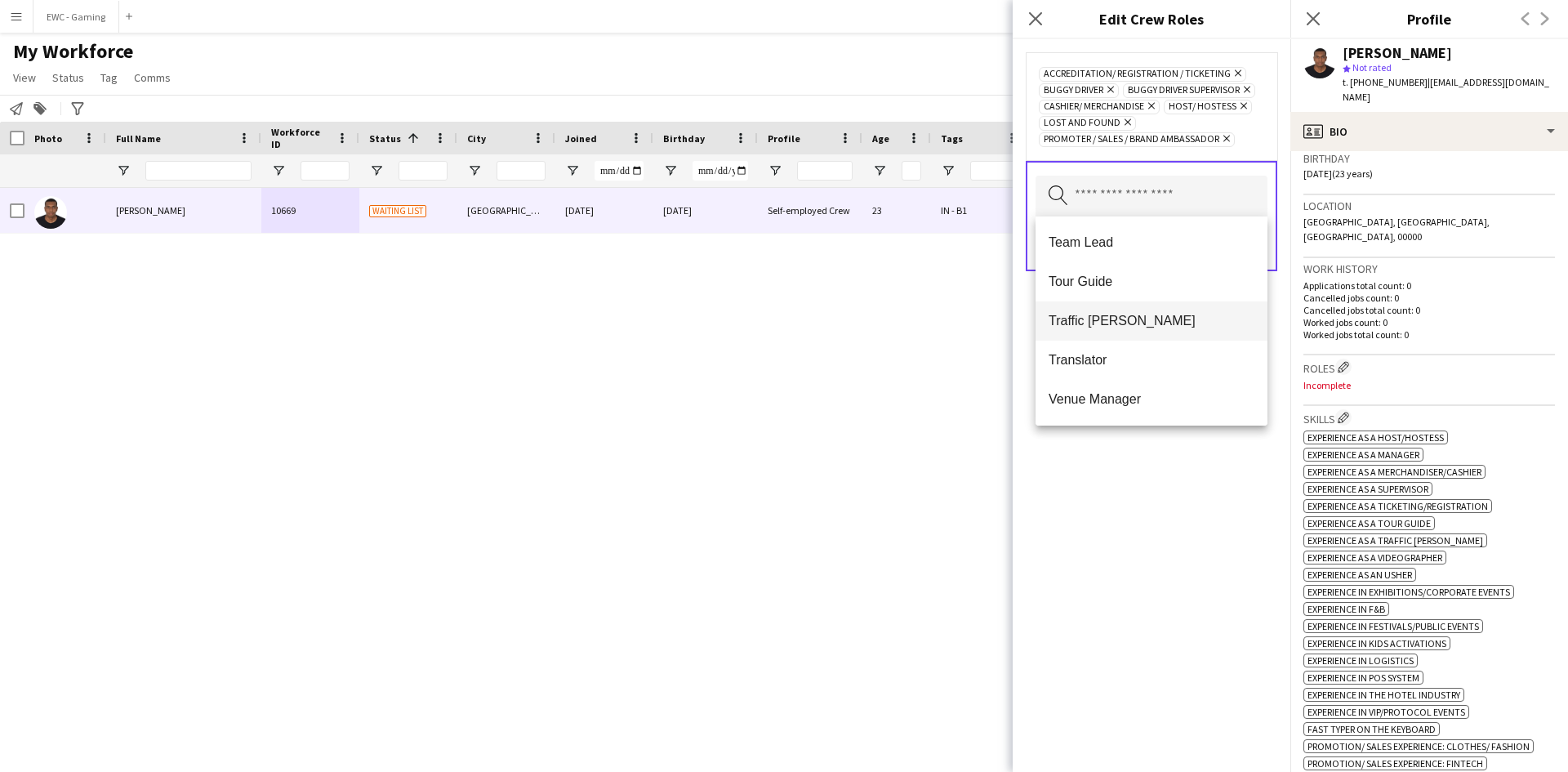
click at [1166, 330] on mat-option "Traffic [PERSON_NAME]" at bounding box center [1152, 320] width 232 height 40
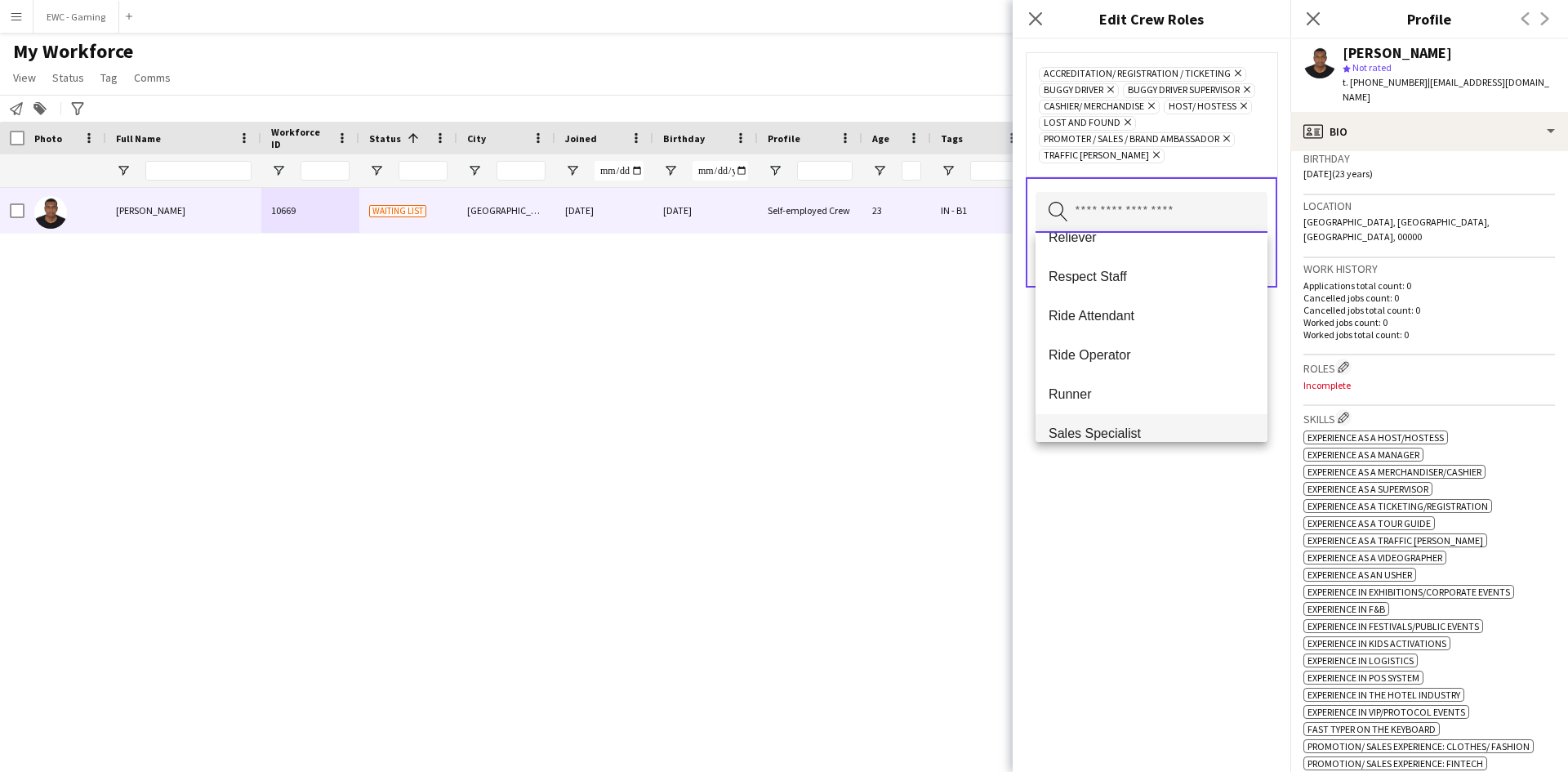
scroll to position [803, 0]
click at [1167, 327] on mat-option "Ride Attendant" at bounding box center [1152, 318] width 232 height 40
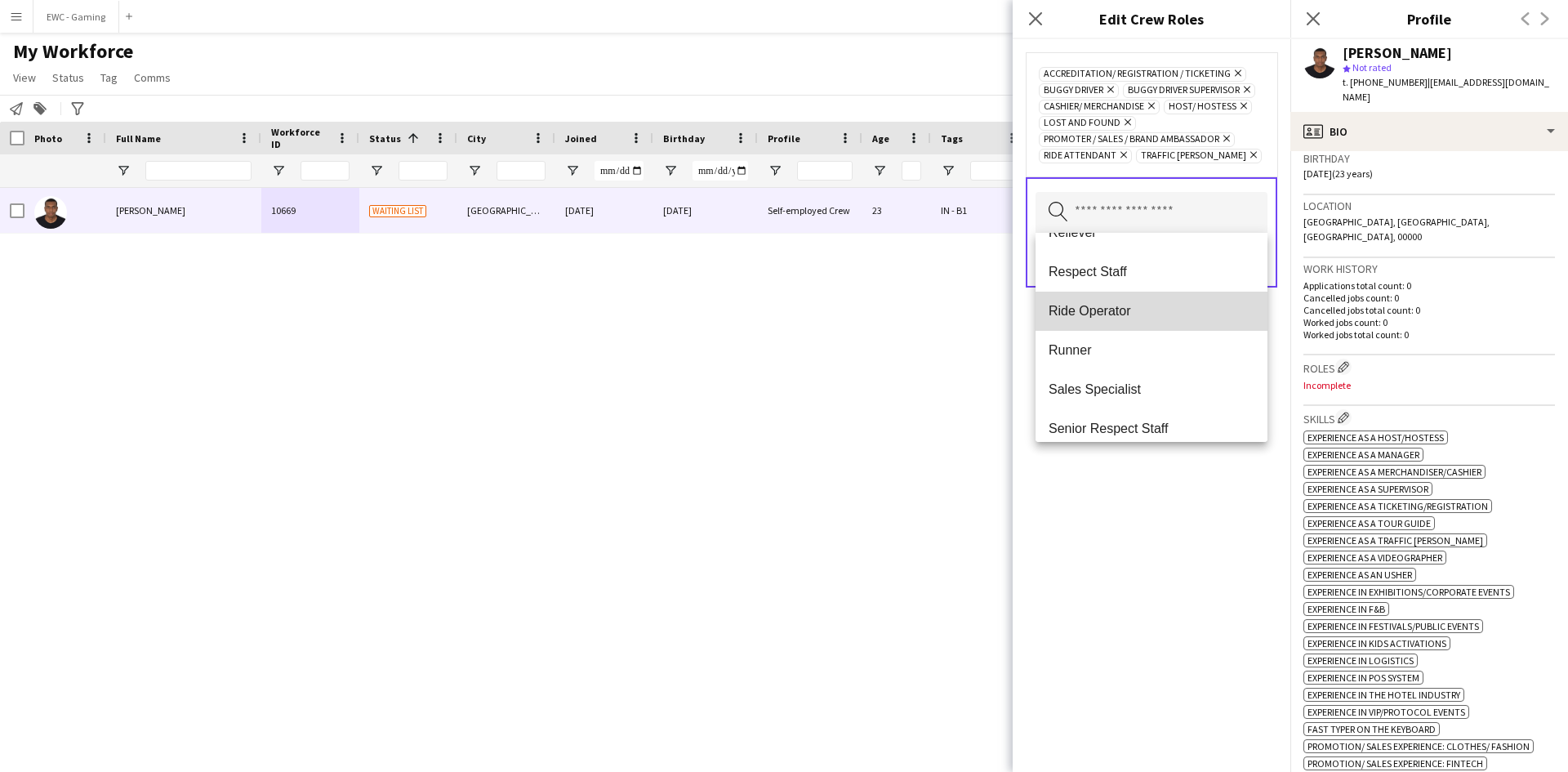
click at [1173, 306] on span "Ride Operator" at bounding box center [1152, 311] width 206 height 15
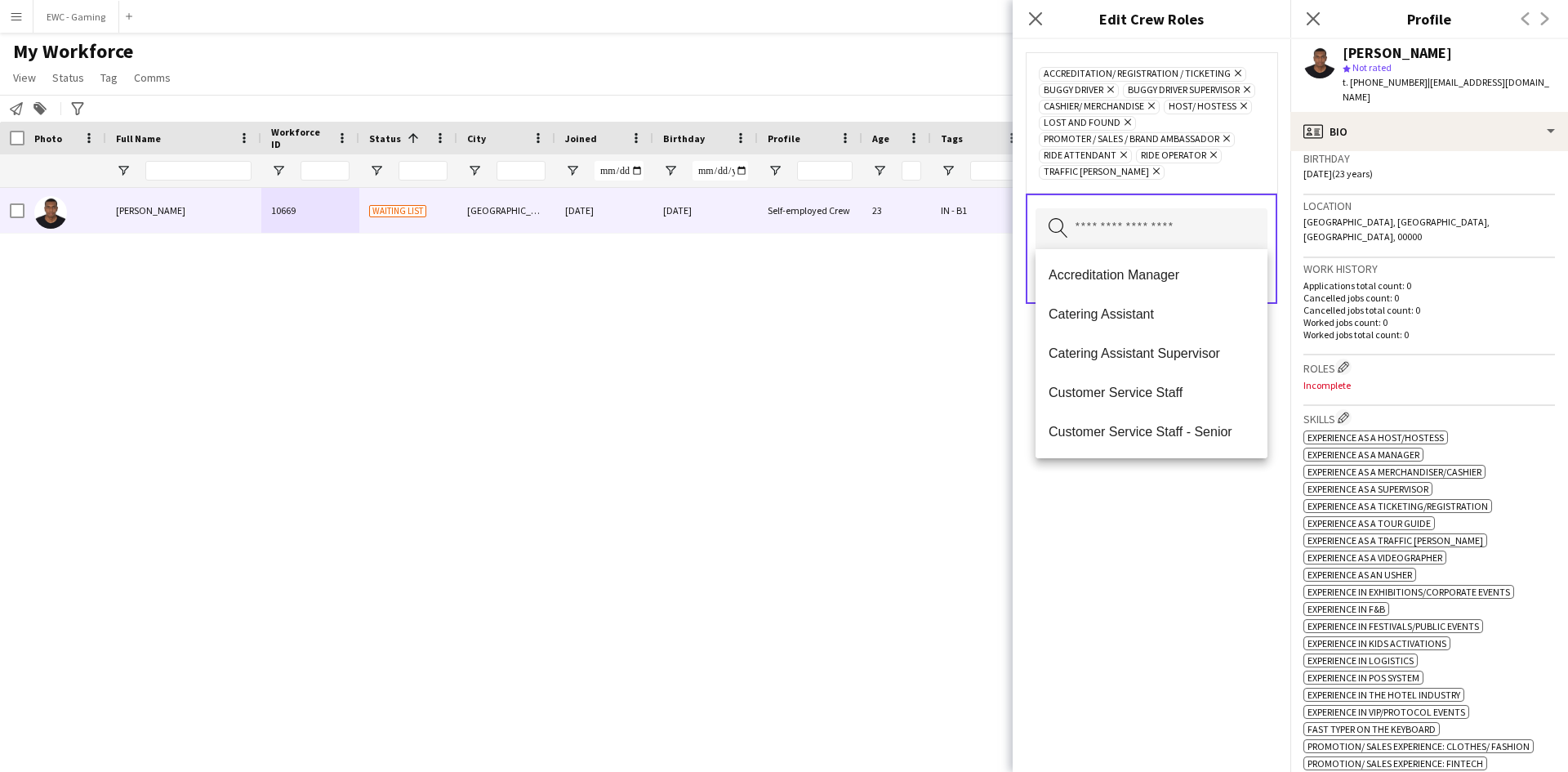
click at [1141, 577] on div "Accreditation/ Registration / Ticketing Remove Buggy Driver Remove Buggy Driver…" at bounding box center [1151, 405] width 278 height 732
click at [1180, 241] on input "text" at bounding box center [1152, 228] width 232 height 41
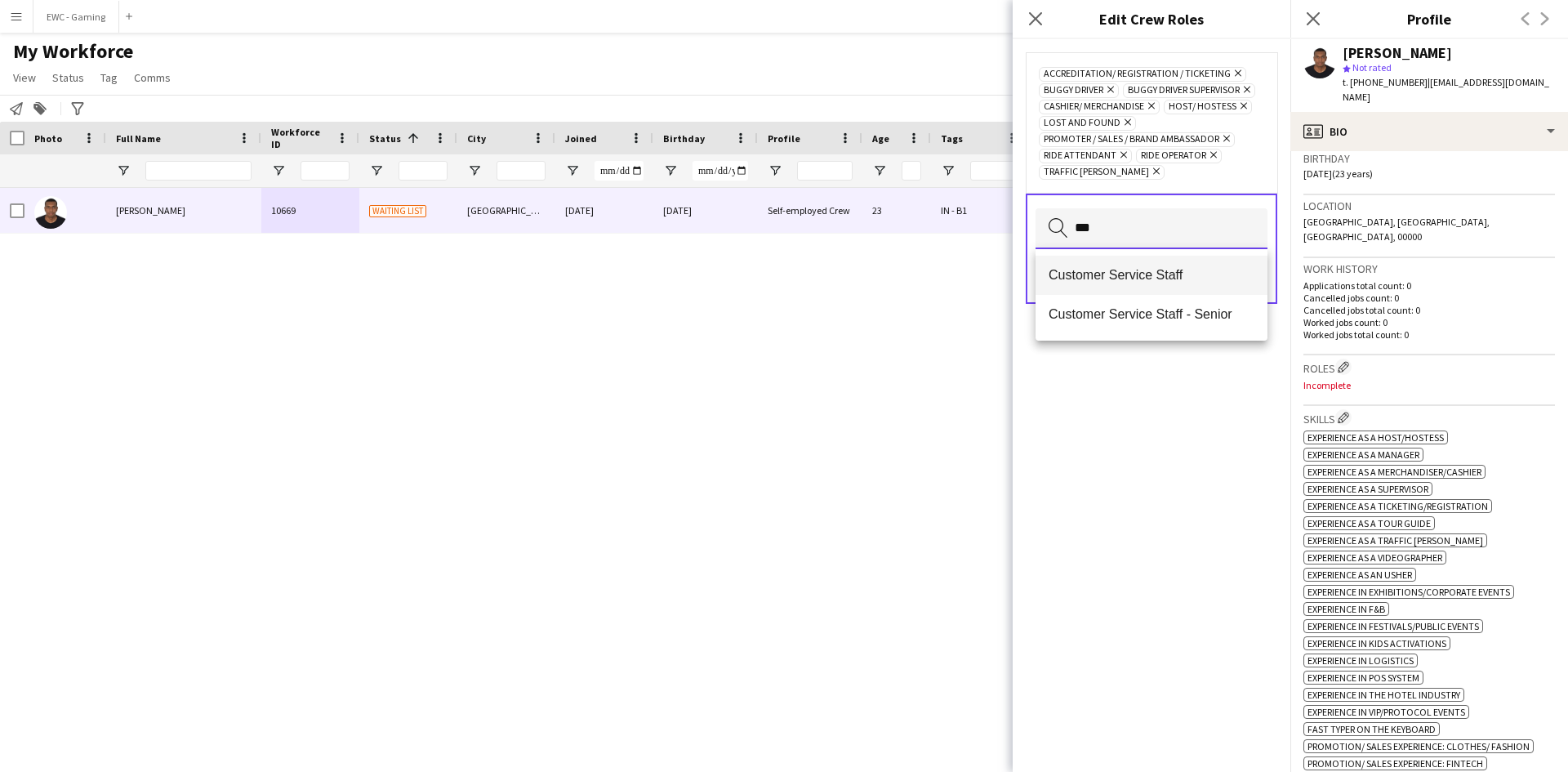
type input "***"
click at [1178, 276] on span "Customer Service Staff" at bounding box center [1152, 275] width 206 height 15
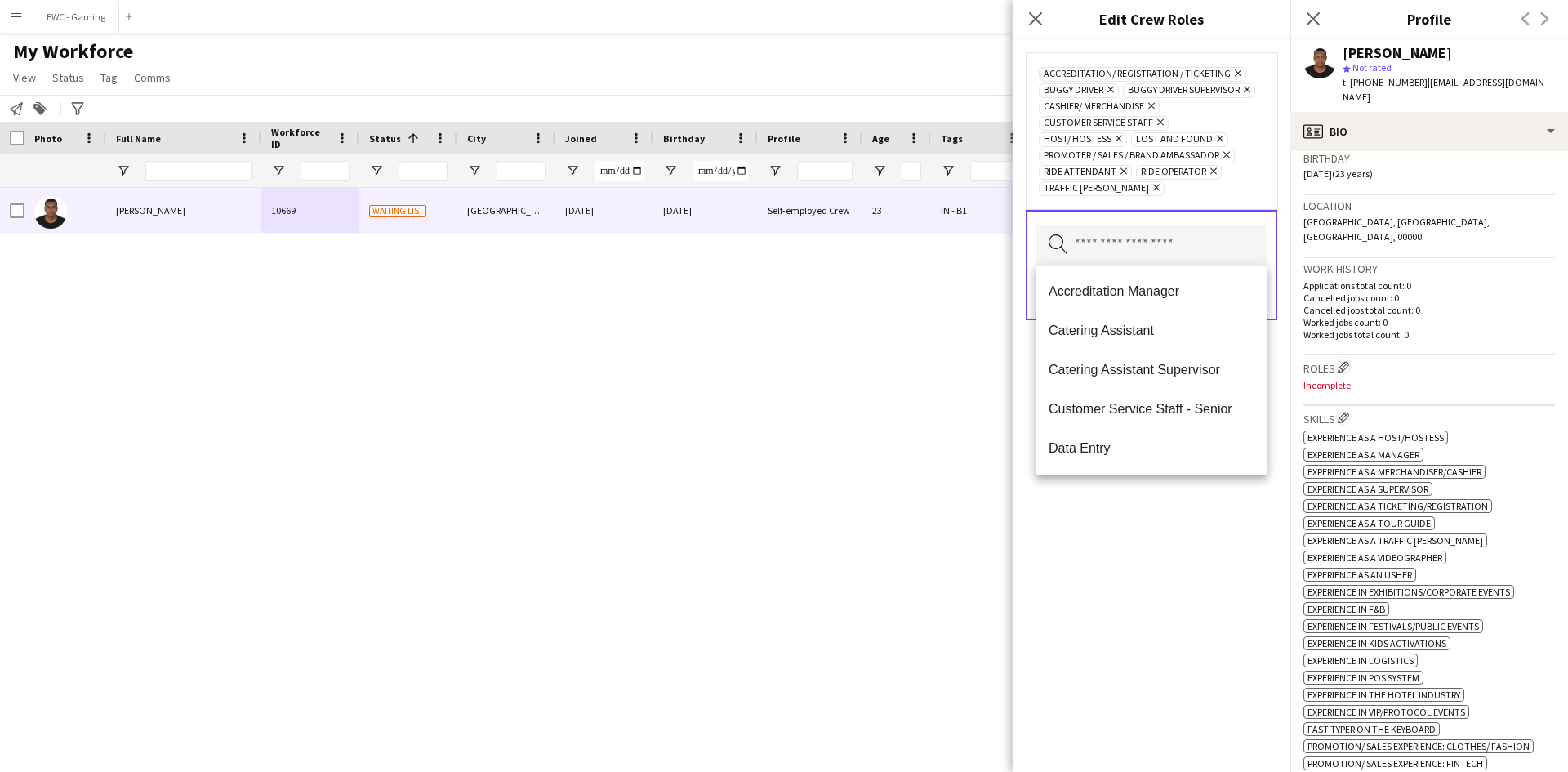
click at [1188, 550] on div "Accreditation/ Registration / Ticketing Remove Buggy Driver Remove Buggy Driver…" at bounding box center [1151, 405] width 278 height 732
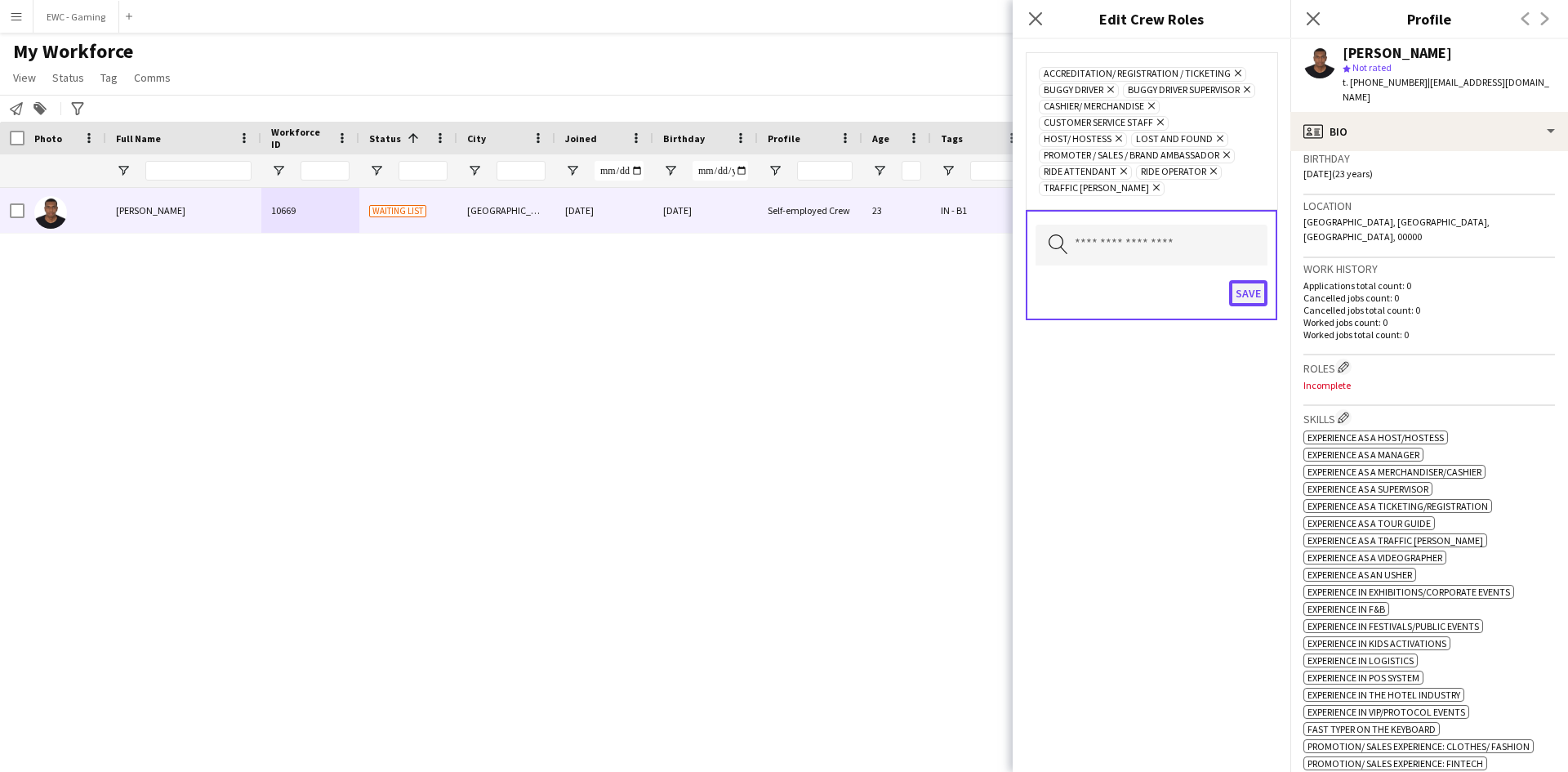
click at [1251, 292] on button "Save" at bounding box center [1249, 292] width 39 height 26
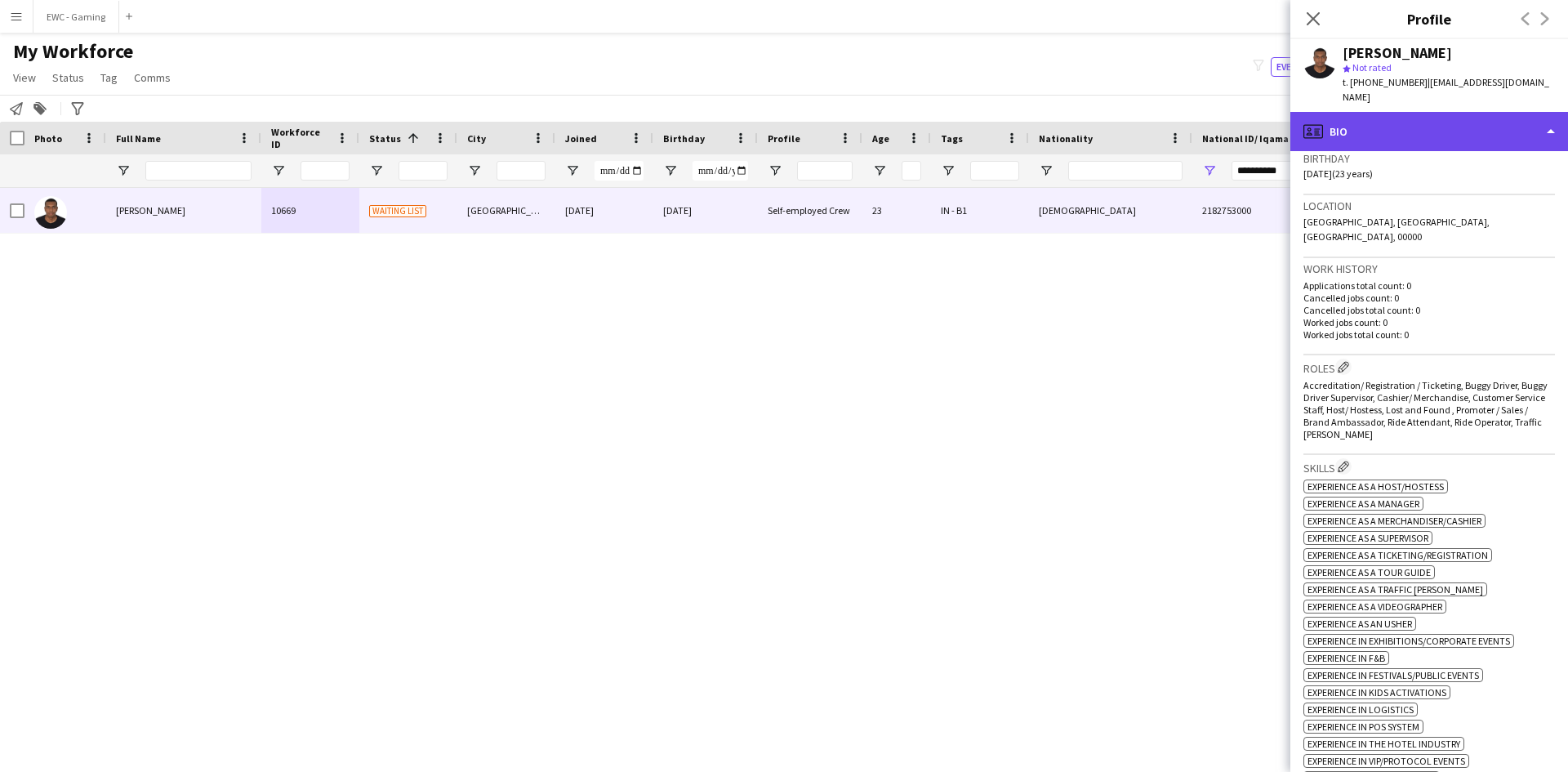
click at [1461, 120] on div "profile Bio" at bounding box center [1429, 132] width 278 height 40
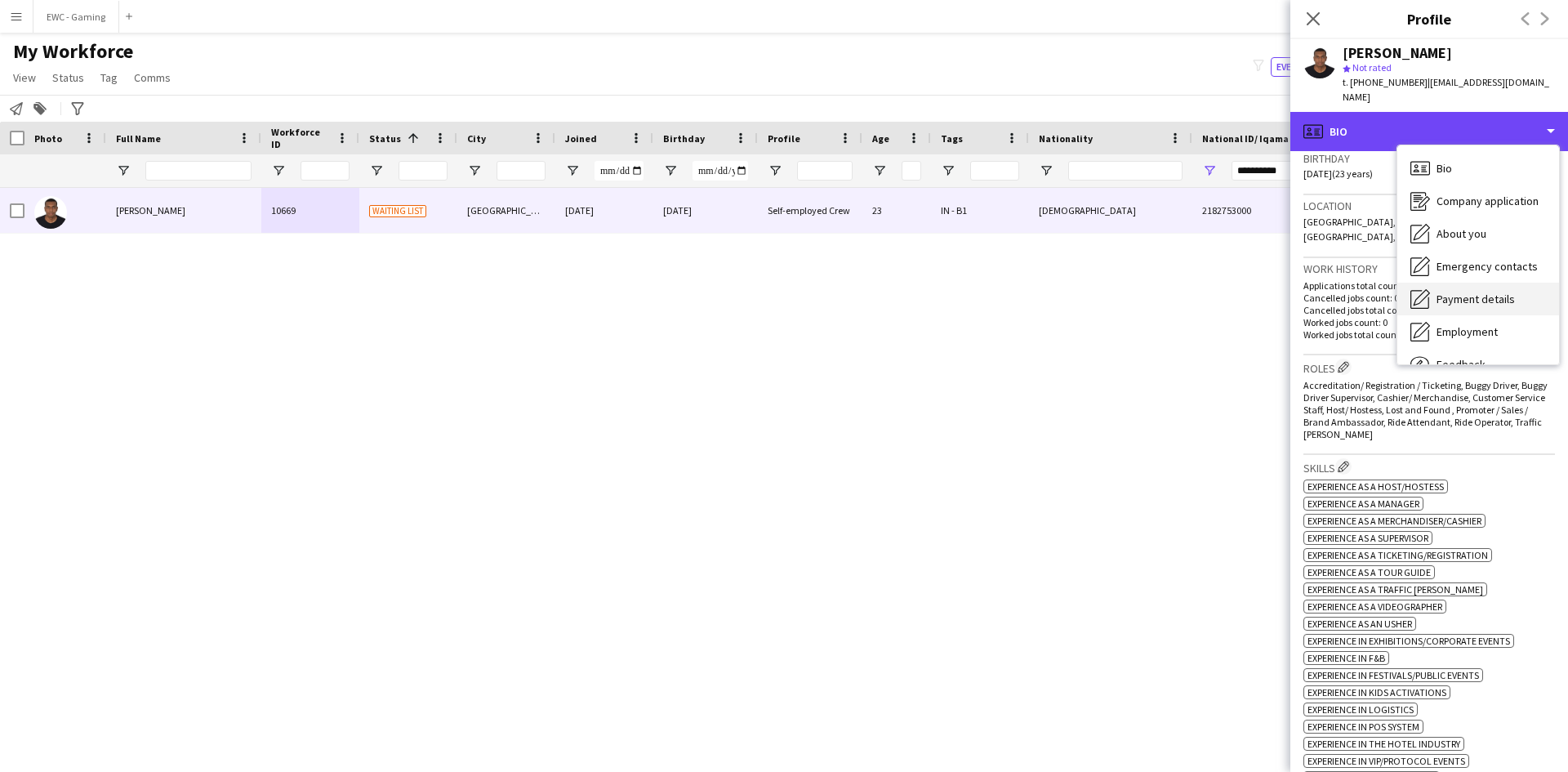
scroll to position [55, 0]
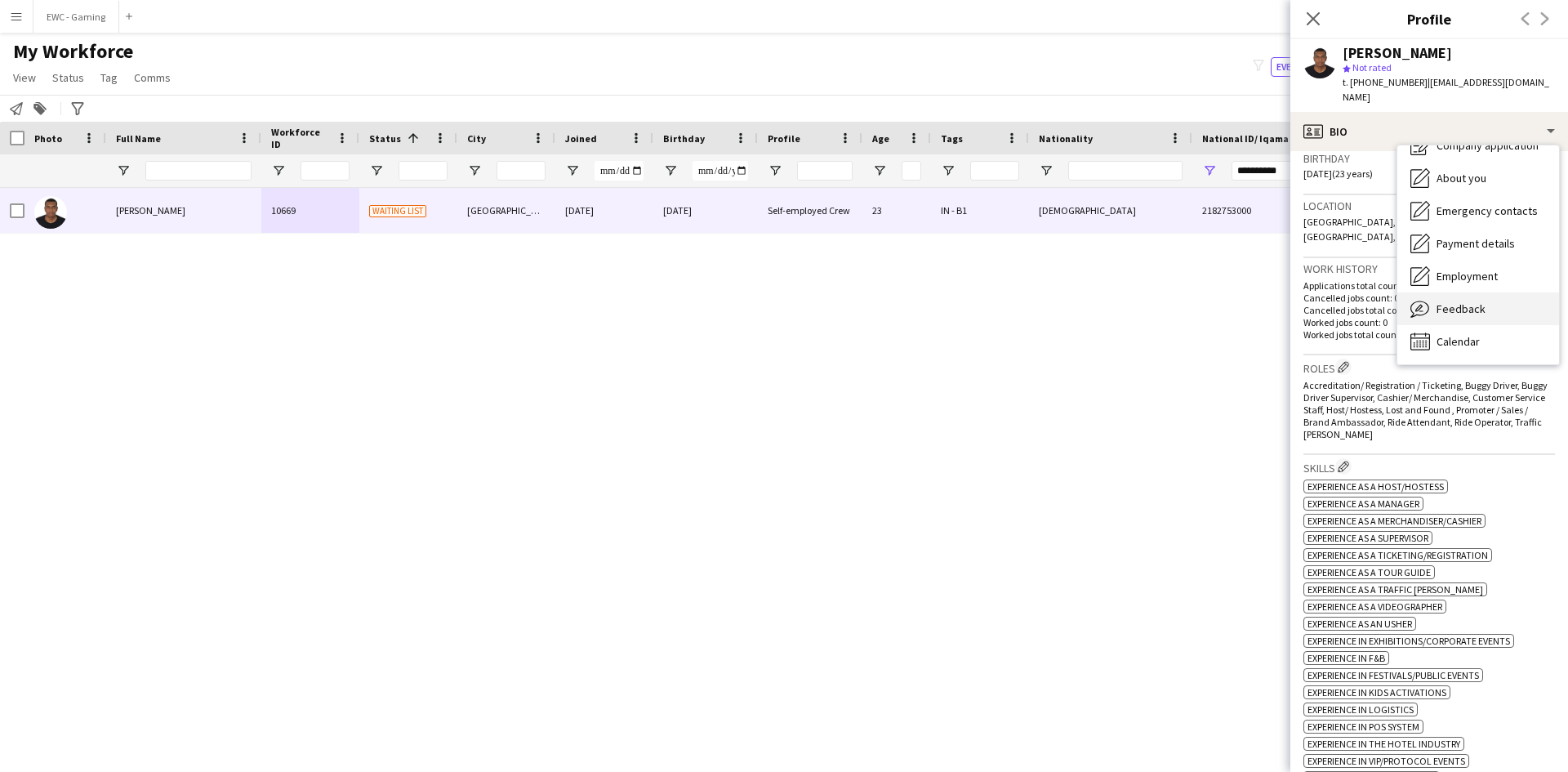
click at [1445, 292] on div "Feedback Feedback" at bounding box center [1478, 309] width 162 height 33
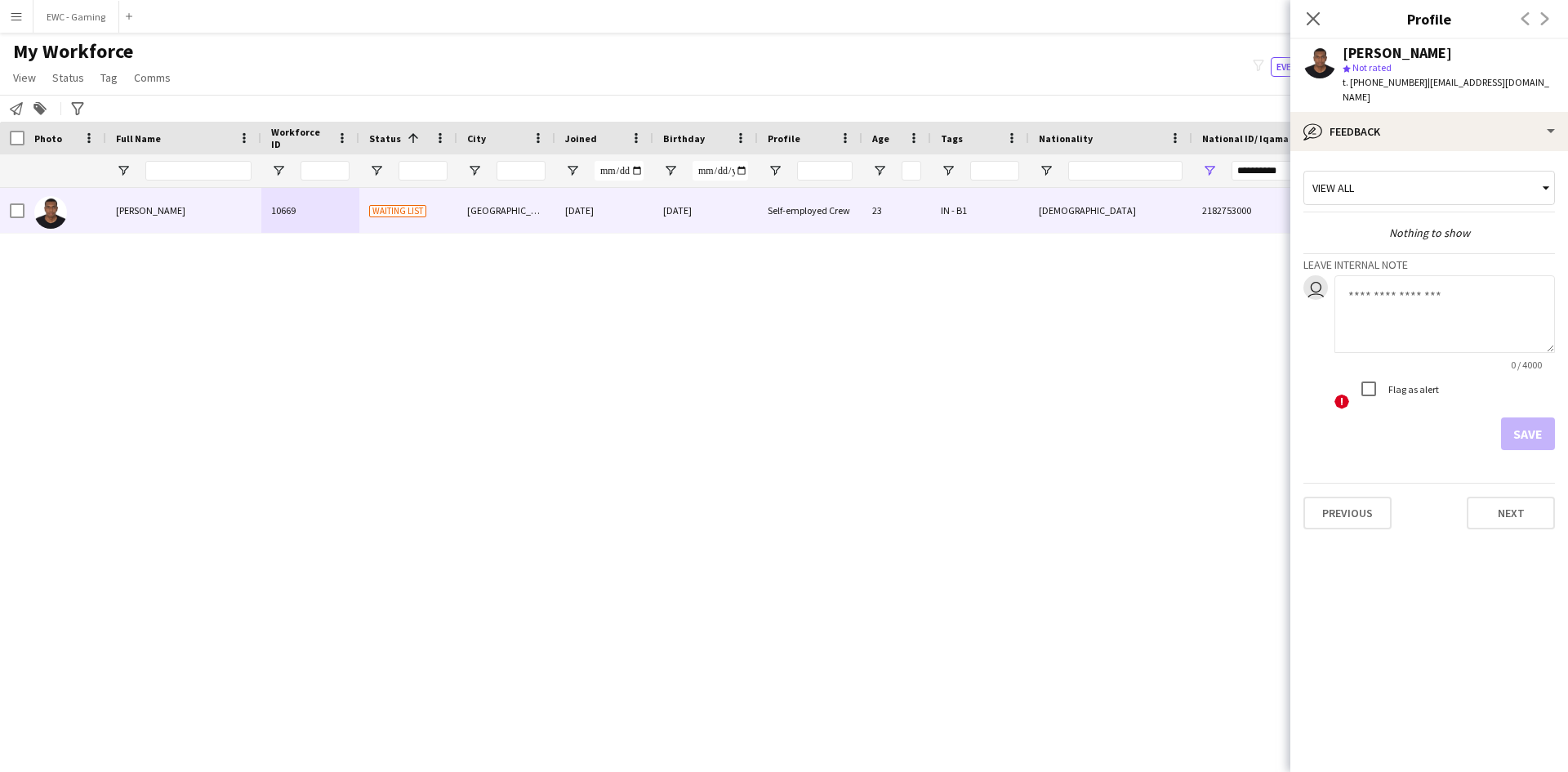
click at [1417, 288] on textarea at bounding box center [1445, 313] width 221 height 77
type textarea "*"
click at [1507, 277] on textarea "**********" at bounding box center [1445, 313] width 221 height 77
type textarea "**********"
click at [1527, 417] on button "Save" at bounding box center [1528, 433] width 54 height 33
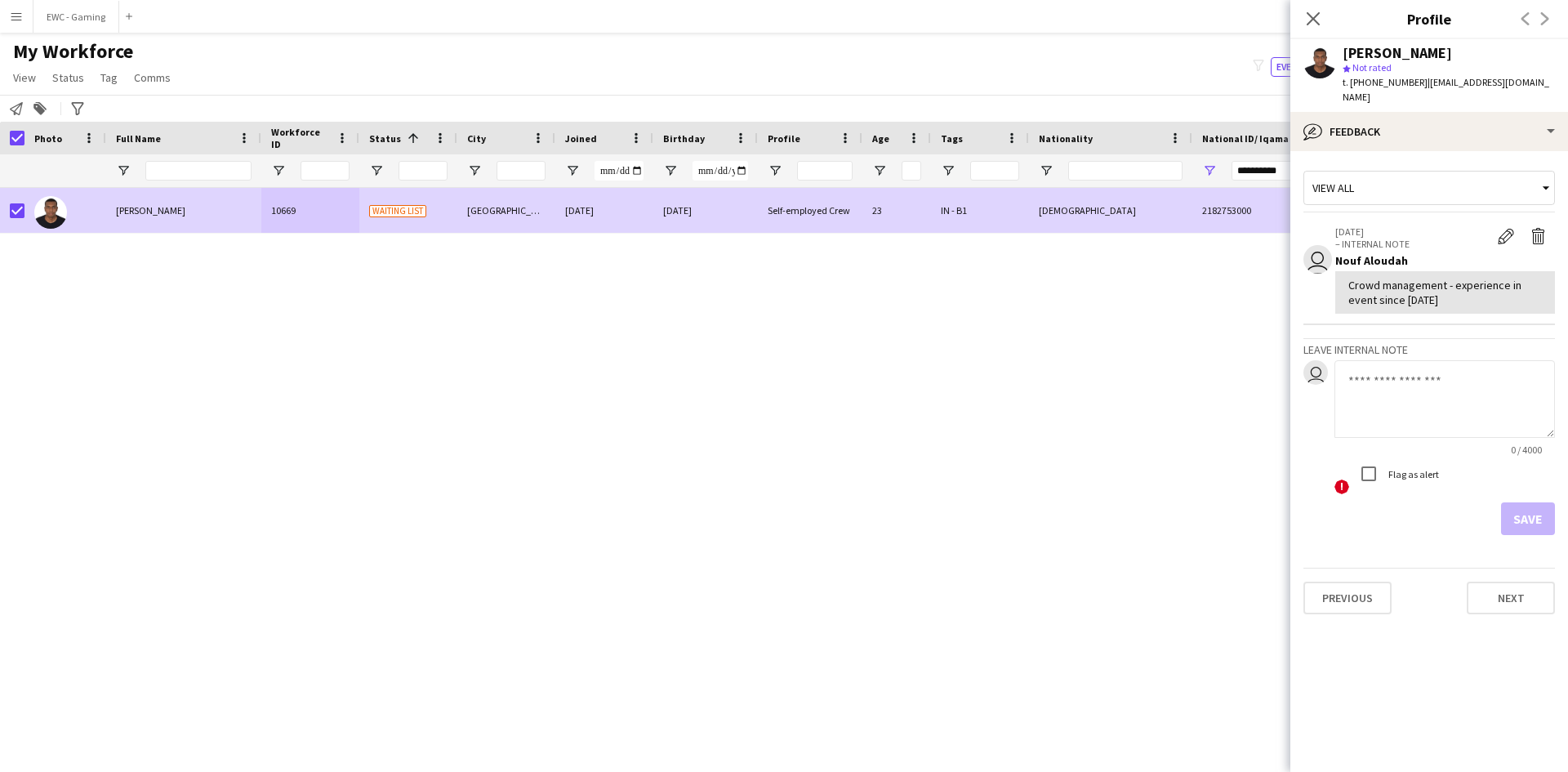
click at [1379, 278] on div "Crowd management - experience in event since [DATE]" at bounding box center [1445, 292] width 194 height 29
copy div "Crowd management - experience in event since [DATE]"
click at [71, 82] on span "Status" at bounding box center [68, 77] width 32 height 15
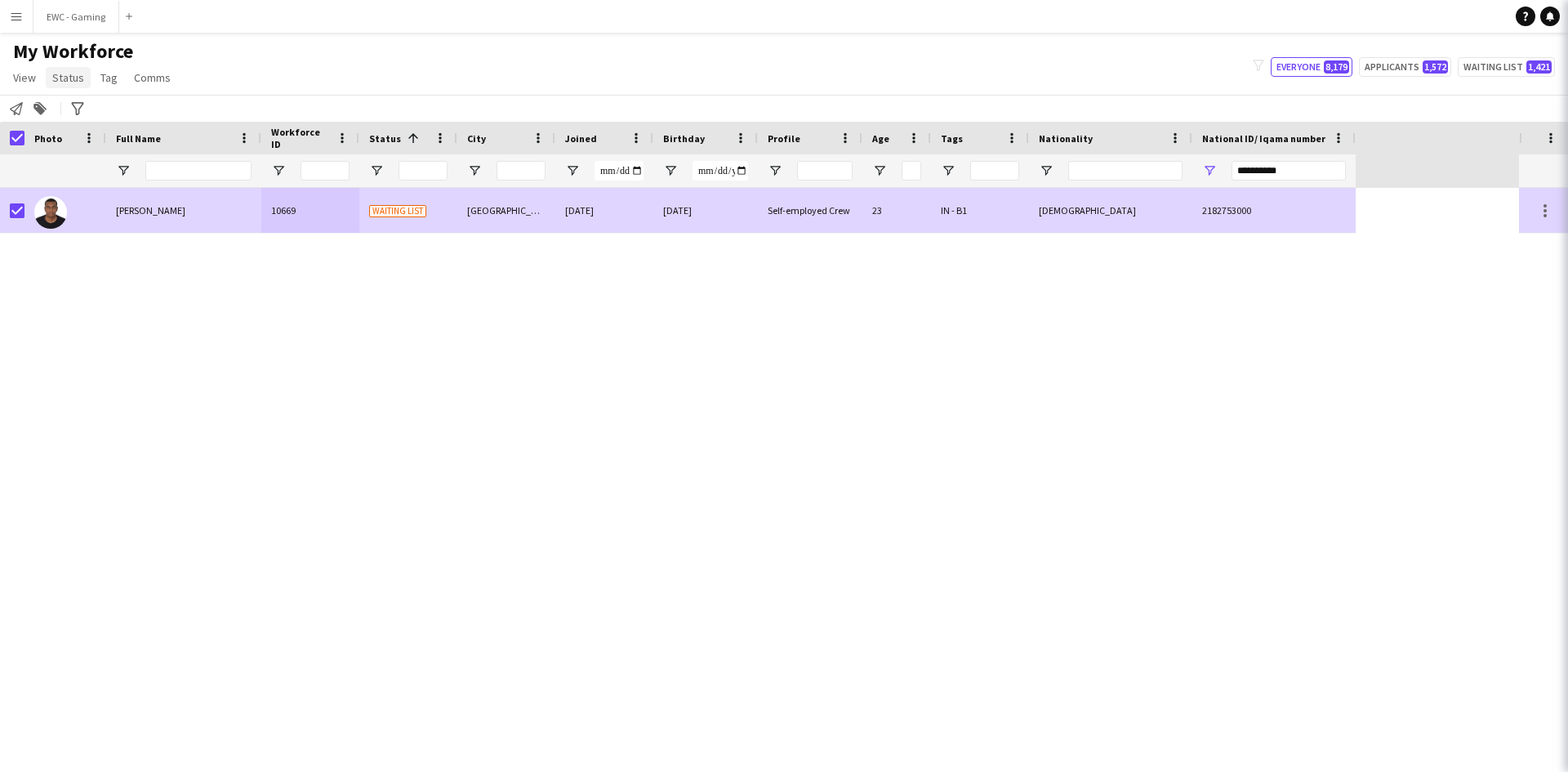
click at [71, 76] on span "Status" at bounding box center [68, 77] width 32 height 15
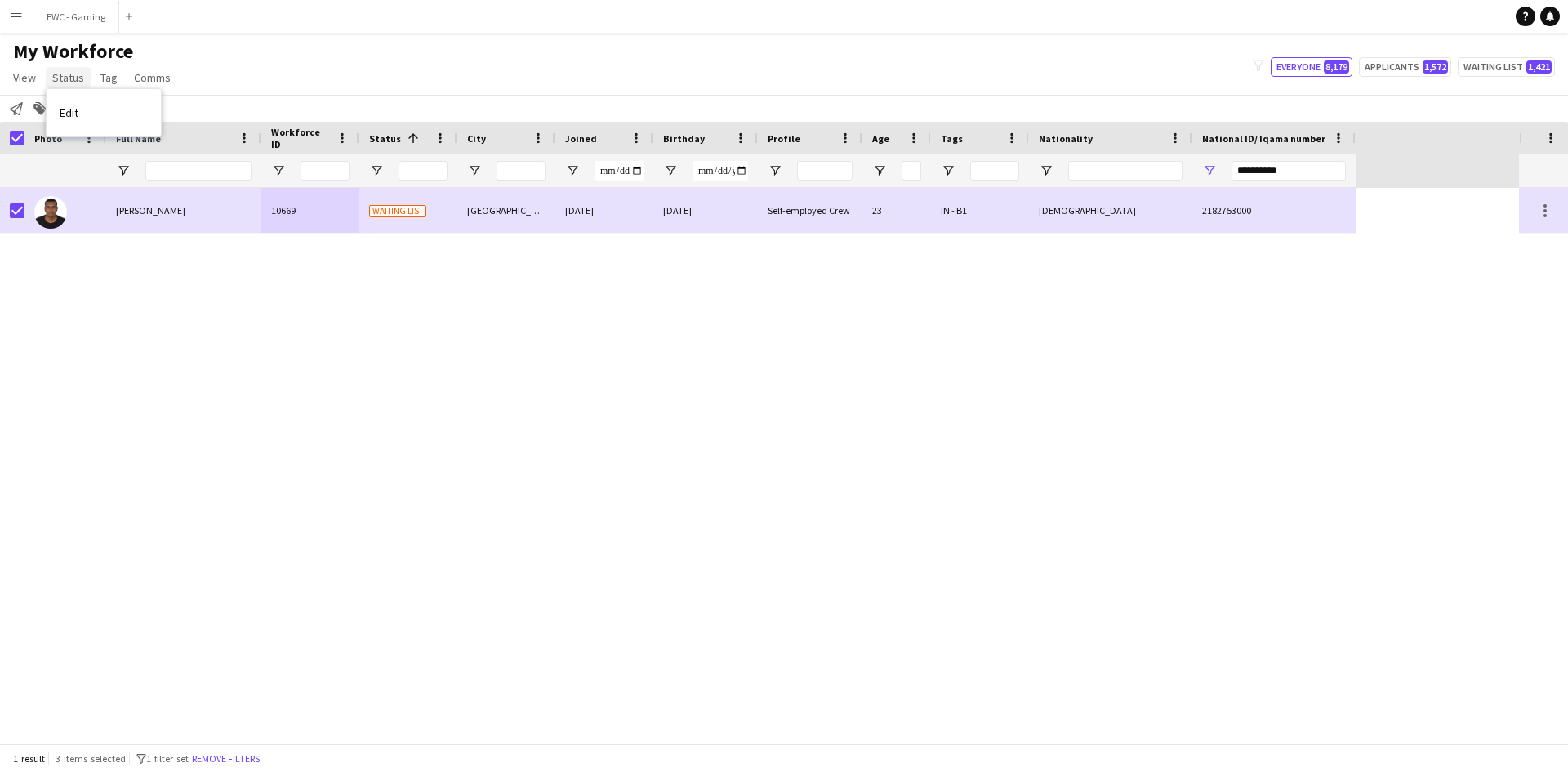
click at [71, 76] on span "Status" at bounding box center [68, 77] width 32 height 15
click at [87, 115] on link "Edit" at bounding box center [104, 112] width 114 height 34
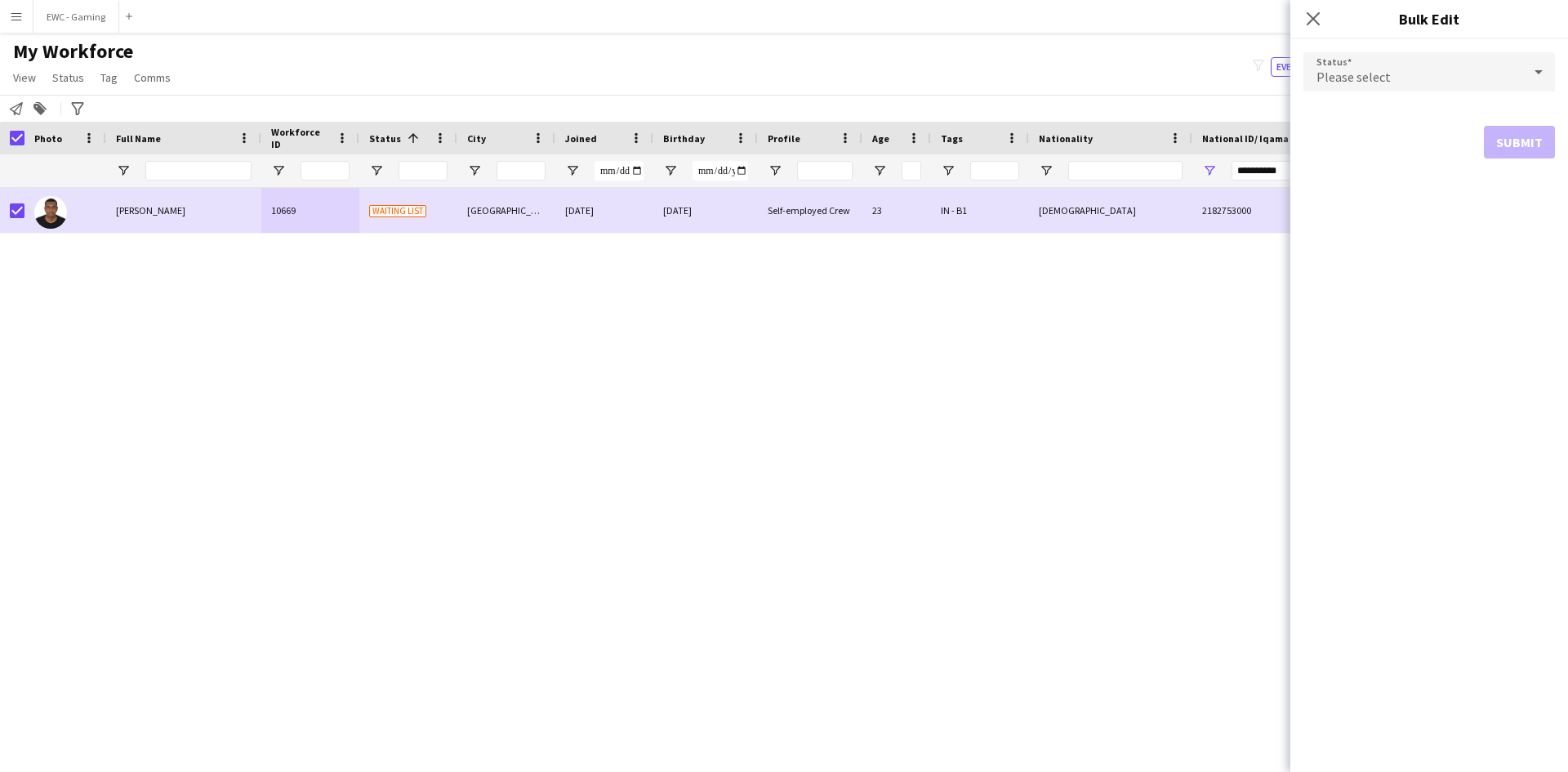
click at [1355, 80] on span "Please select" at bounding box center [1353, 76] width 75 height 16
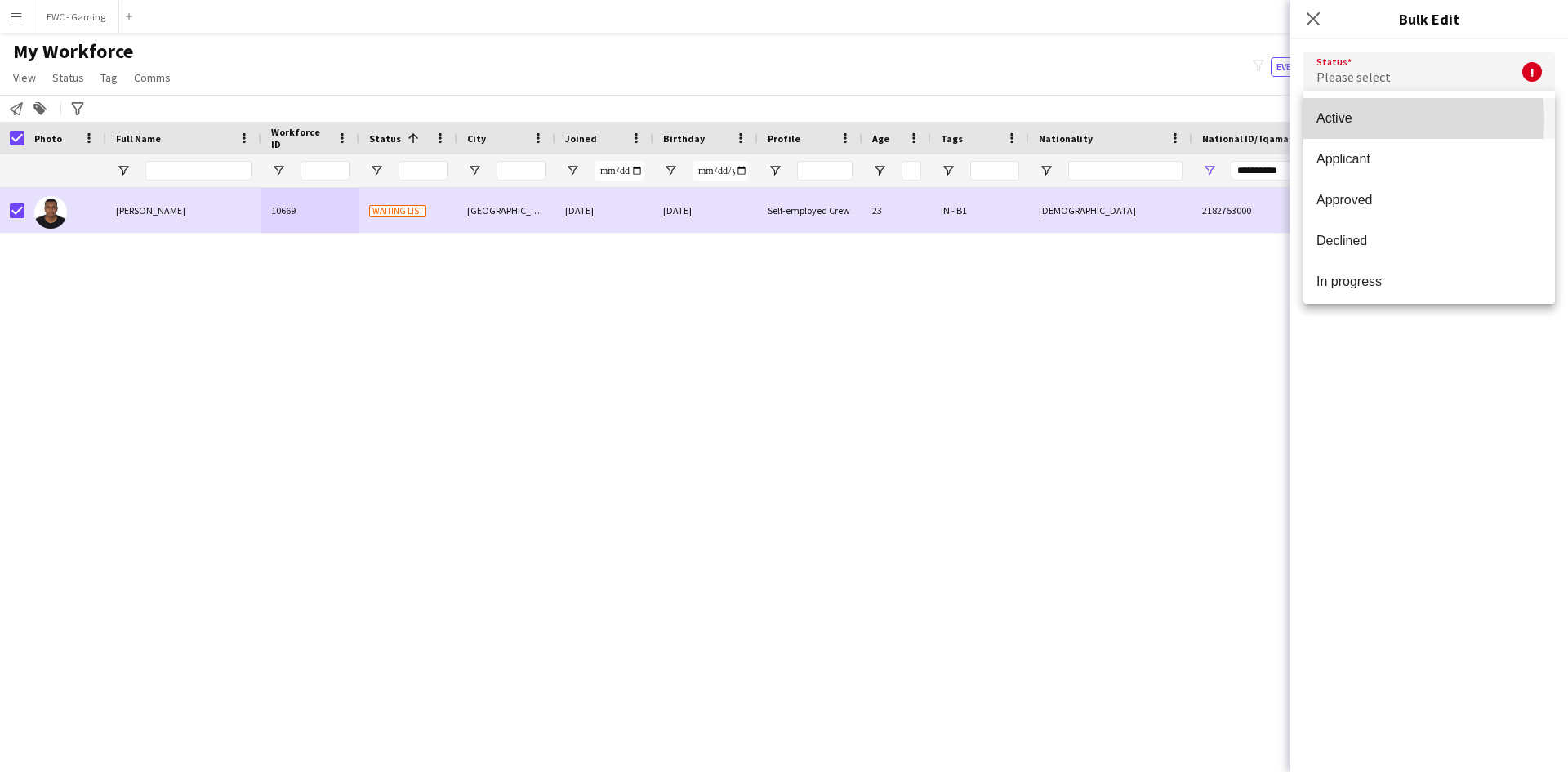
click at [1364, 120] on span "Active" at bounding box center [1429, 118] width 226 height 15
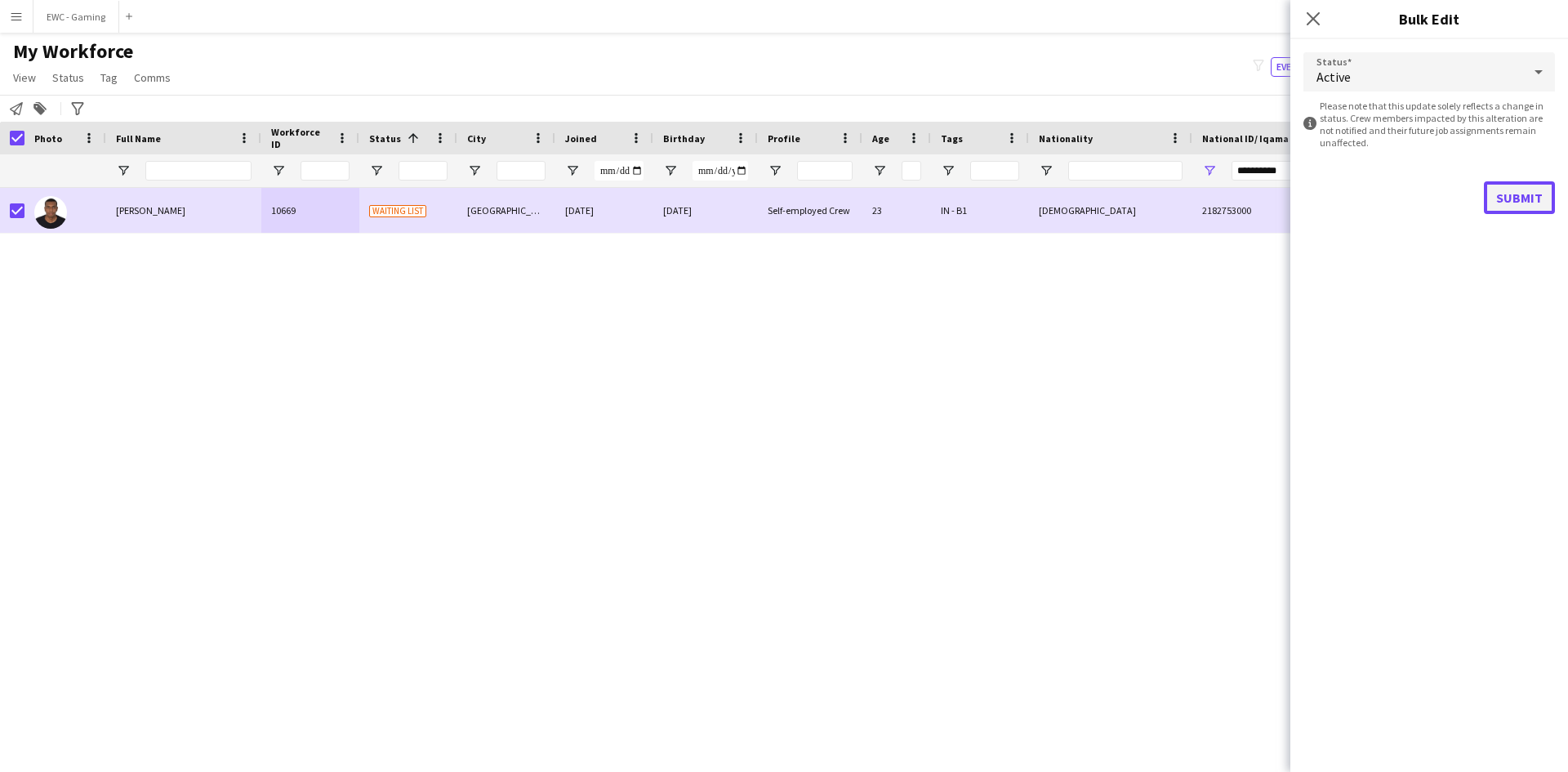
click at [1519, 187] on button "Submit" at bounding box center [1519, 197] width 71 height 33
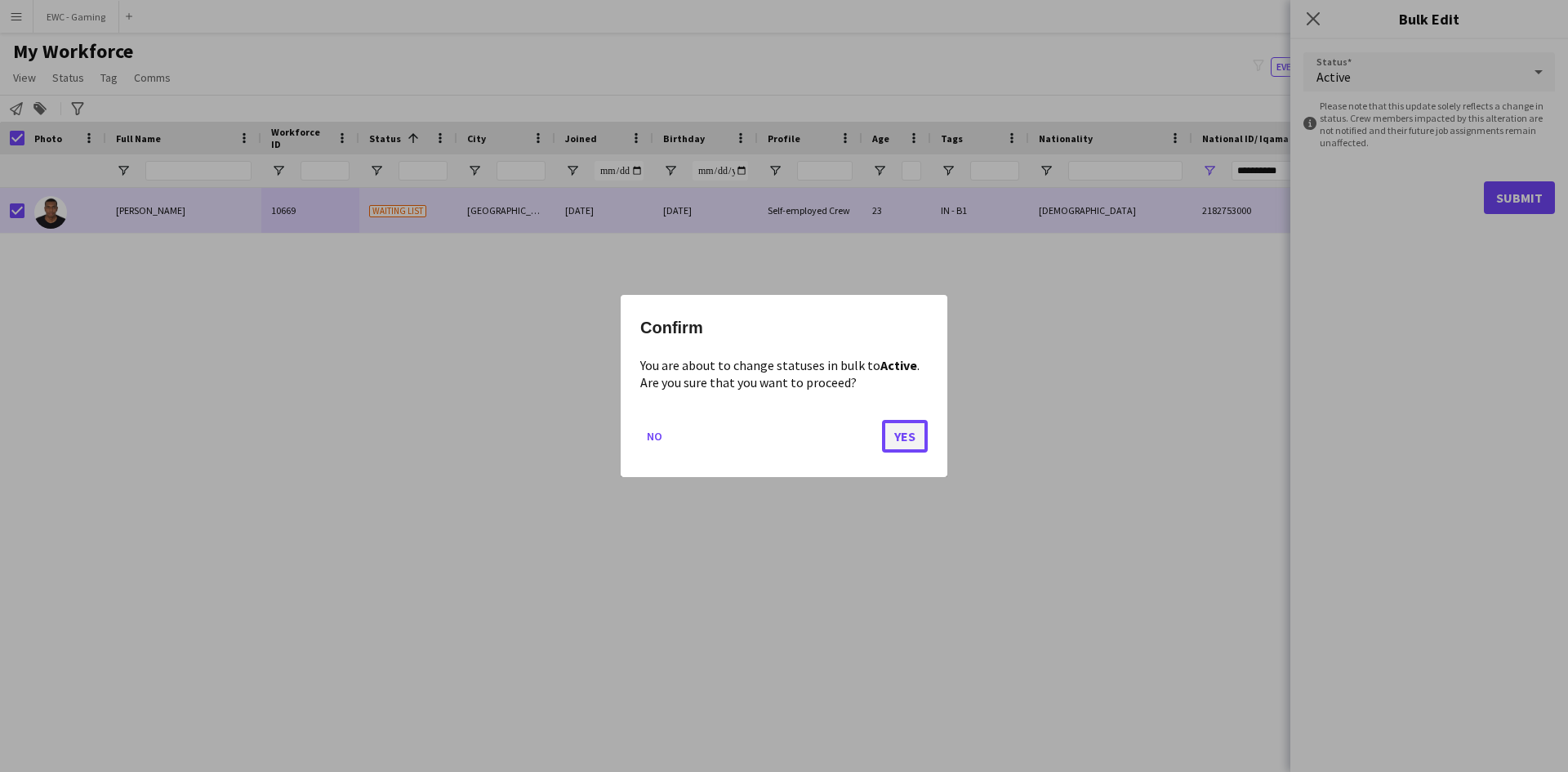
click at [908, 427] on button "Yes" at bounding box center [904, 436] width 45 height 33
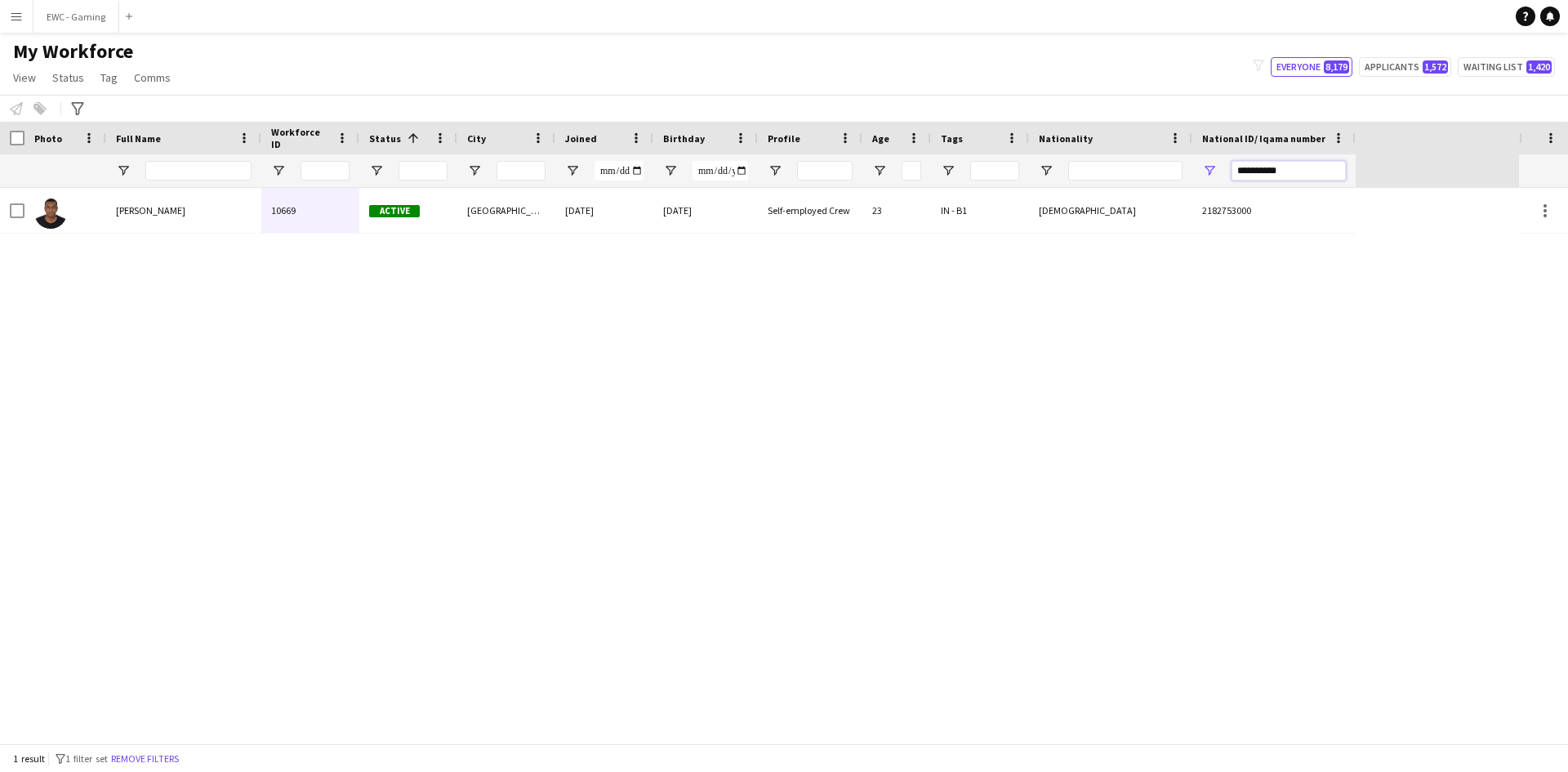
click at [1279, 168] on input "**********" at bounding box center [1289, 170] width 114 height 19
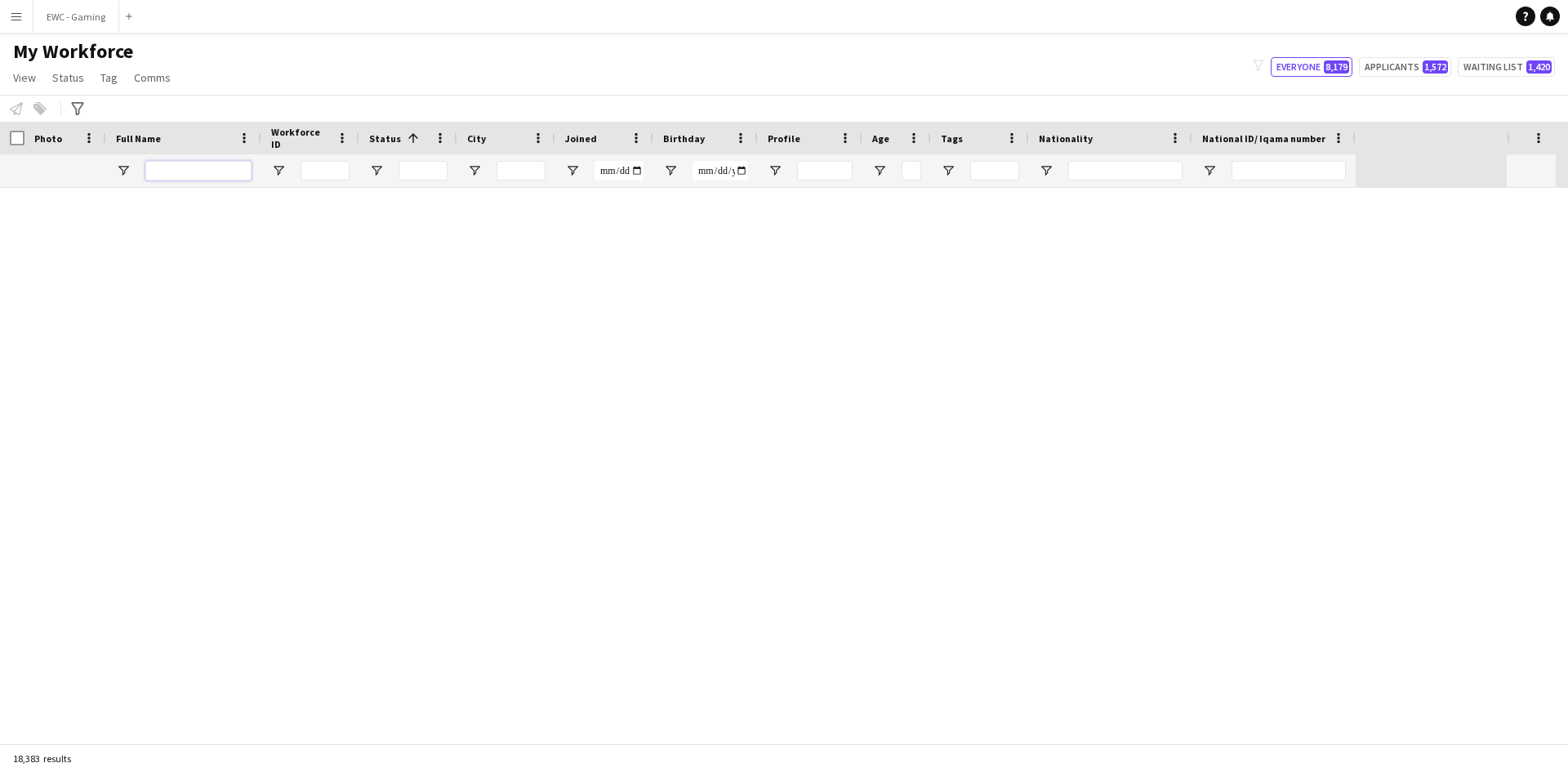
click at [194, 168] on input "Full Name Filter Input" at bounding box center [198, 170] width 106 height 19
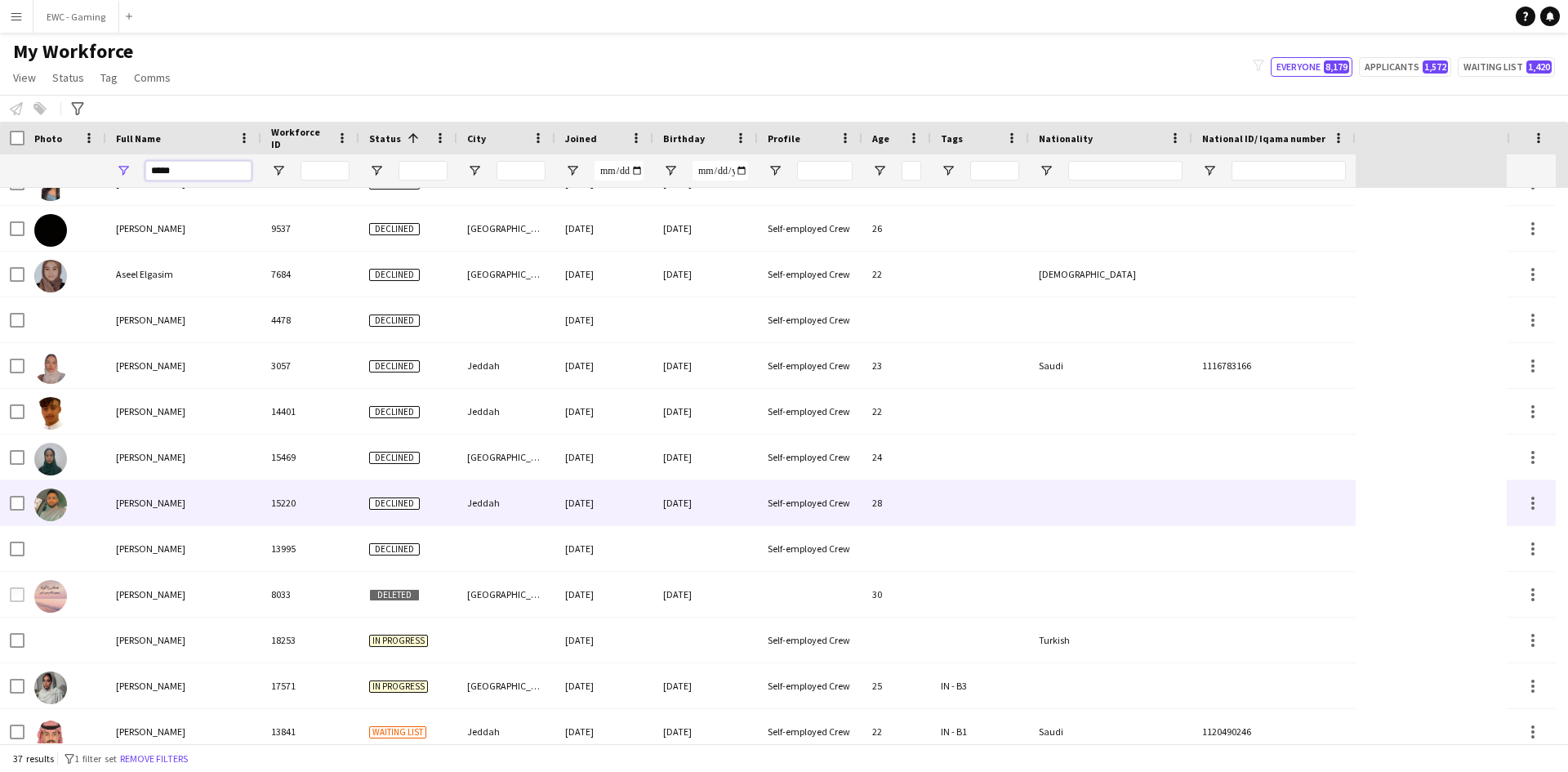
scroll to position [0, 0]
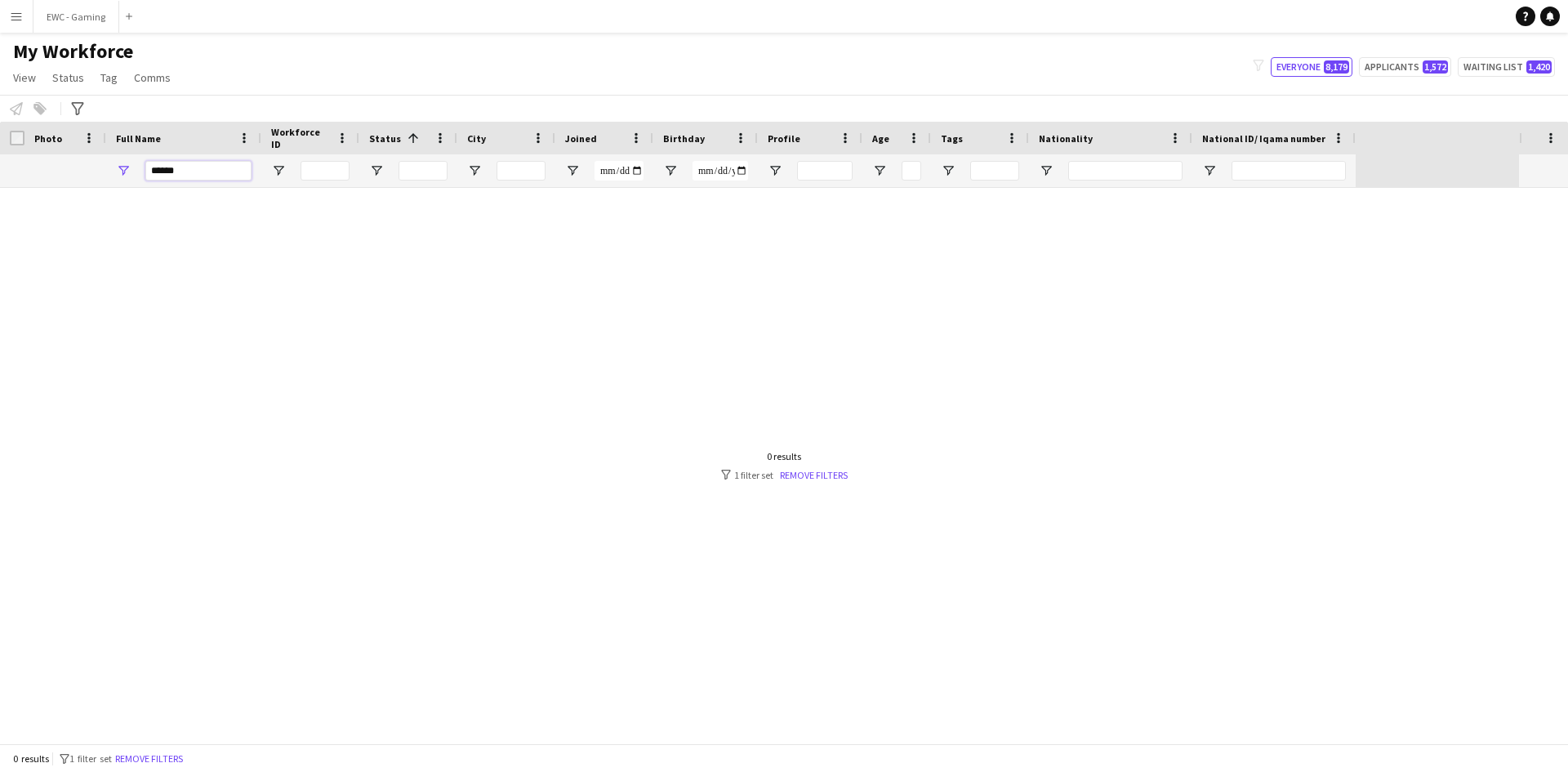
type input "*****"
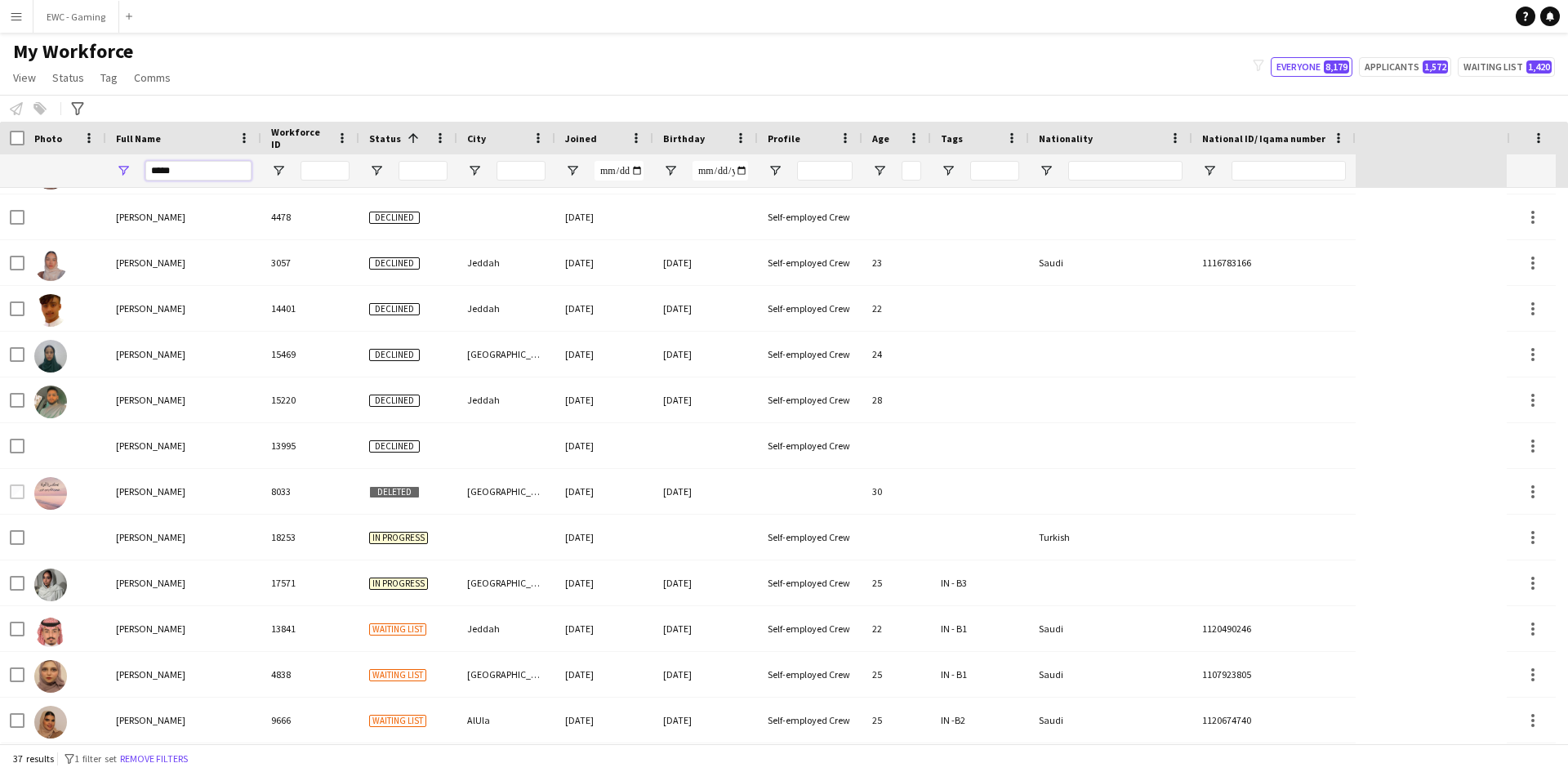
click at [223, 172] on input "*****" at bounding box center [198, 170] width 106 height 19
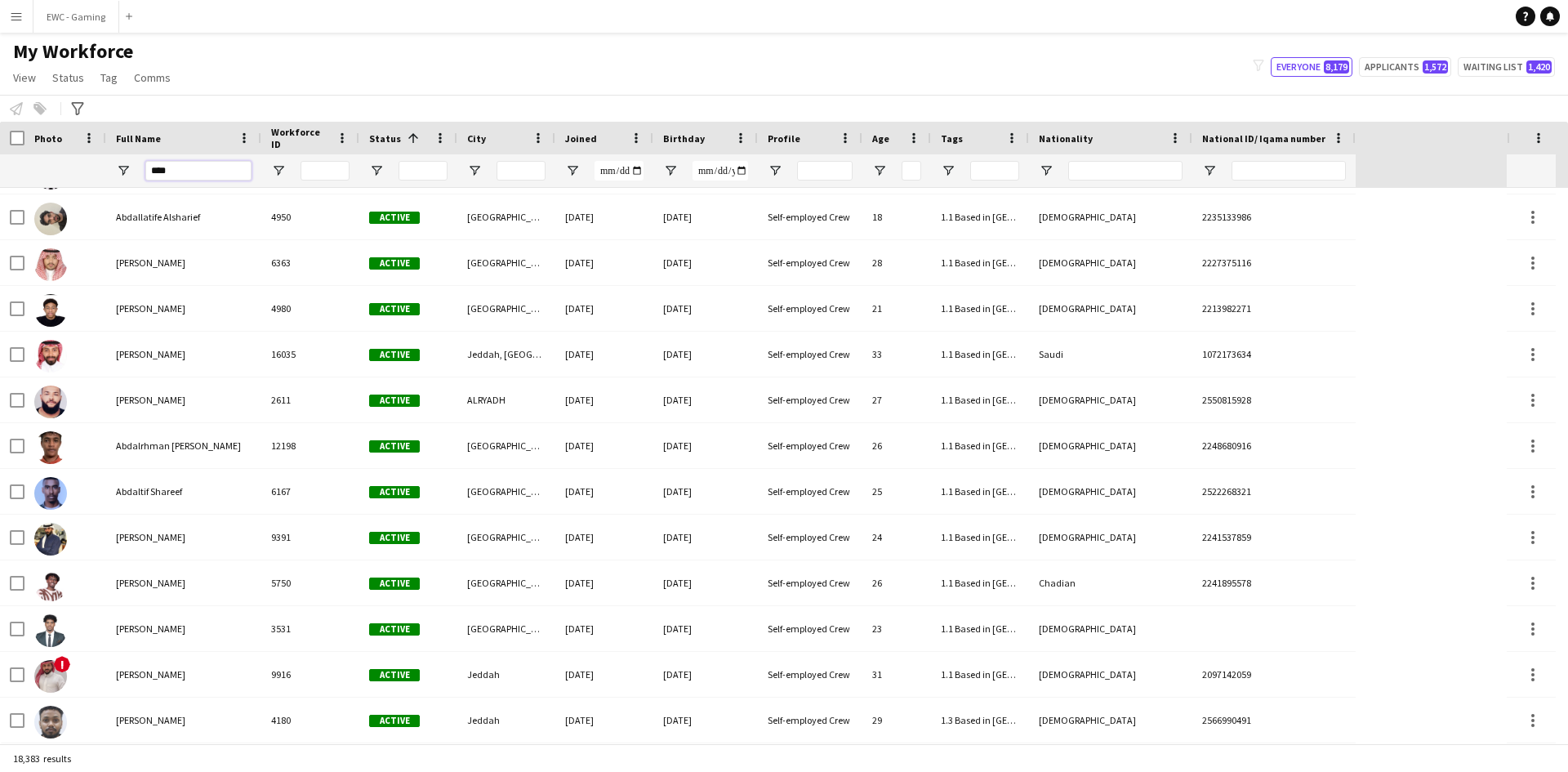
type input "*****"
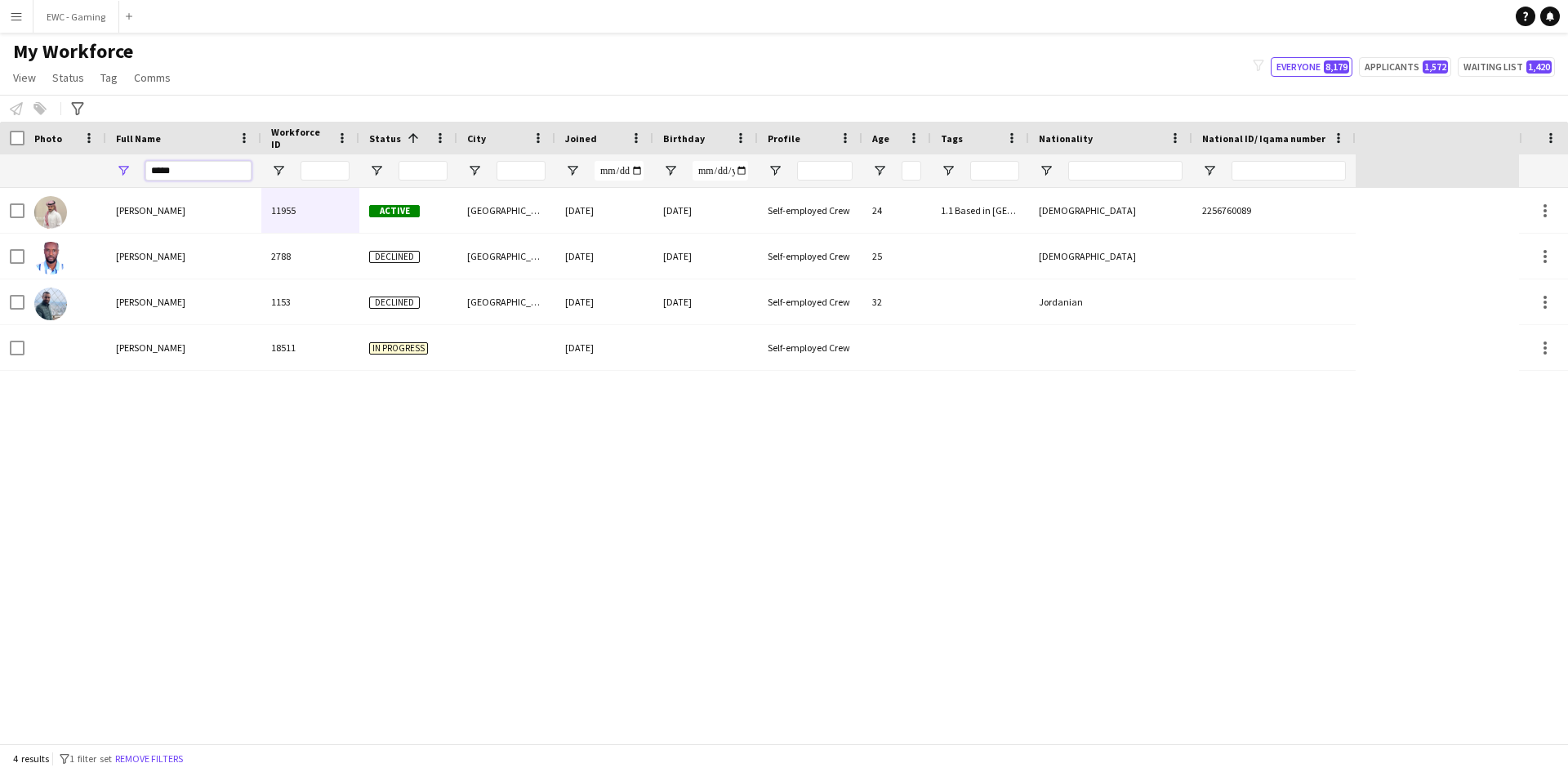
click at [201, 170] on input "*****" at bounding box center [198, 170] width 106 height 19
